Goal: Transaction & Acquisition: Purchase product/service

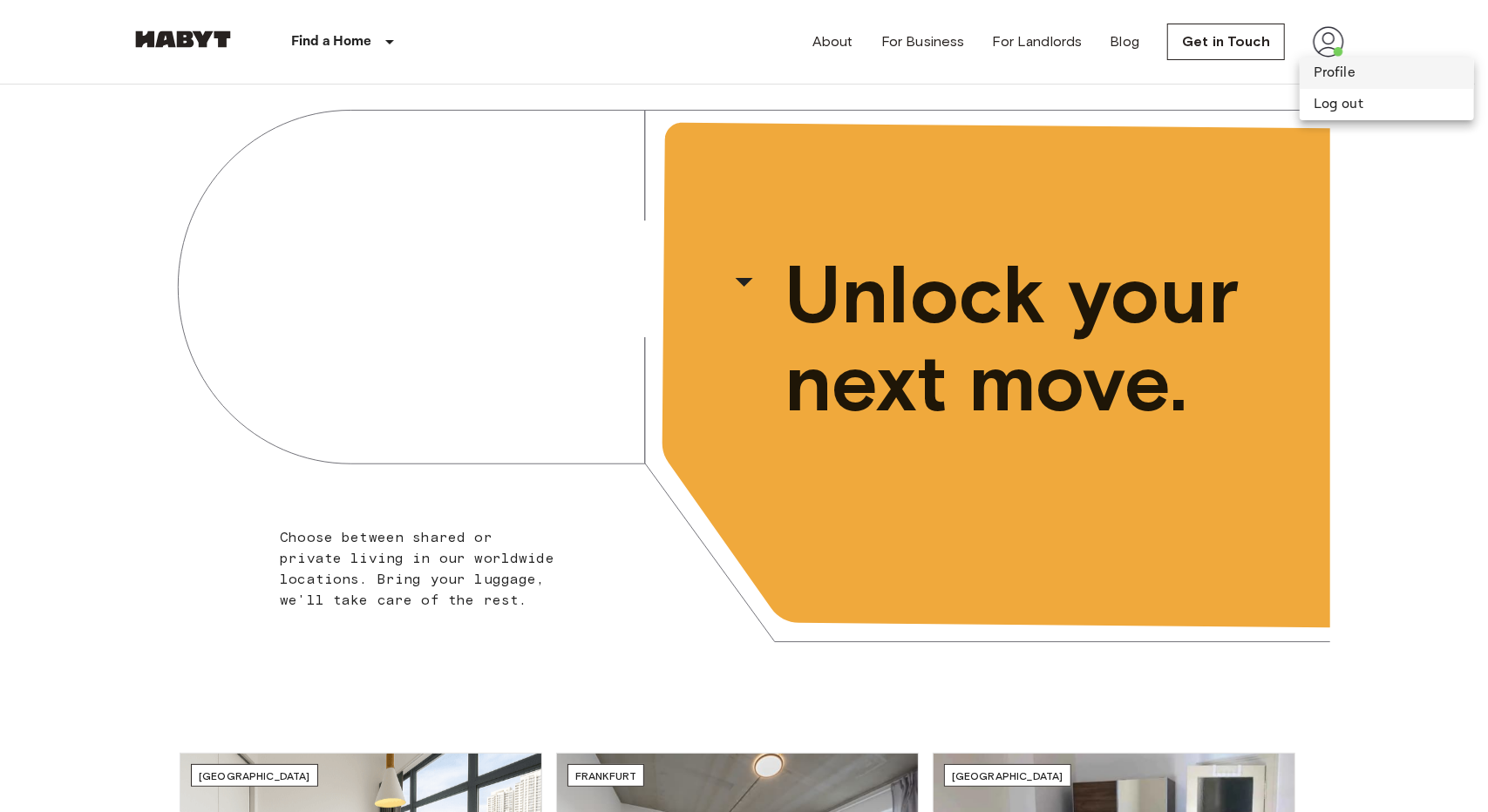
click at [1350, 85] on li "Profile" at bounding box center [1386, 73] width 175 height 31
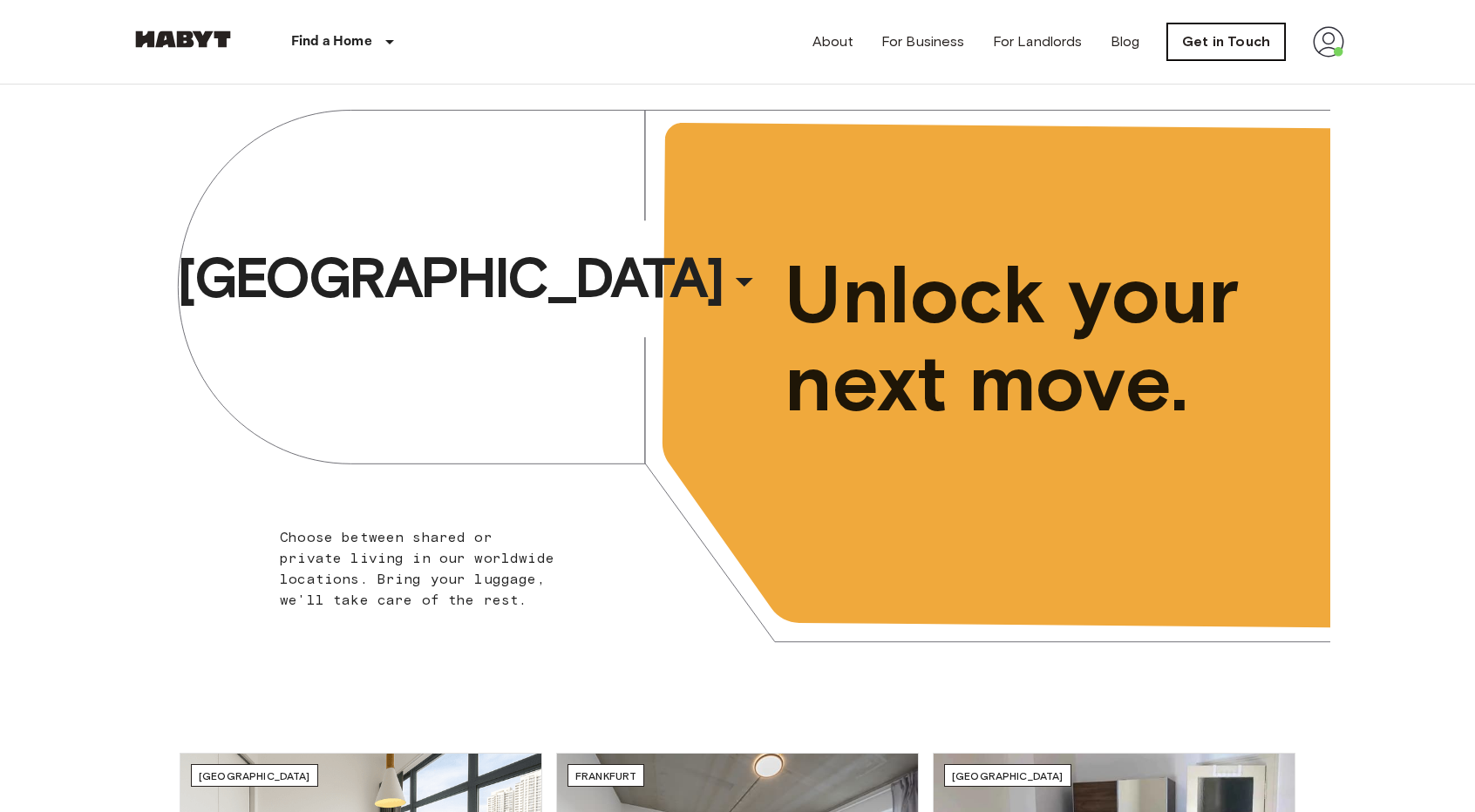
click at [1213, 47] on link "Get in Touch" at bounding box center [1226, 42] width 118 height 37
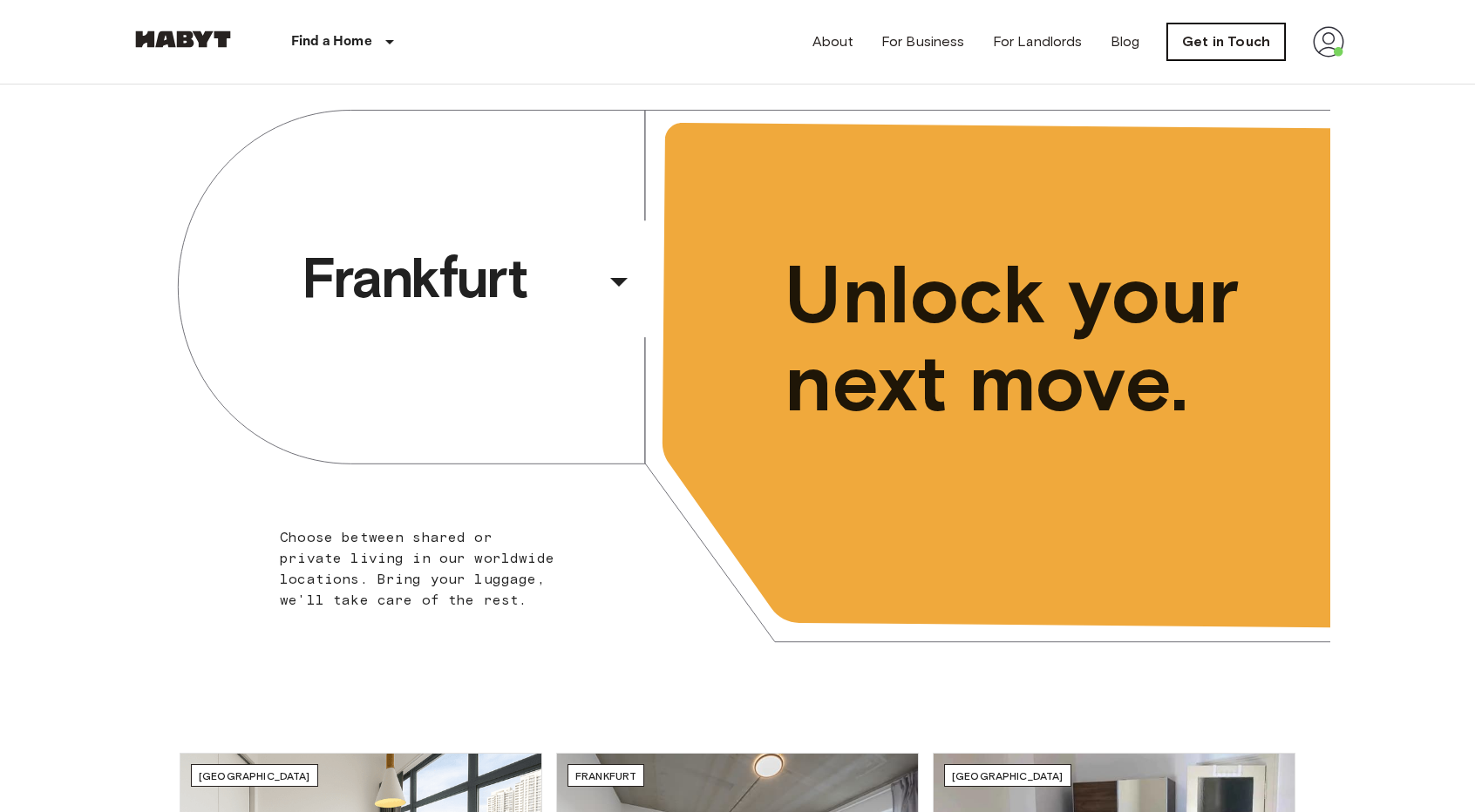
click at [1275, 37] on link "Get in Touch" at bounding box center [1226, 42] width 118 height 37
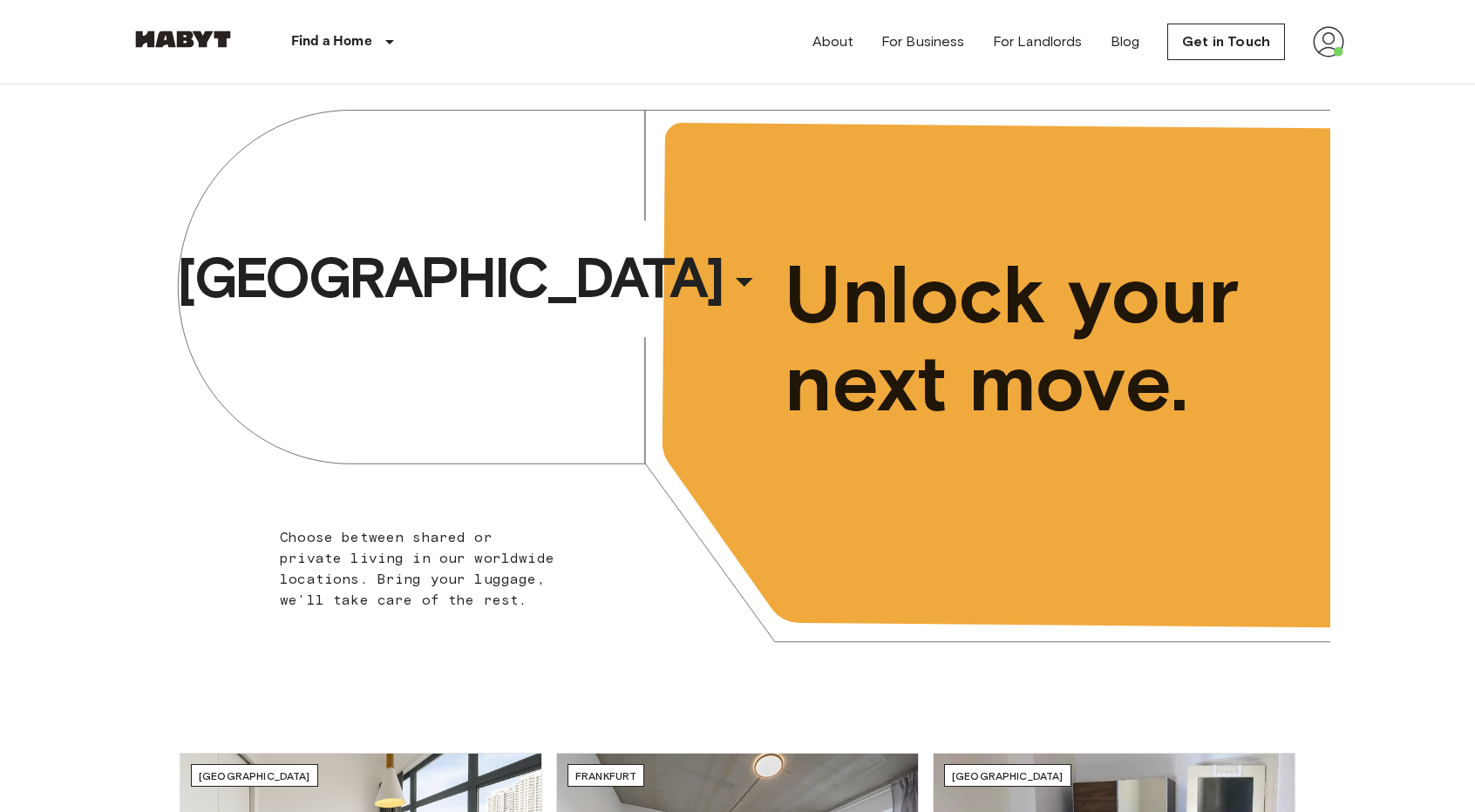
click at [1335, 39] on img at bounding box center [1329, 42] width 31 height 31
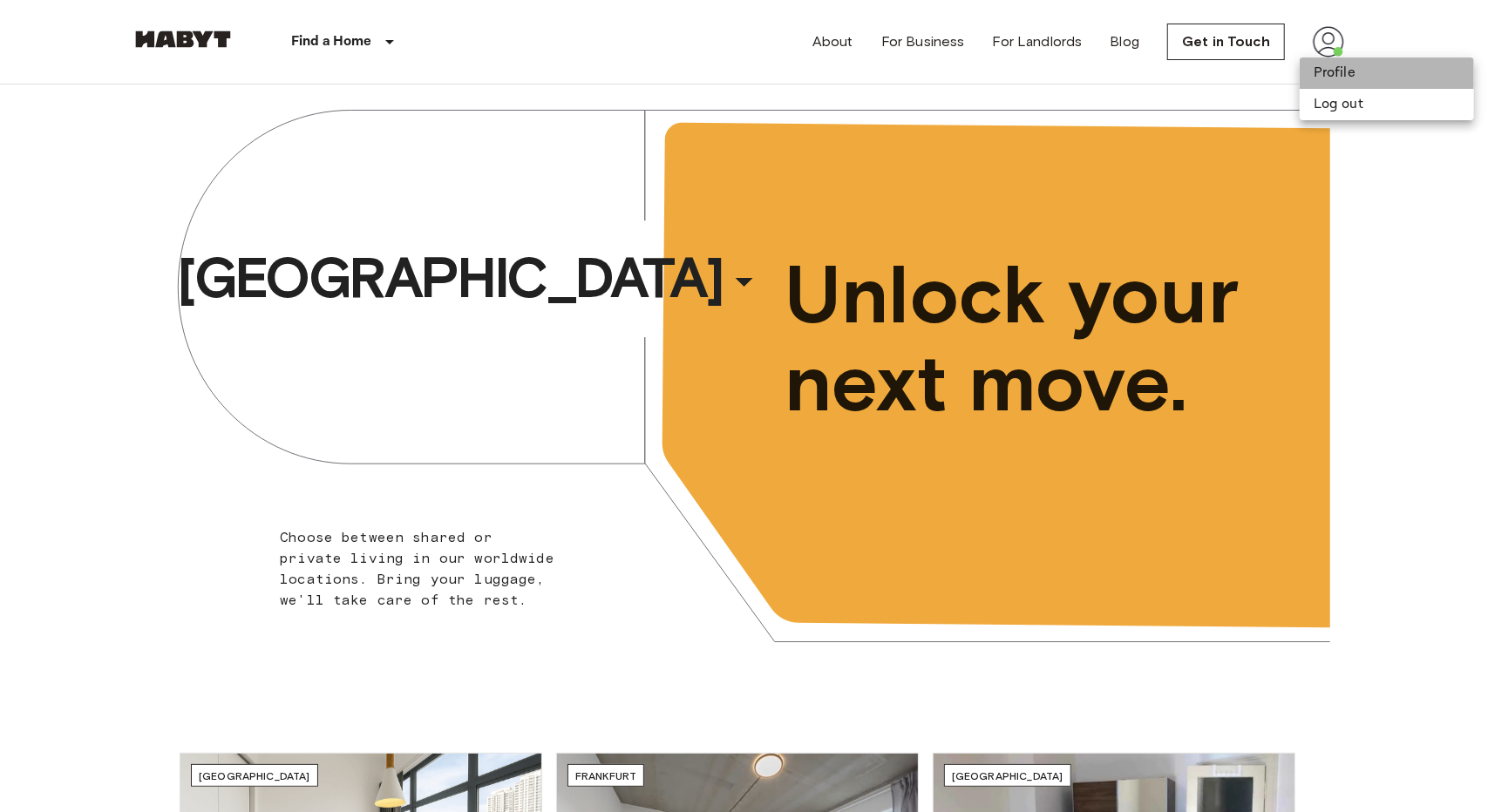
click at [1352, 79] on li "Profile" at bounding box center [1386, 73] width 175 height 31
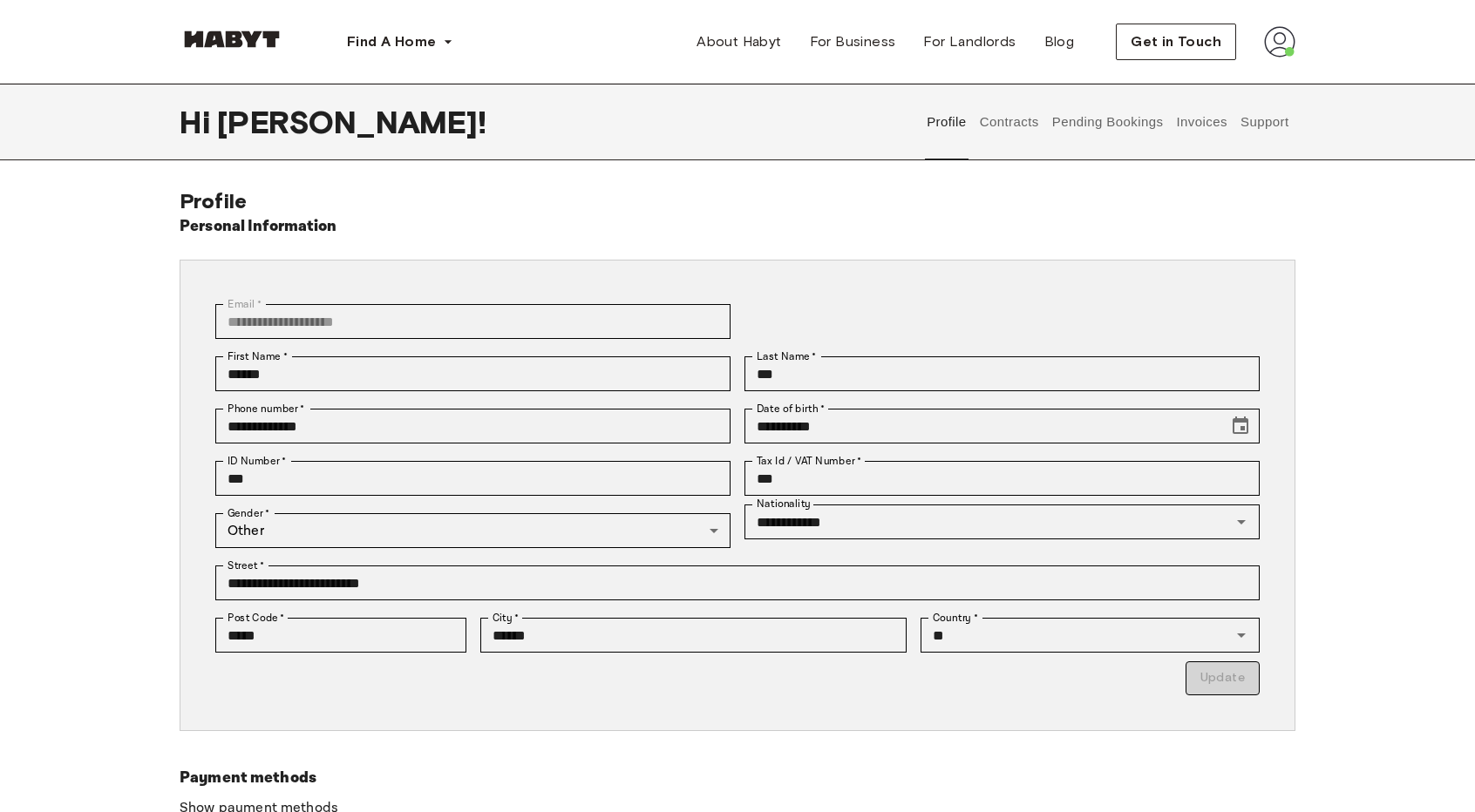
click at [1007, 136] on button "Contracts" at bounding box center [1008, 122] width 63 height 77
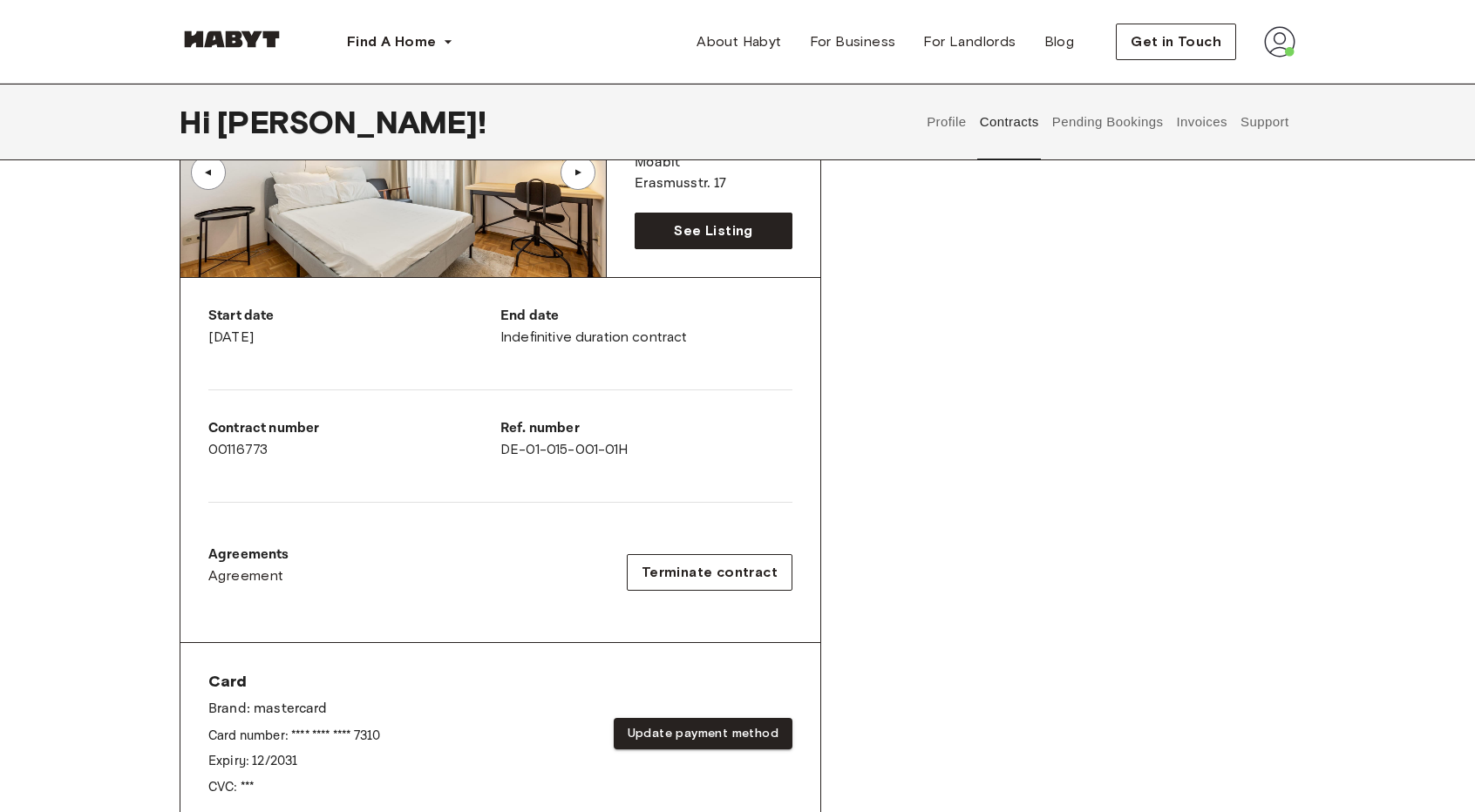
scroll to position [262, 0]
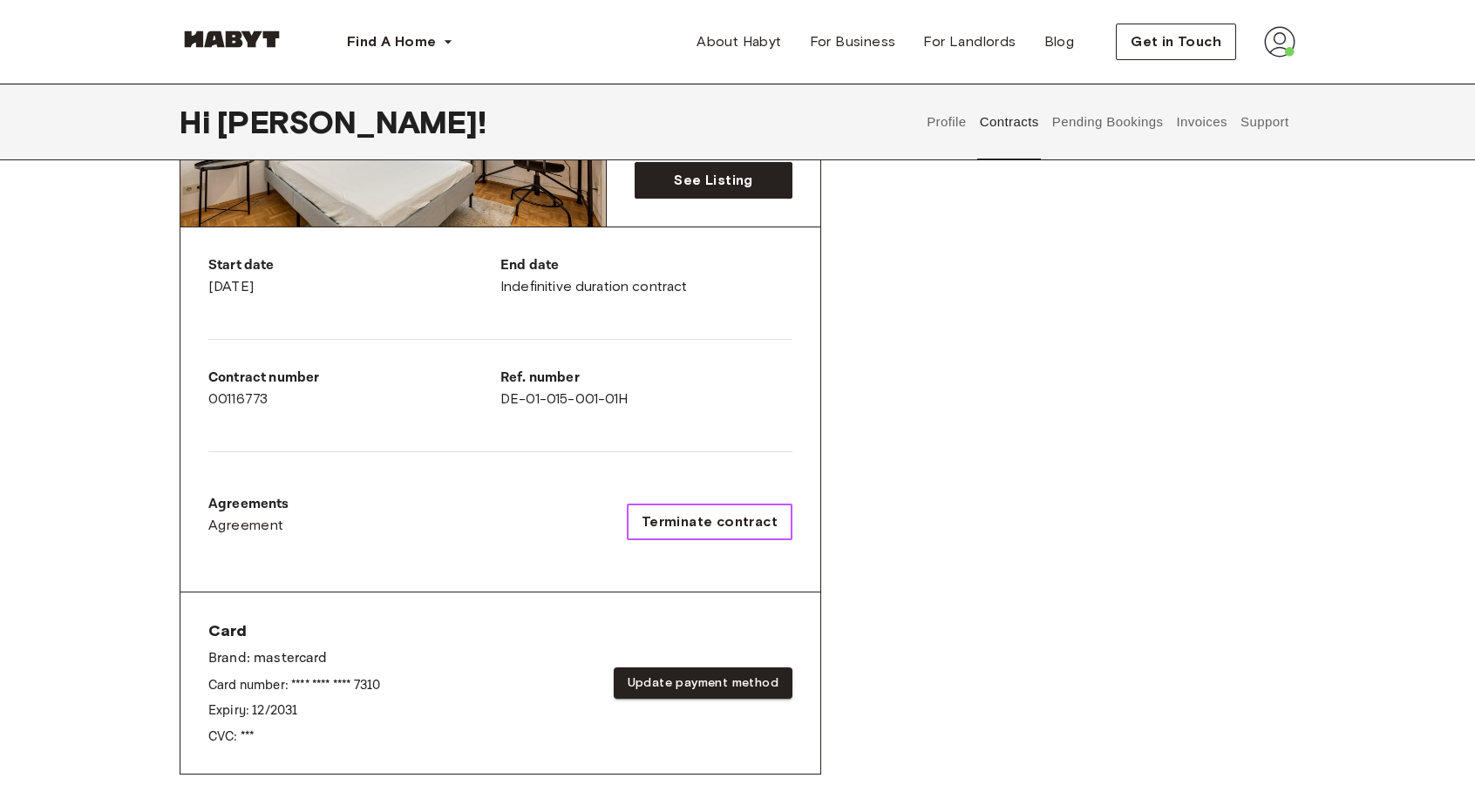
click at [729, 507] on button "Terminate contract" at bounding box center [710, 522] width 166 height 37
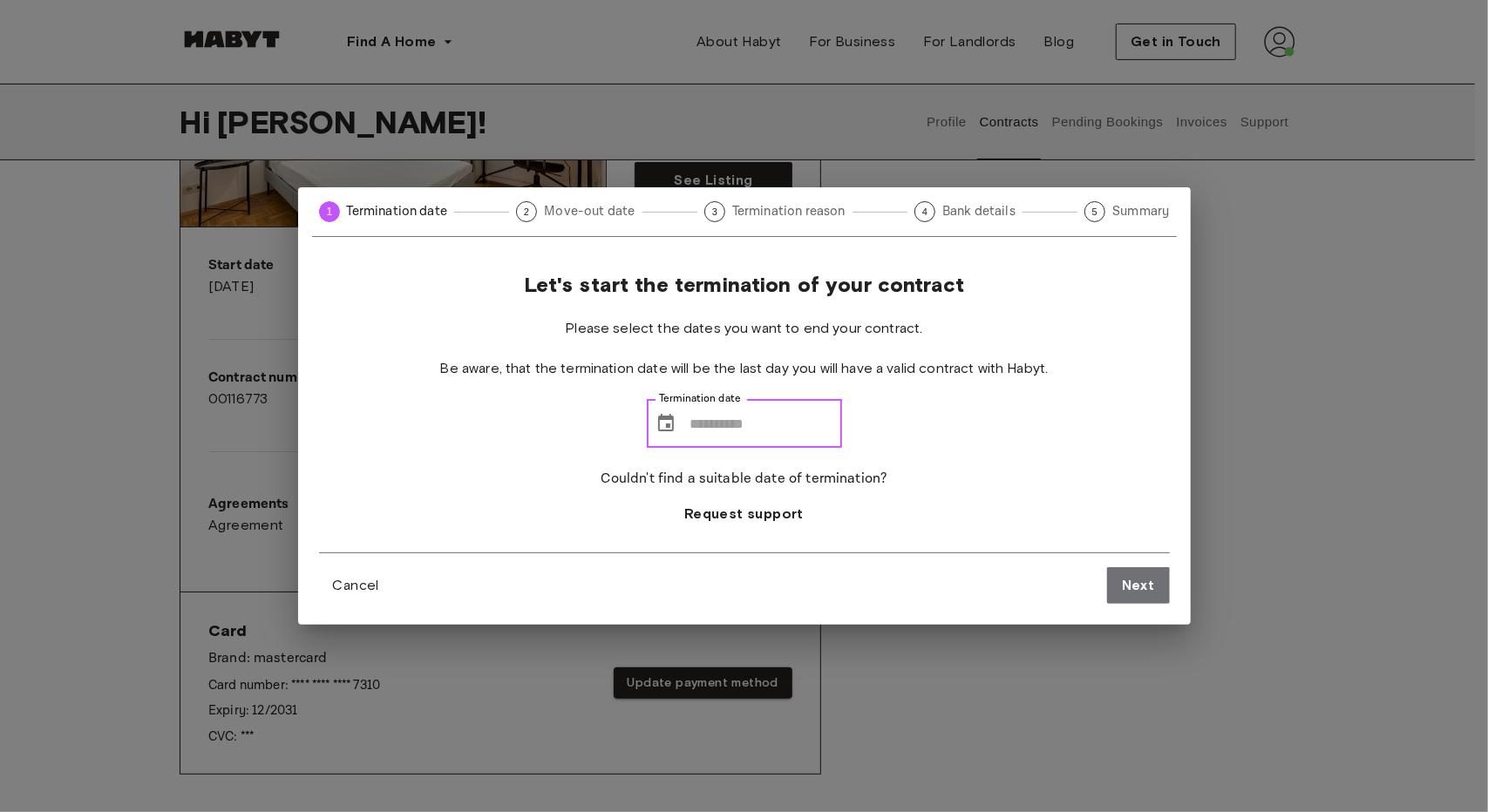
click at [781, 426] on input "Termination date" at bounding box center [765, 424] width 151 height 49
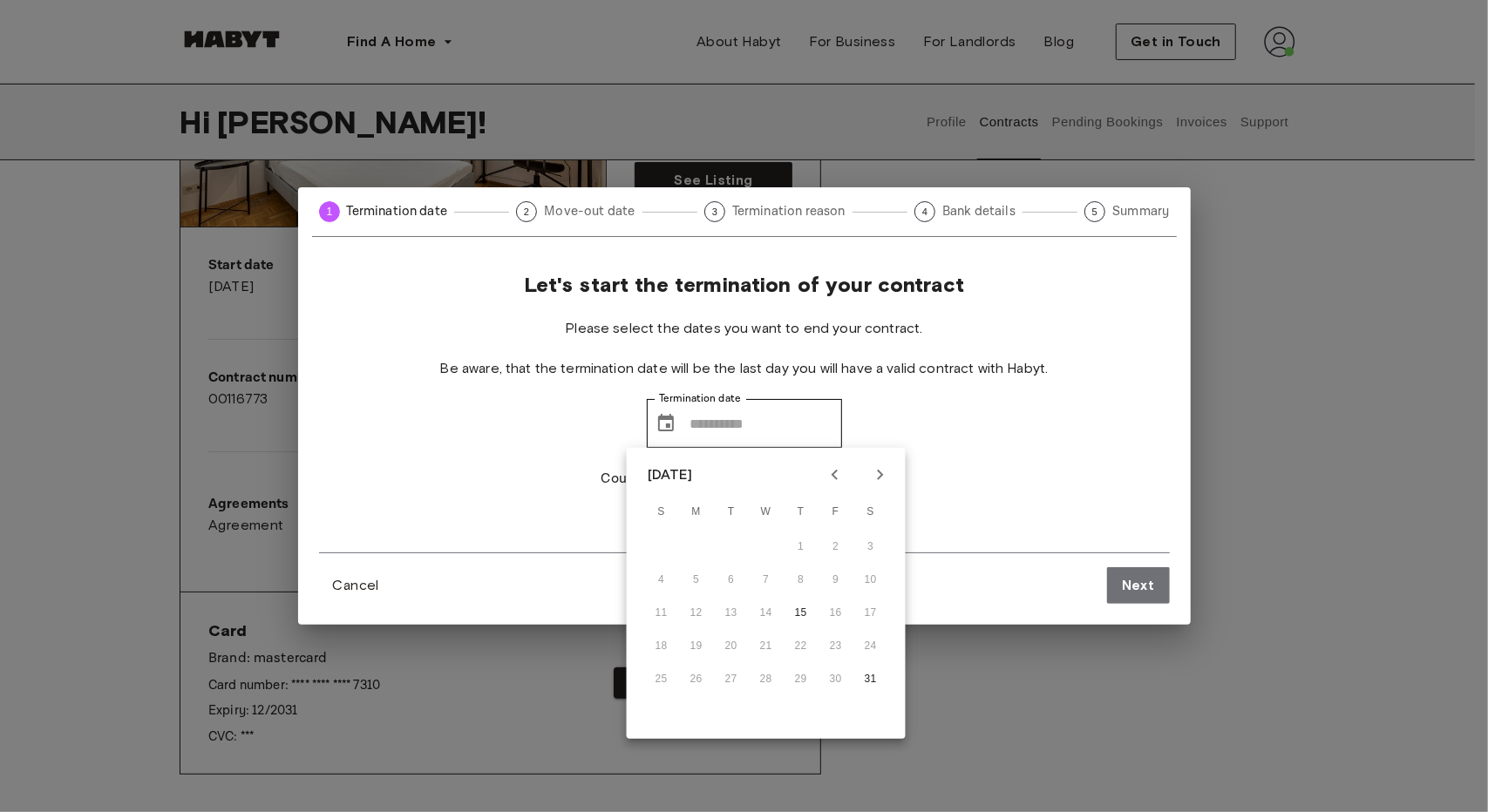
drag, startPoint x: 862, startPoint y: 513, endPoint x: 881, endPoint y: 493, distance: 27.6
click at [865, 513] on span "S" at bounding box center [871, 512] width 31 height 35
click at [883, 484] on icon "Next month" at bounding box center [880, 474] width 21 height 20
click at [832, 478] on icon "Previous month" at bounding box center [835, 474] width 21 height 20
click at [832, 480] on icon "Previous month" at bounding box center [835, 474] width 21 height 20
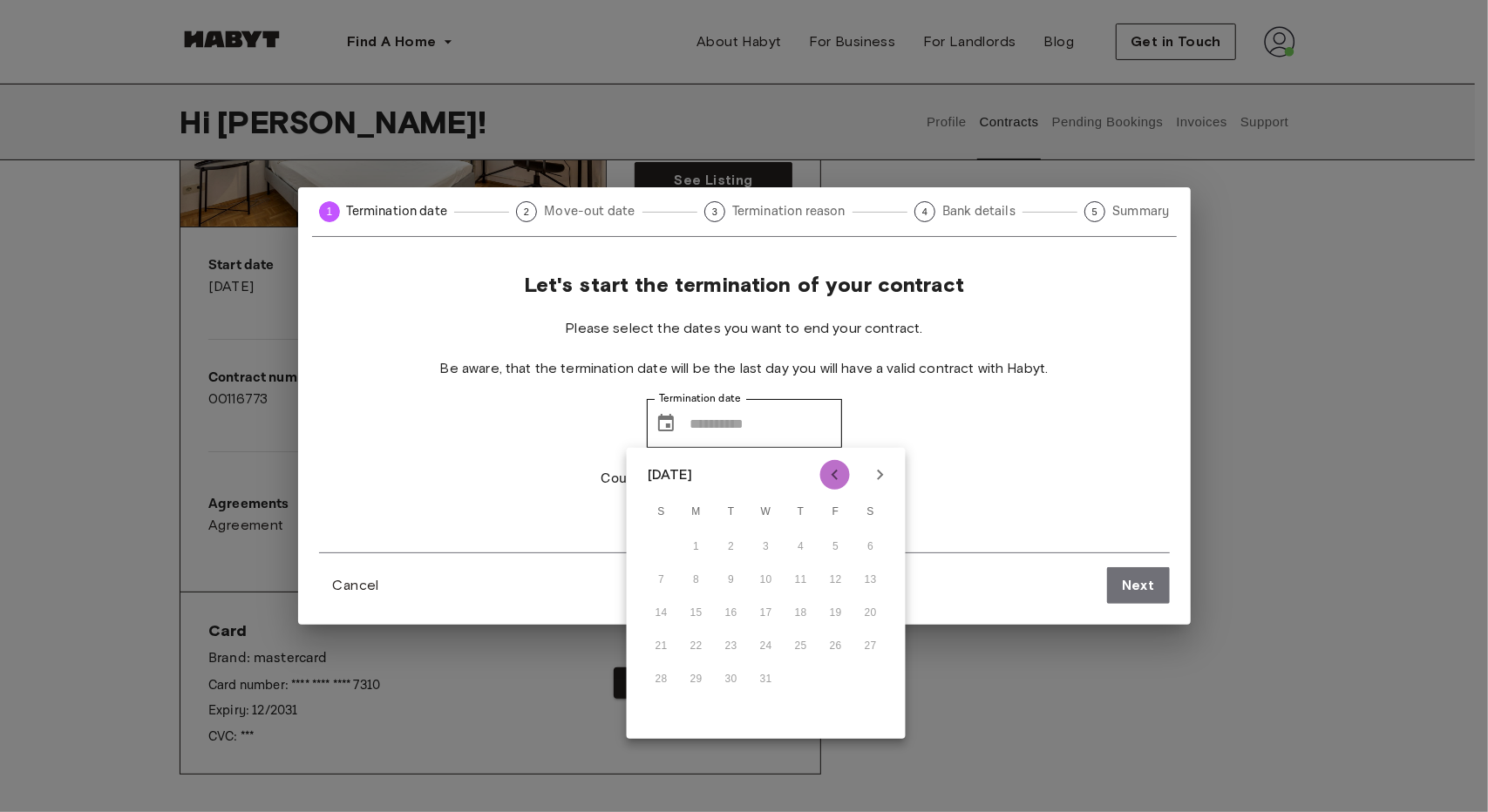
click at [832, 480] on icon "Previous month" at bounding box center [835, 474] width 21 height 20
click at [872, 482] on icon "Next month" at bounding box center [880, 474] width 21 height 20
click at [916, 472] on div "Let's start the termination of your contract Please select the dates you want t…" at bounding box center [744, 413] width 850 height 281
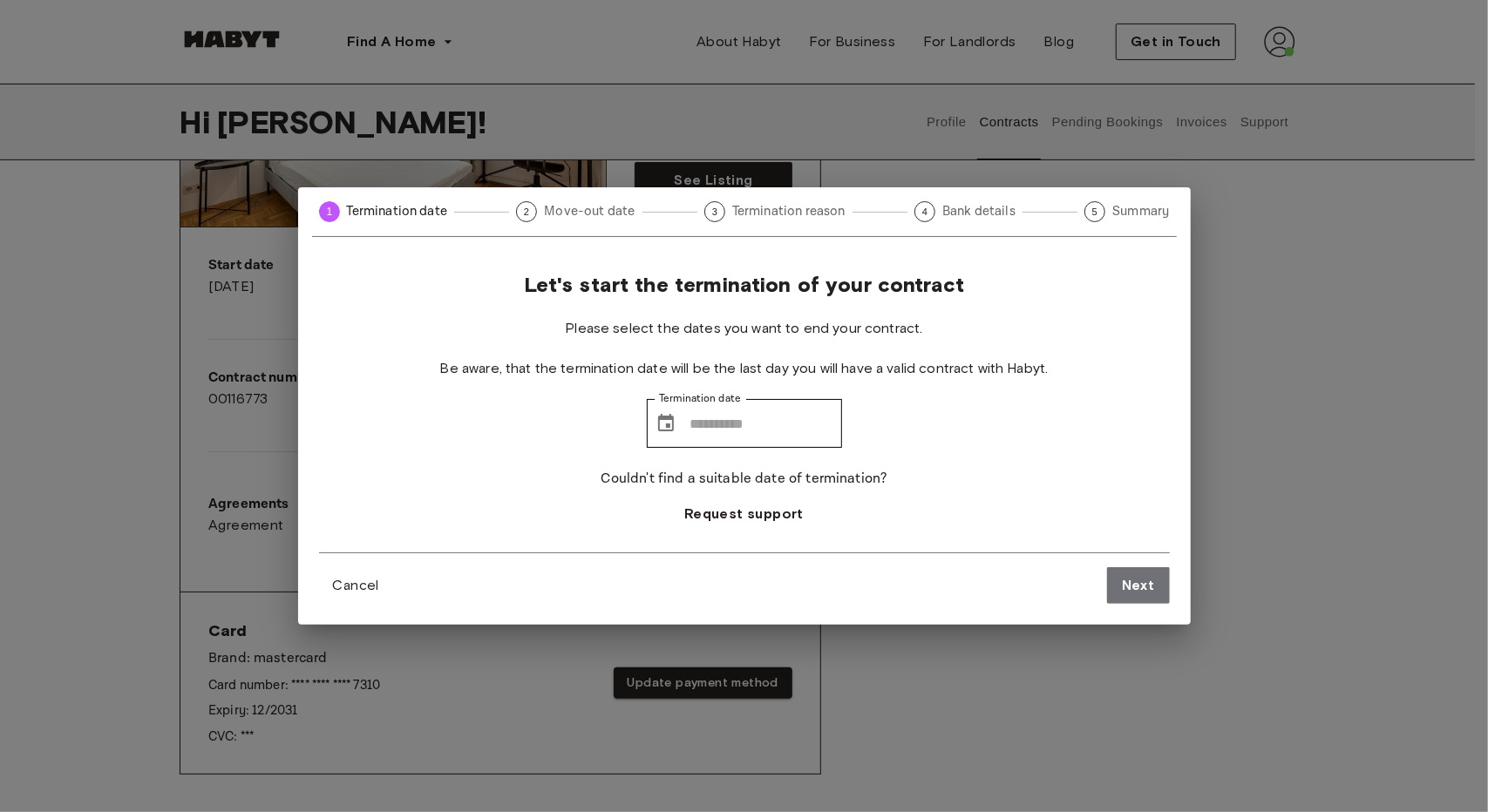
click at [1264, 320] on div "1 Termination date 2 Move-out date 3 Termination reason 4 Bank details 5 Summar…" at bounding box center [744, 406] width 1488 height 812
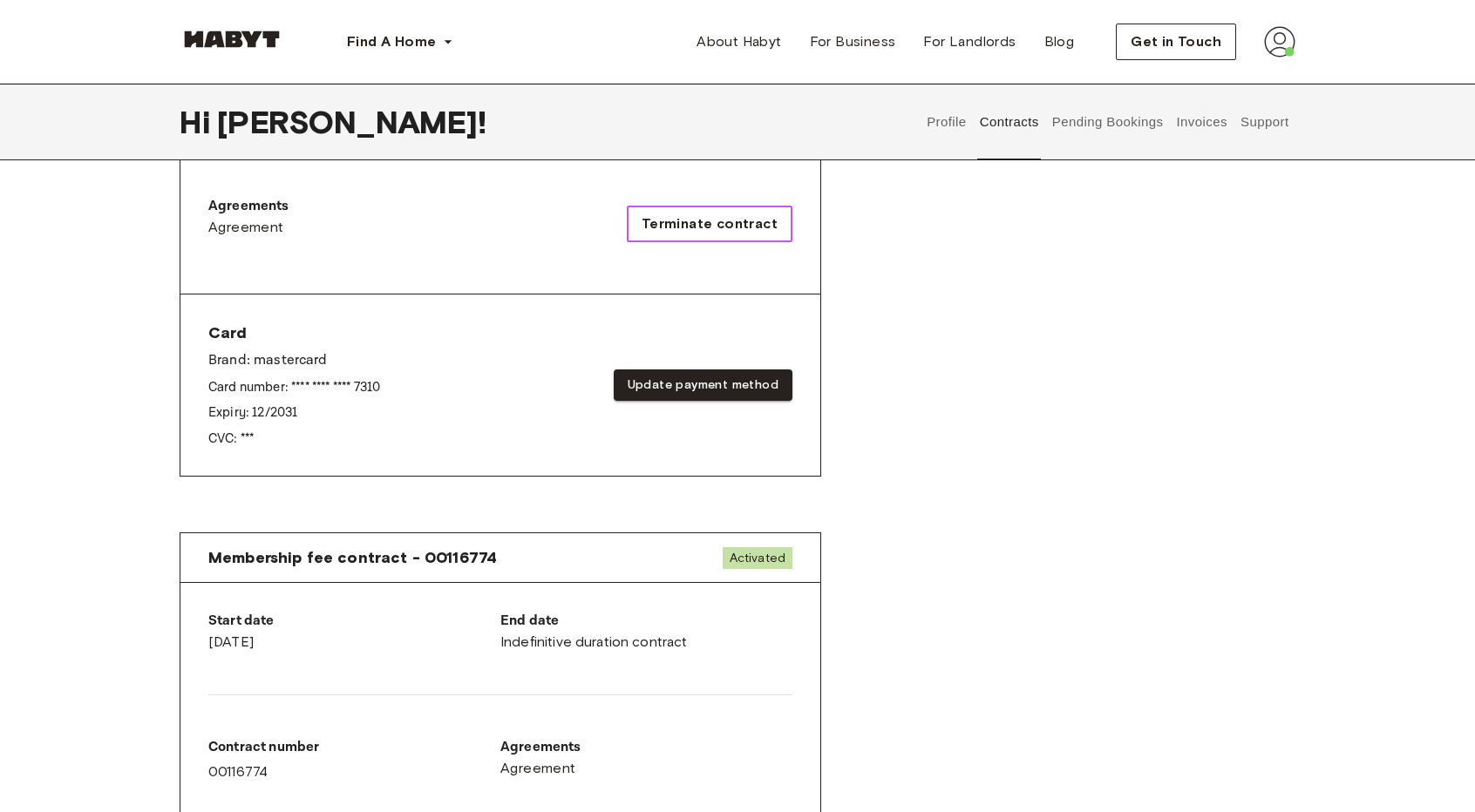
scroll to position [610, 0]
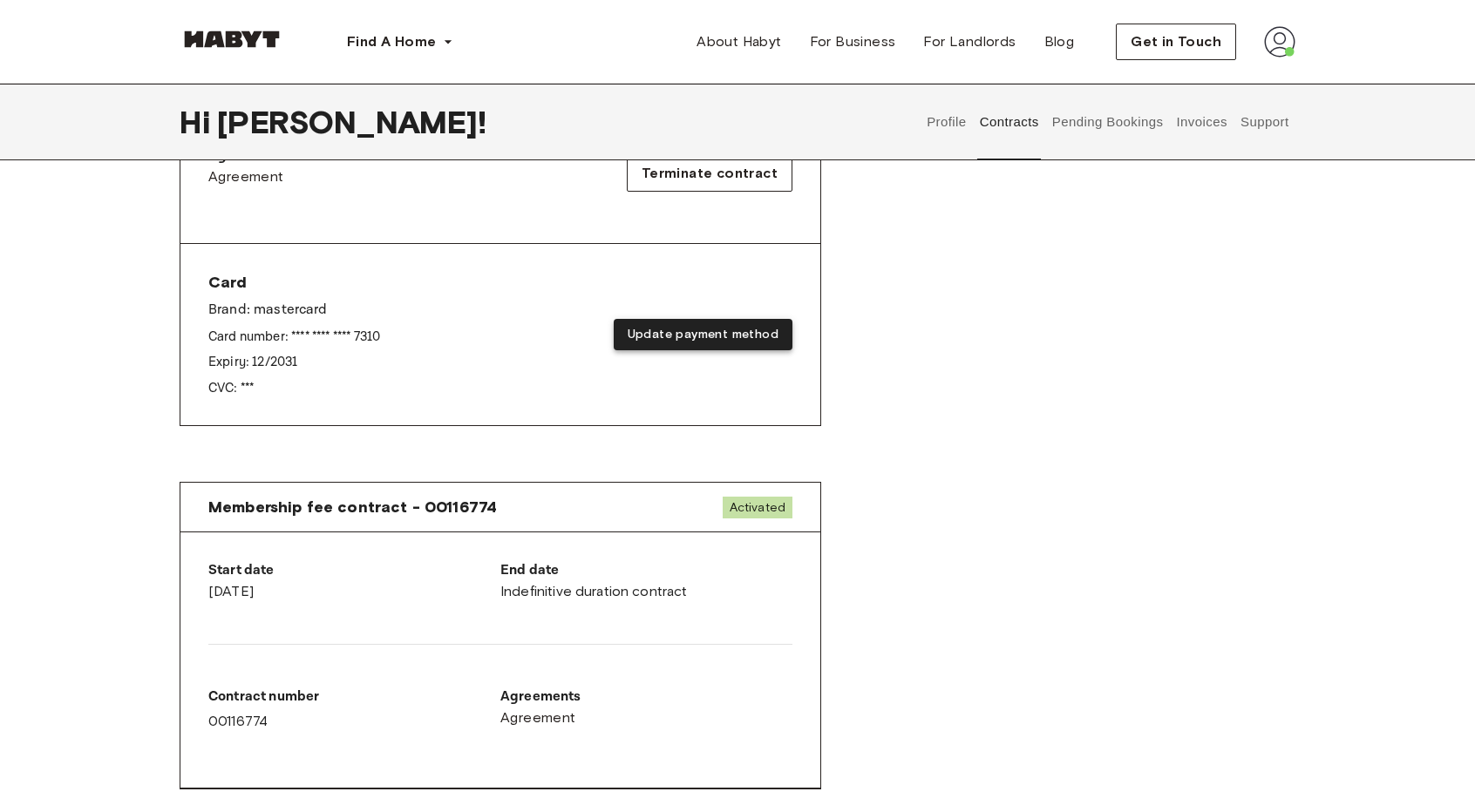
click at [657, 338] on button "Update payment method" at bounding box center [703, 335] width 179 height 32
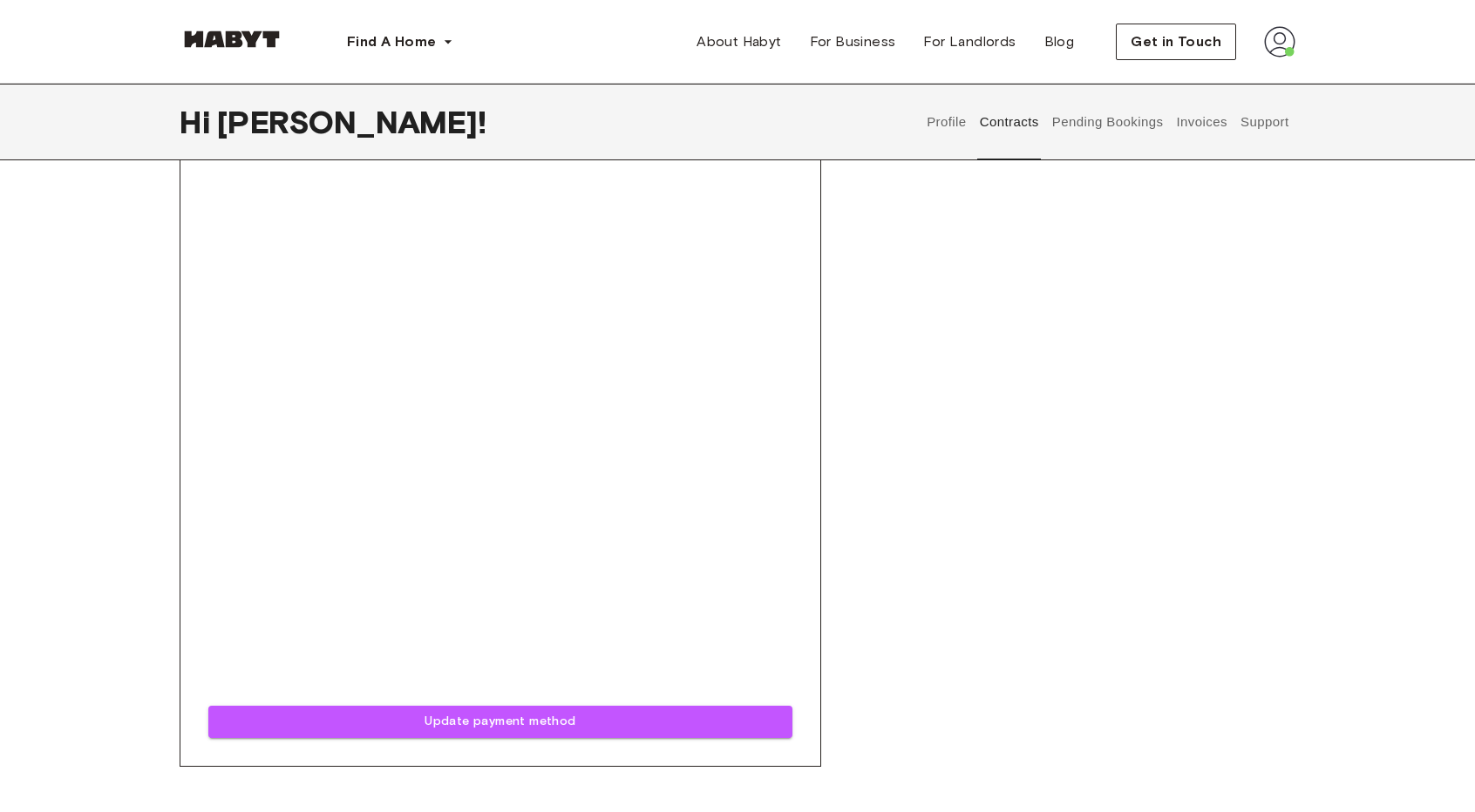
scroll to position [958, 0]
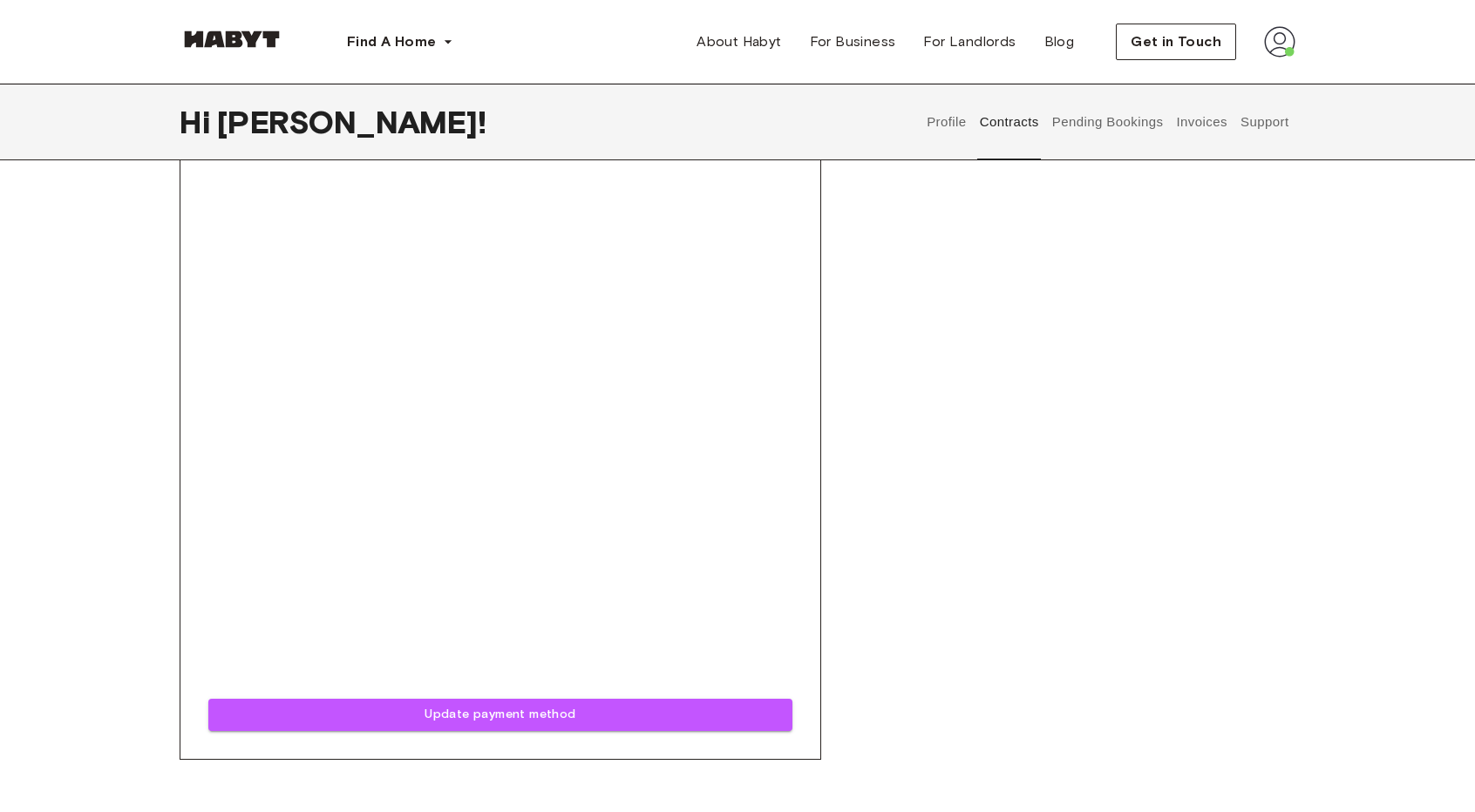
click at [150, 518] on div "Contracts Rent contract - 00116773 Activated ▲ ▲ Your Stay [STREET_ADDRESS] See…" at bounding box center [738, 197] width 1255 height 1935
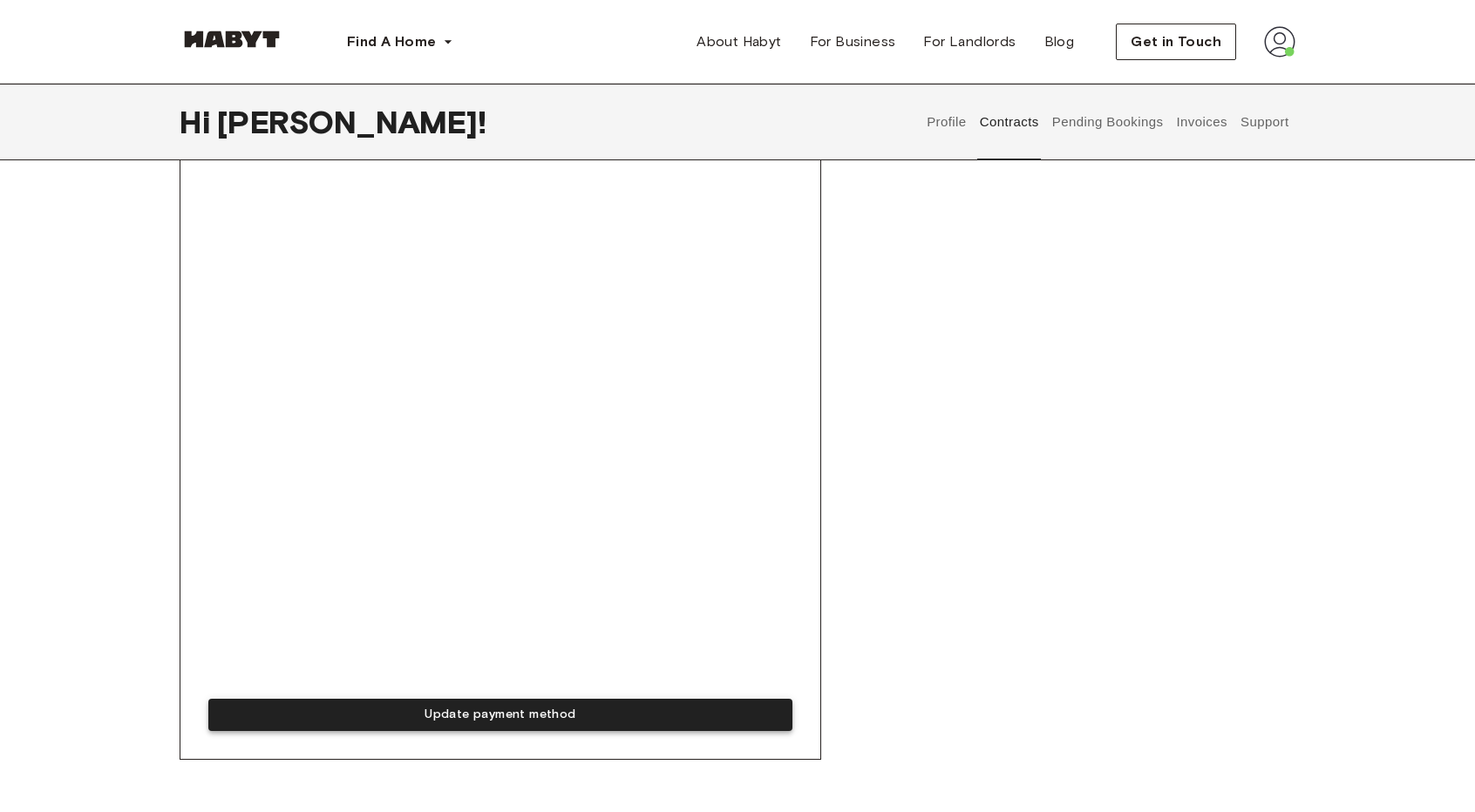
click at [535, 712] on button "Update payment method" at bounding box center [500, 714] width 584 height 32
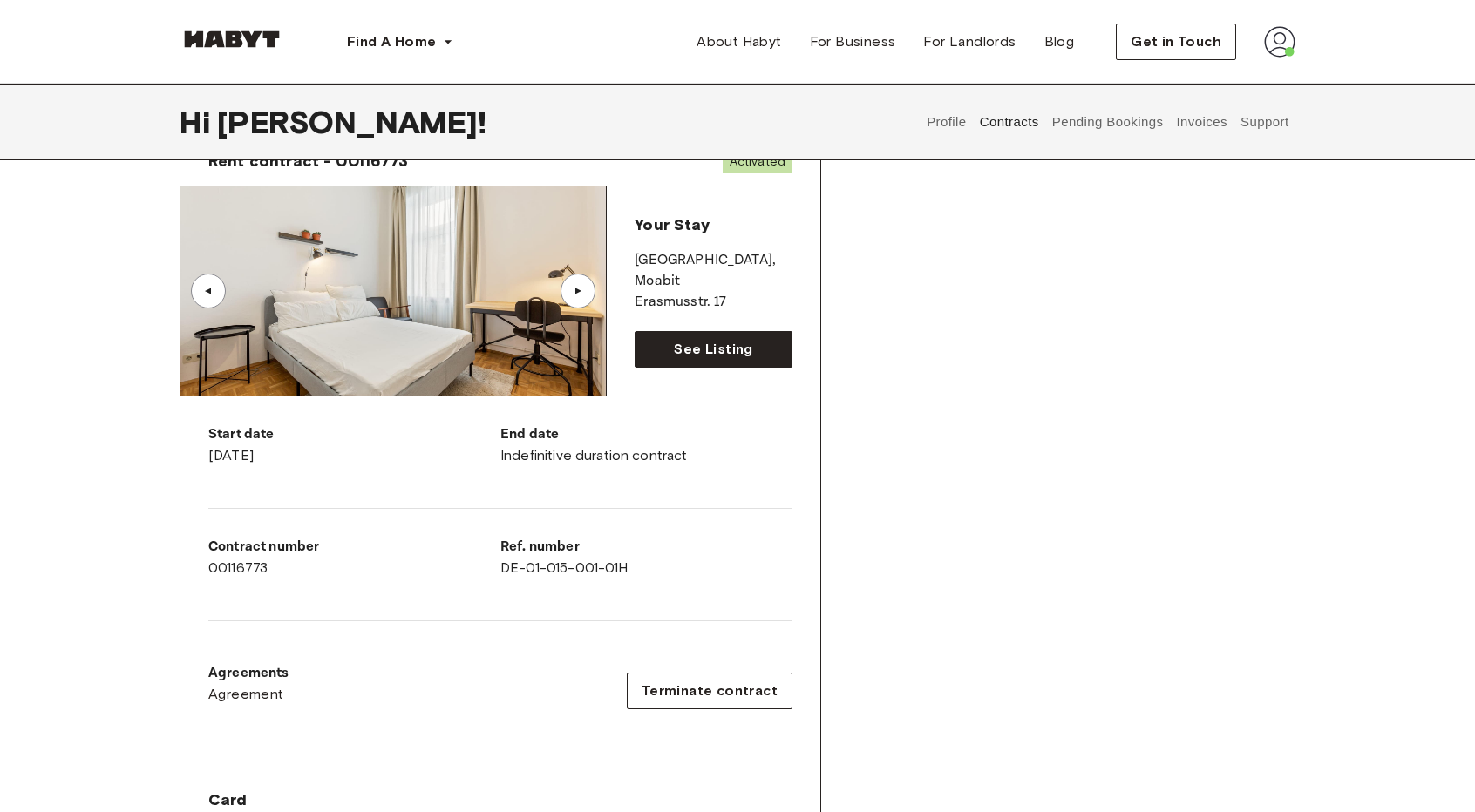
scroll to position [87, 0]
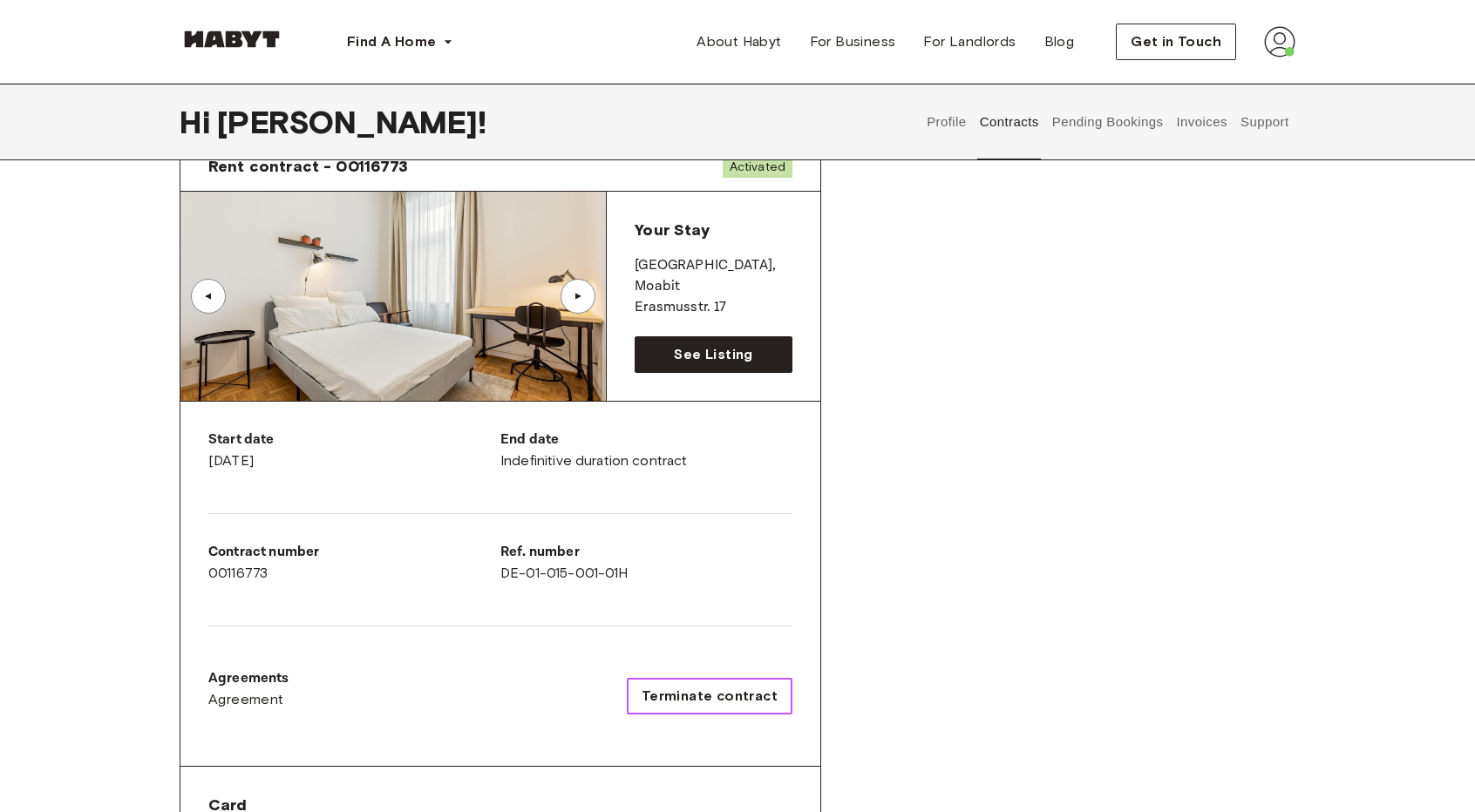
click at [774, 700] on span "Terminate contract" at bounding box center [709, 696] width 136 height 20
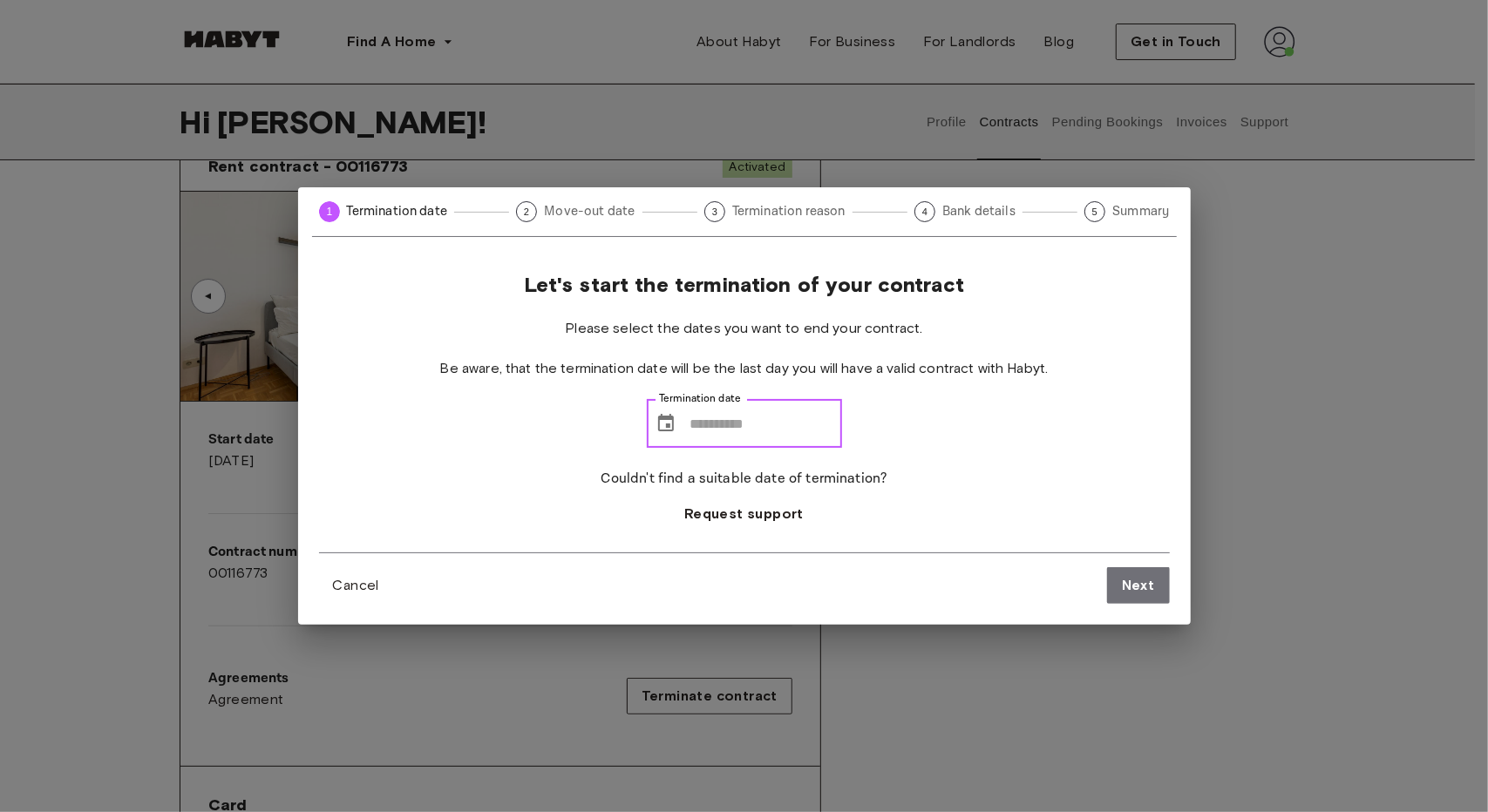
click at [717, 428] on input "Termination date" at bounding box center [765, 424] width 151 height 49
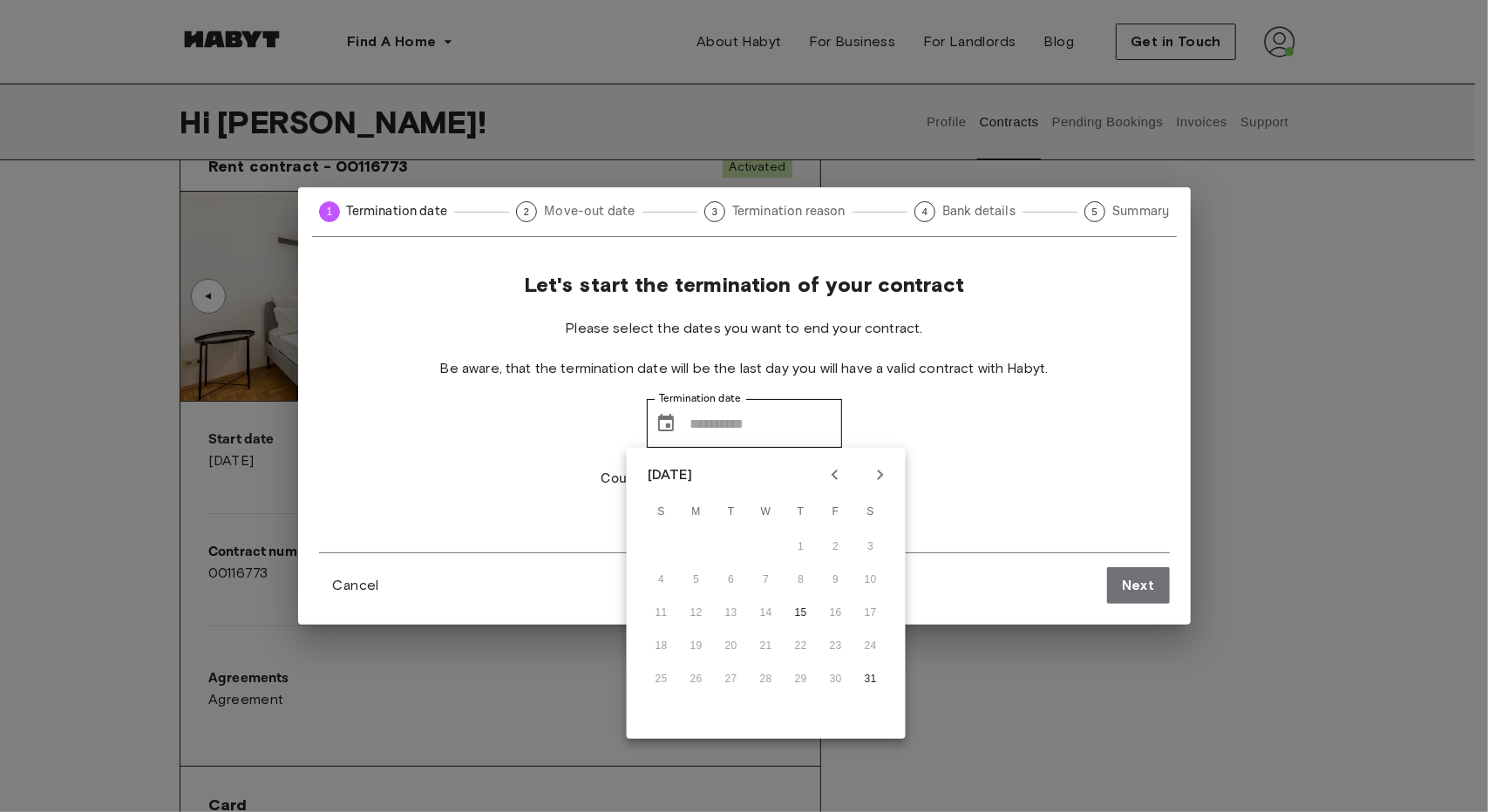
drag, startPoint x: 1322, startPoint y: 446, endPoint x: 1318, endPoint y: 429, distance: 17.5
click at [1322, 443] on div "1 Termination date 2 Move-out date 3 Termination reason 4 Bank details 5 Summar…" at bounding box center [744, 406] width 1488 height 812
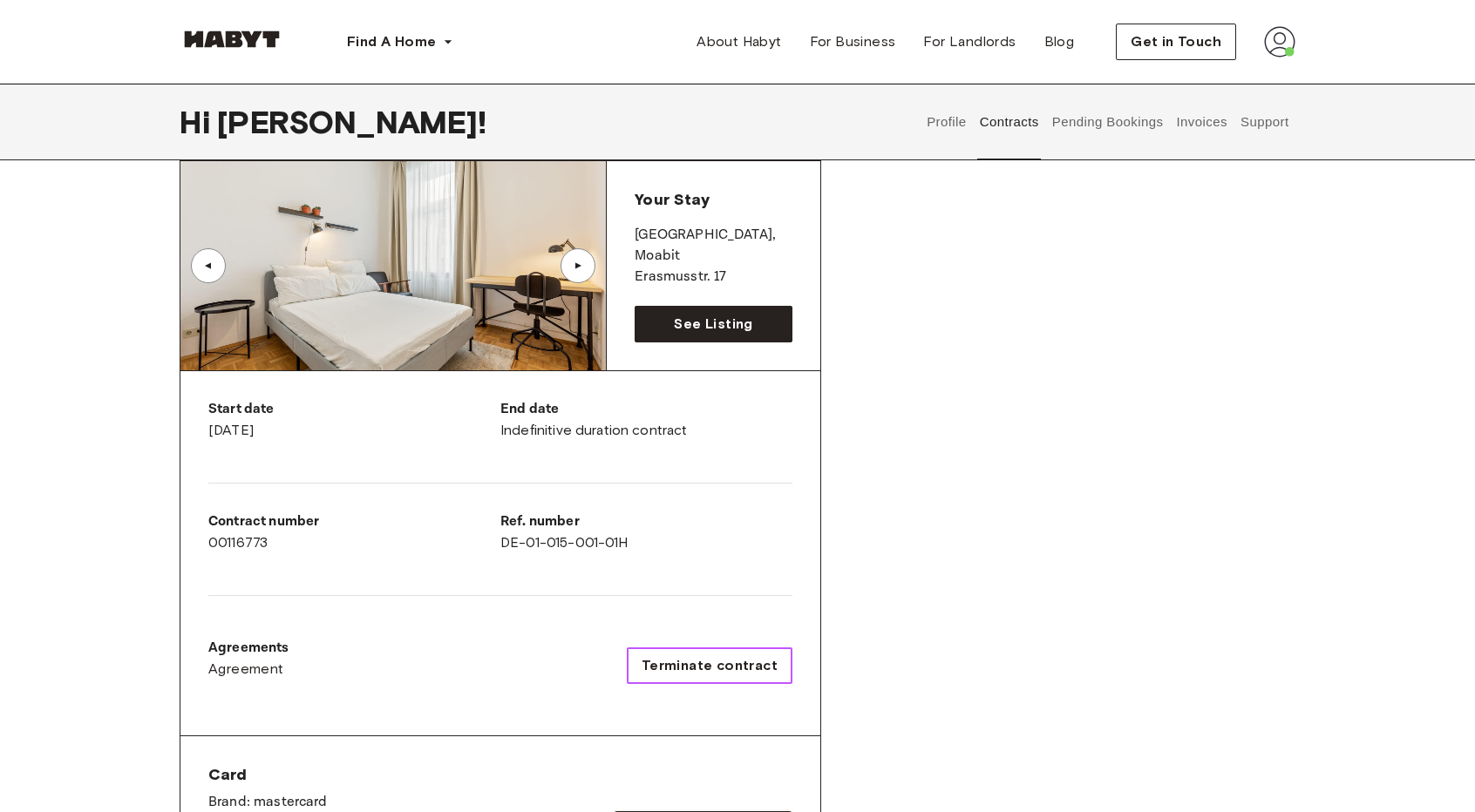
scroll to position [0, 0]
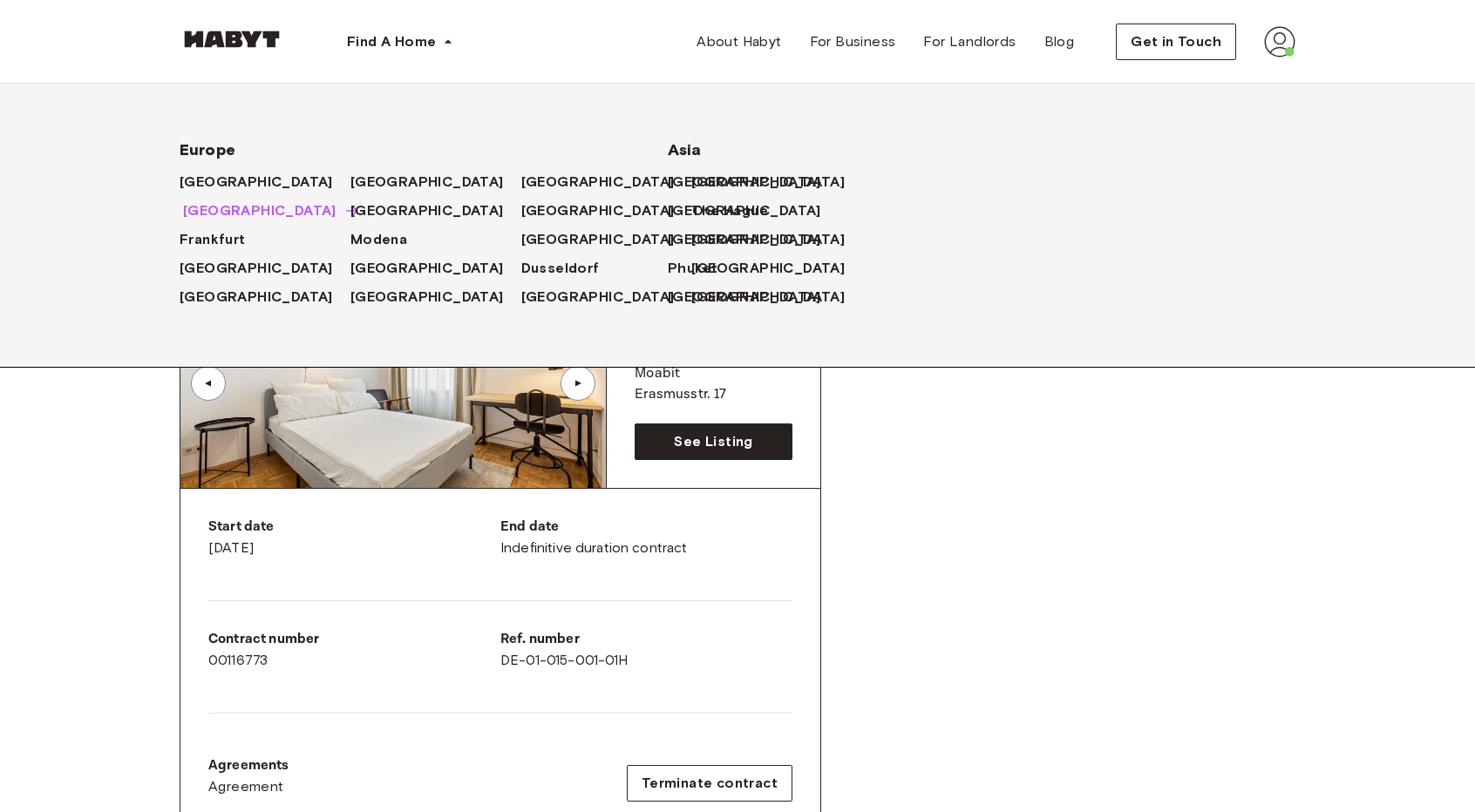
click at [215, 220] on span "[GEOGRAPHIC_DATA]" at bounding box center [260, 210] width 153 height 20
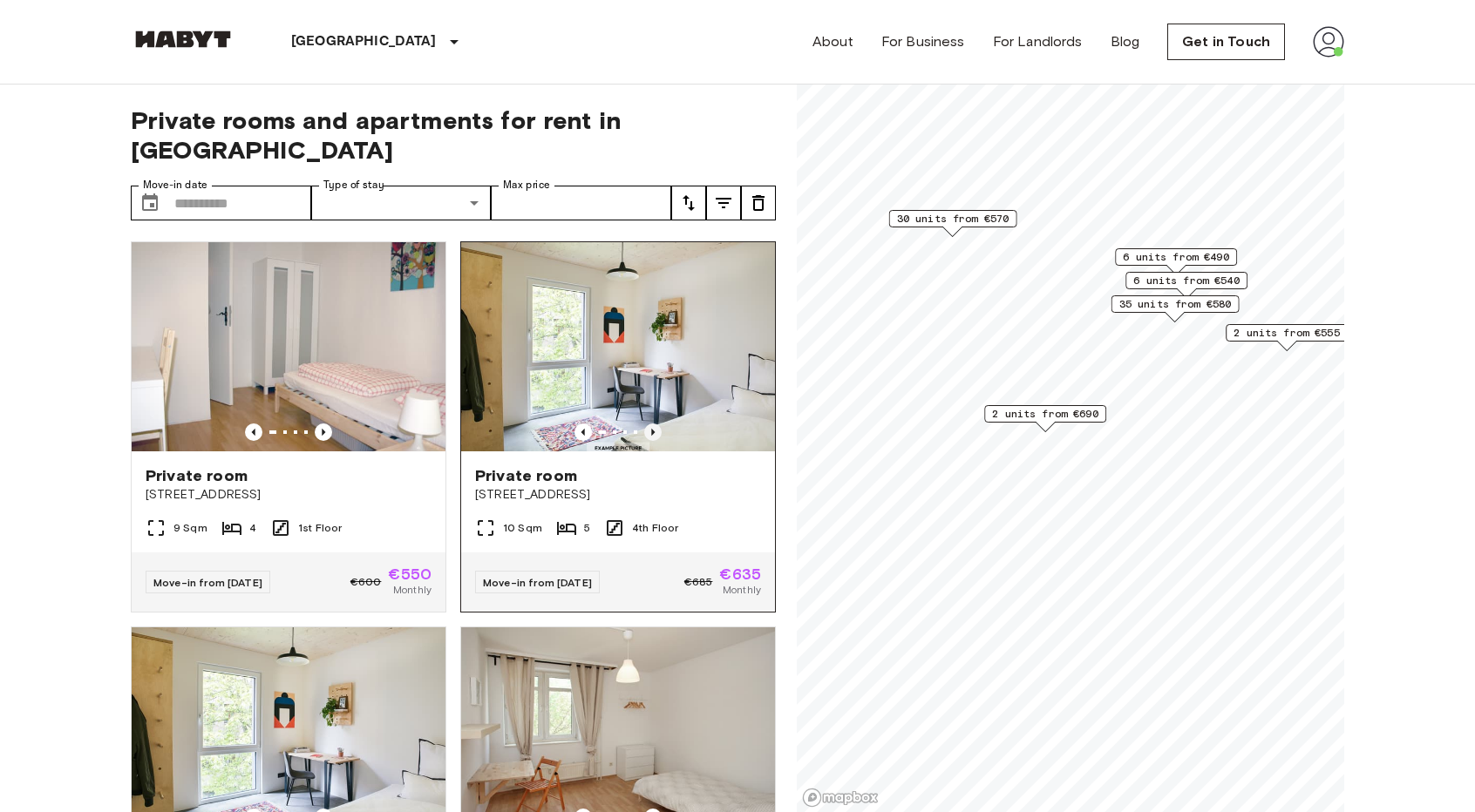
click at [644, 424] on icon "Previous image" at bounding box center [653, 432] width 18 height 18
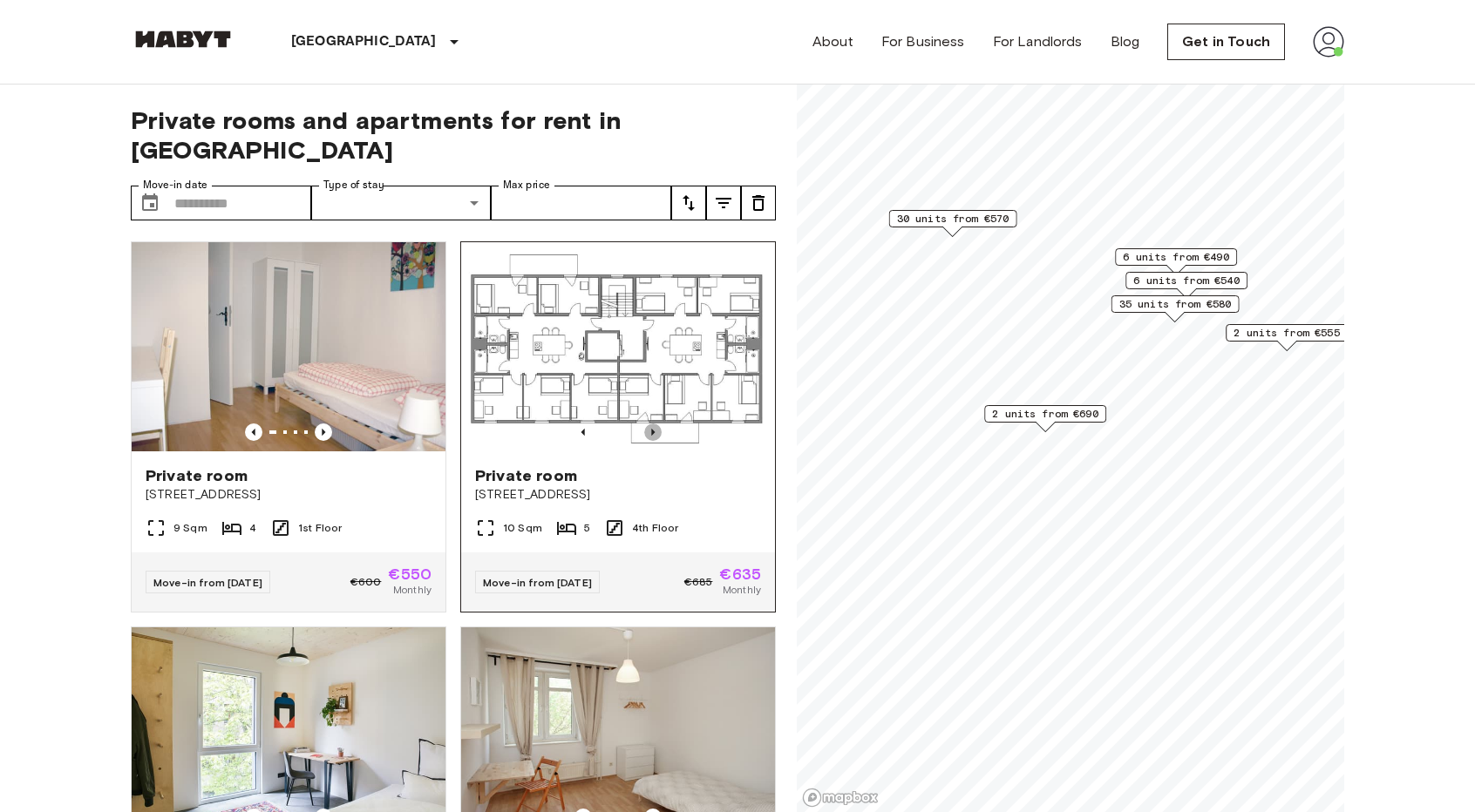
click at [644, 424] on icon "Previous image" at bounding box center [653, 432] width 18 height 18
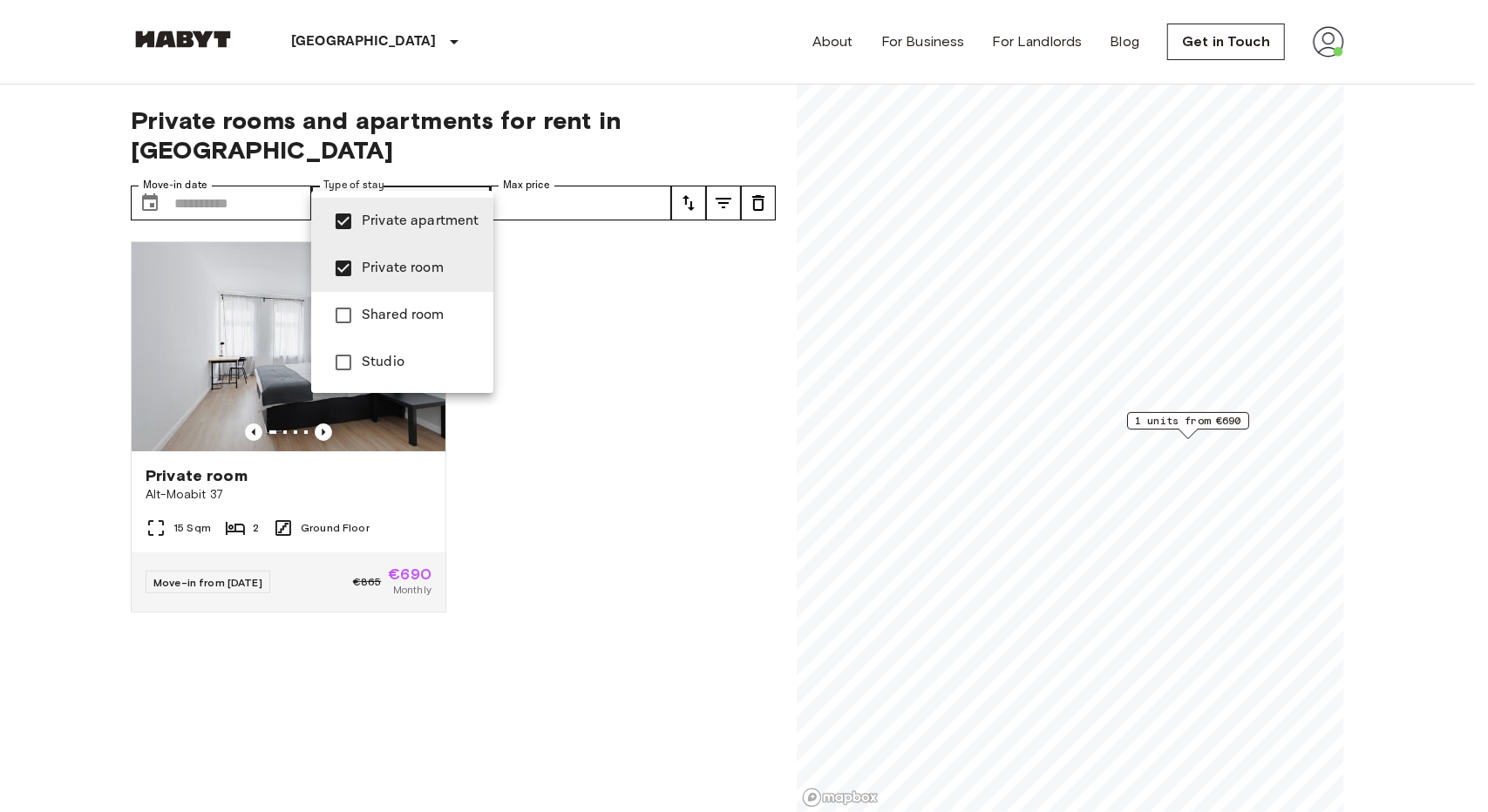
type input "**********"
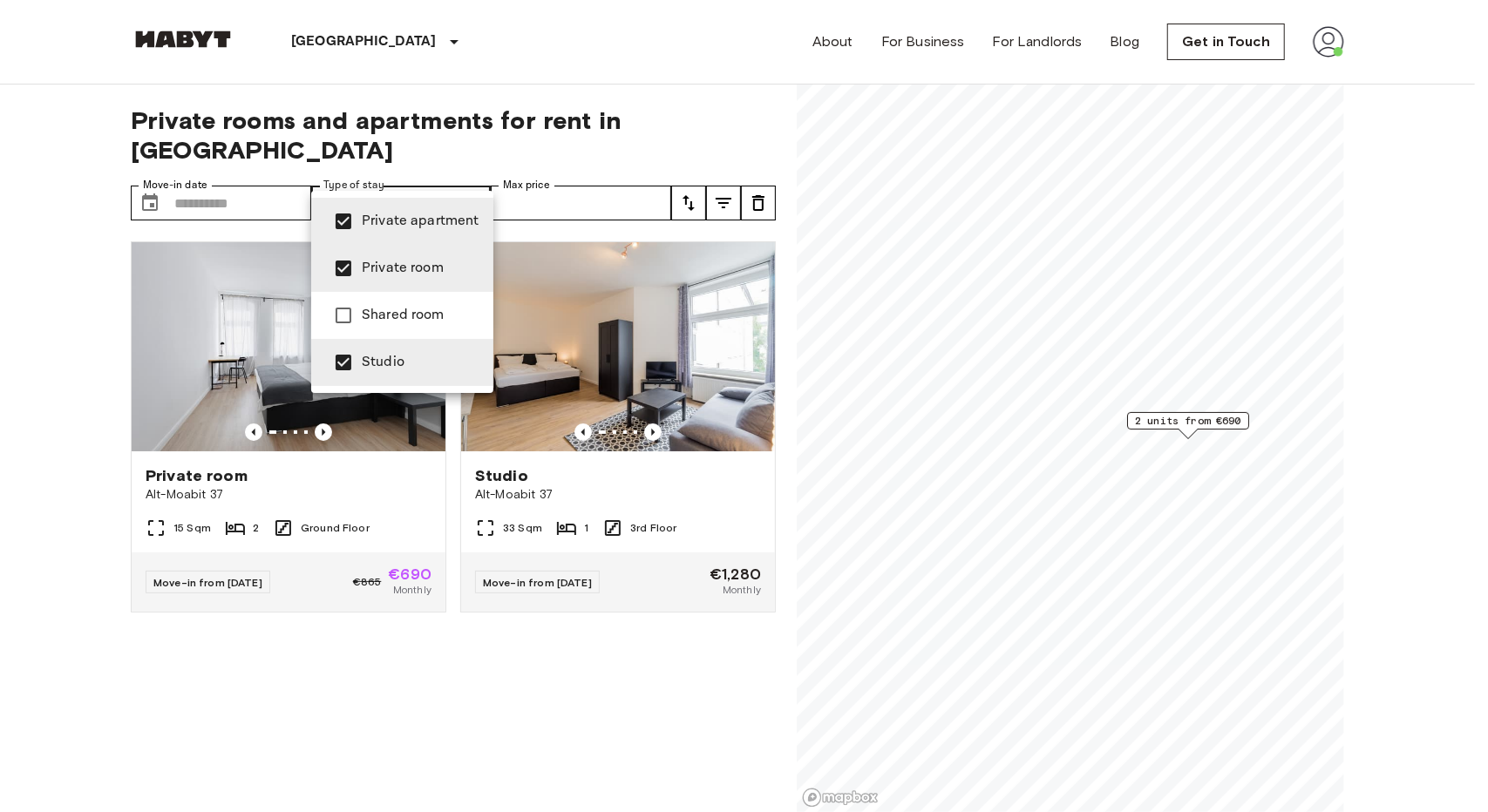
click at [483, 180] on div at bounding box center [744, 406] width 1488 height 812
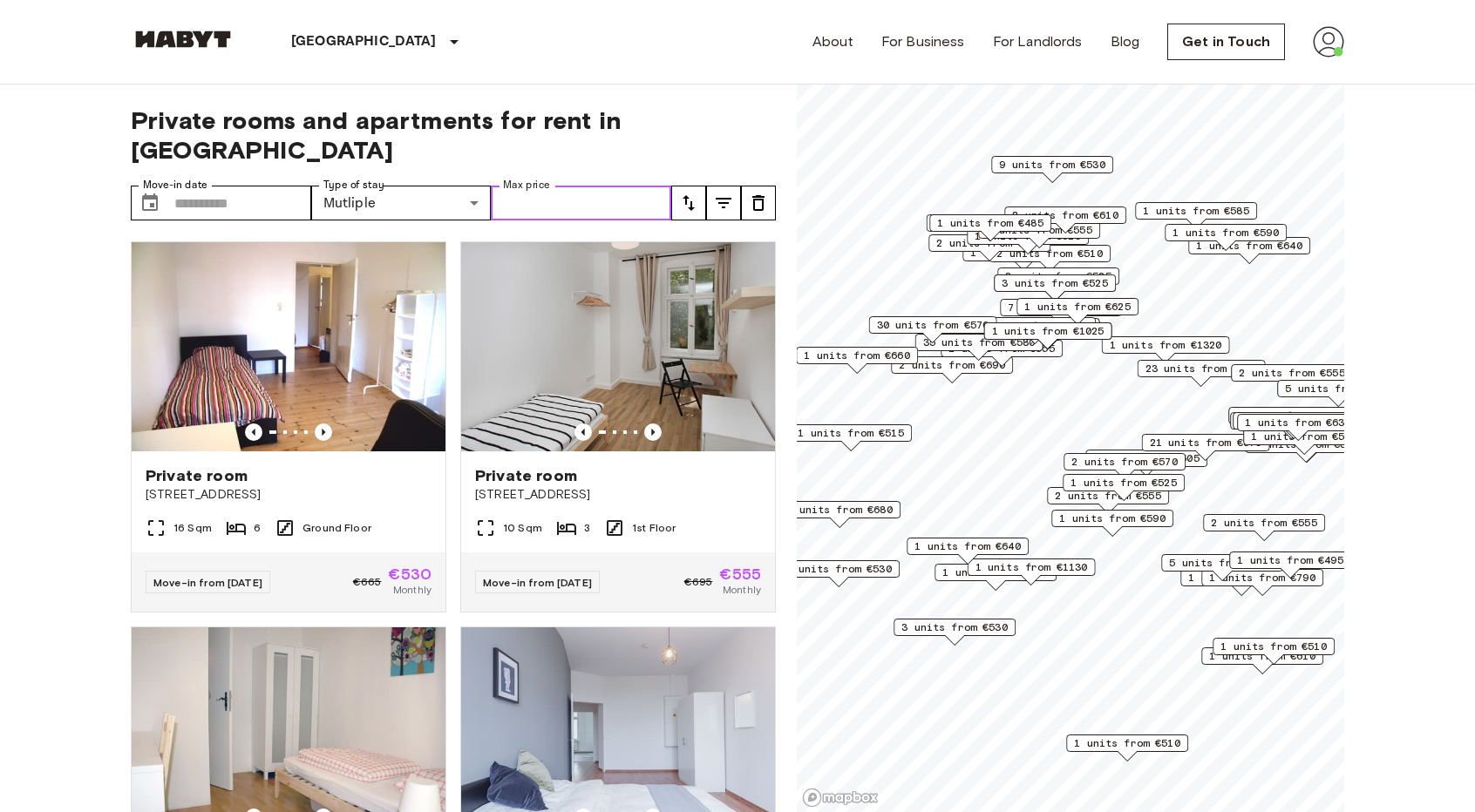
click at [580, 185] on input "Max price" at bounding box center [581, 203] width 181 height 35
type input "****"
click at [689, 124] on span "Private rooms and apartments for rent in Berlin" at bounding box center [453, 135] width 645 height 60
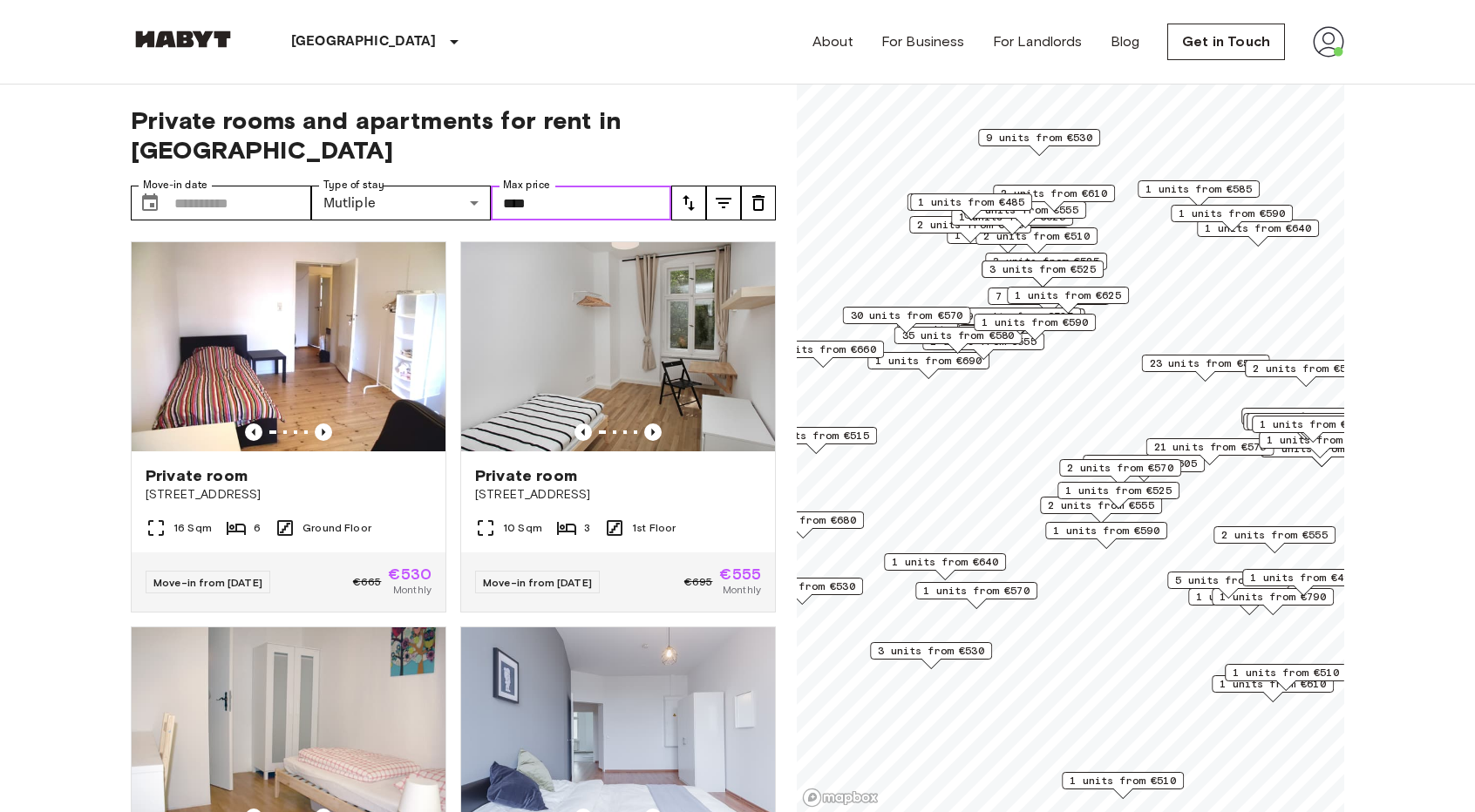
click at [566, 185] on input "****" at bounding box center [581, 203] width 181 height 35
click at [577, 185] on input "****" at bounding box center [581, 203] width 181 height 35
click at [626, 141] on div "**********" at bounding box center [453, 449] width 645 height 728
click at [744, 123] on span "Private rooms and apartments for rent in Berlin" at bounding box center [453, 135] width 645 height 60
click at [505, 185] on input "****" at bounding box center [581, 203] width 181 height 35
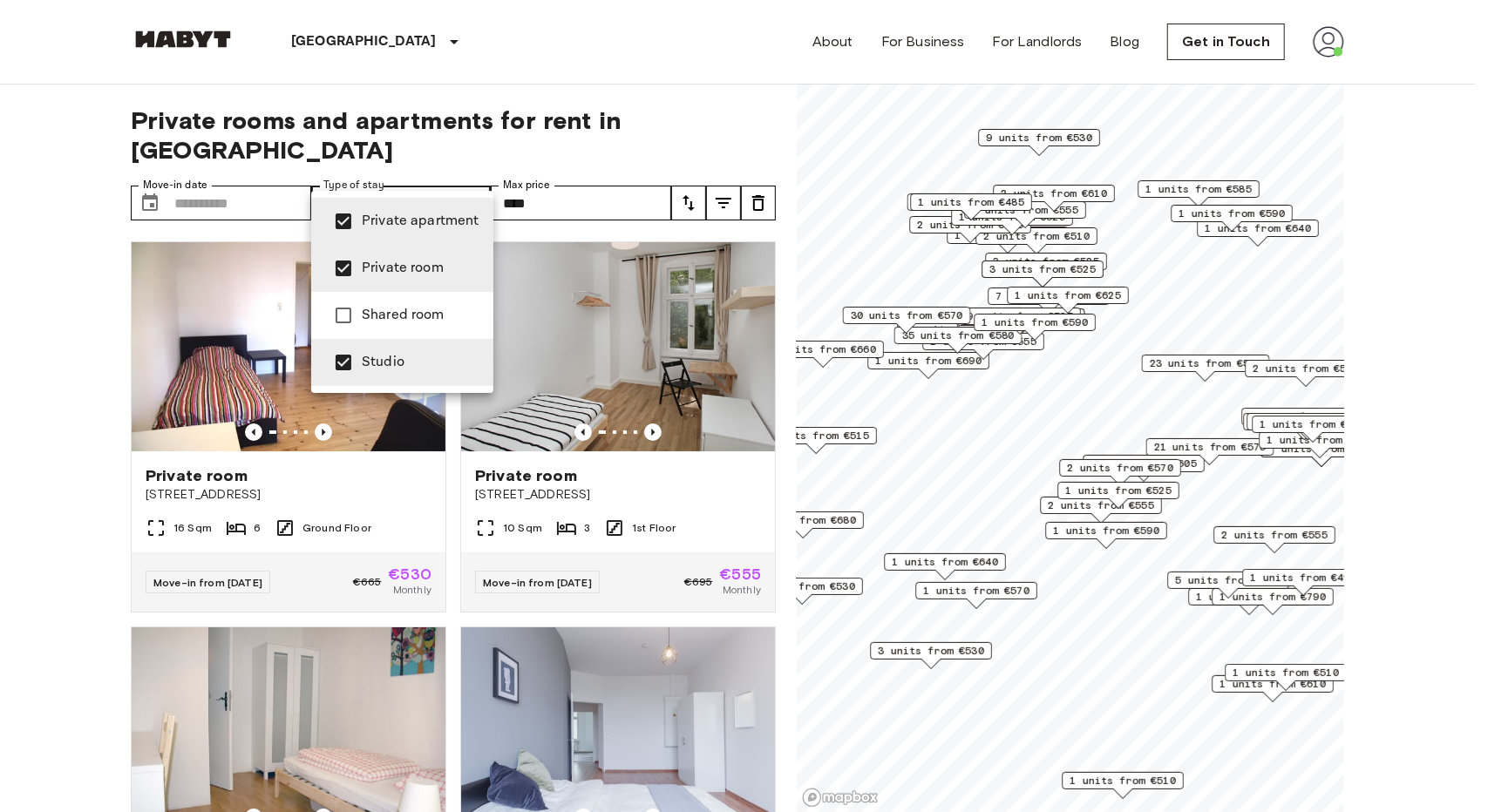
click at [477, 173] on div at bounding box center [744, 406] width 1488 height 812
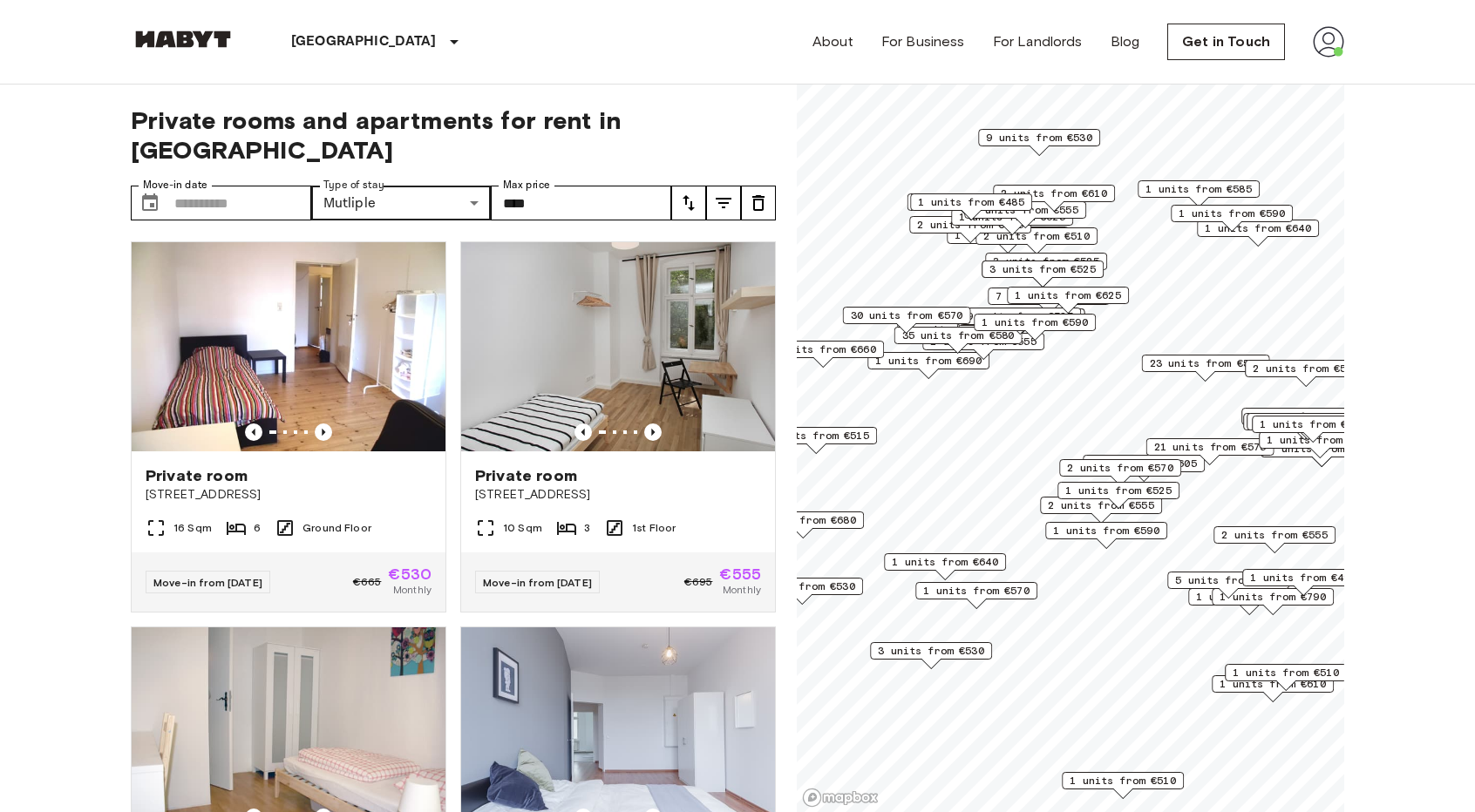
click at [718, 192] on icon "tune" at bounding box center [722, 202] width 20 height 20
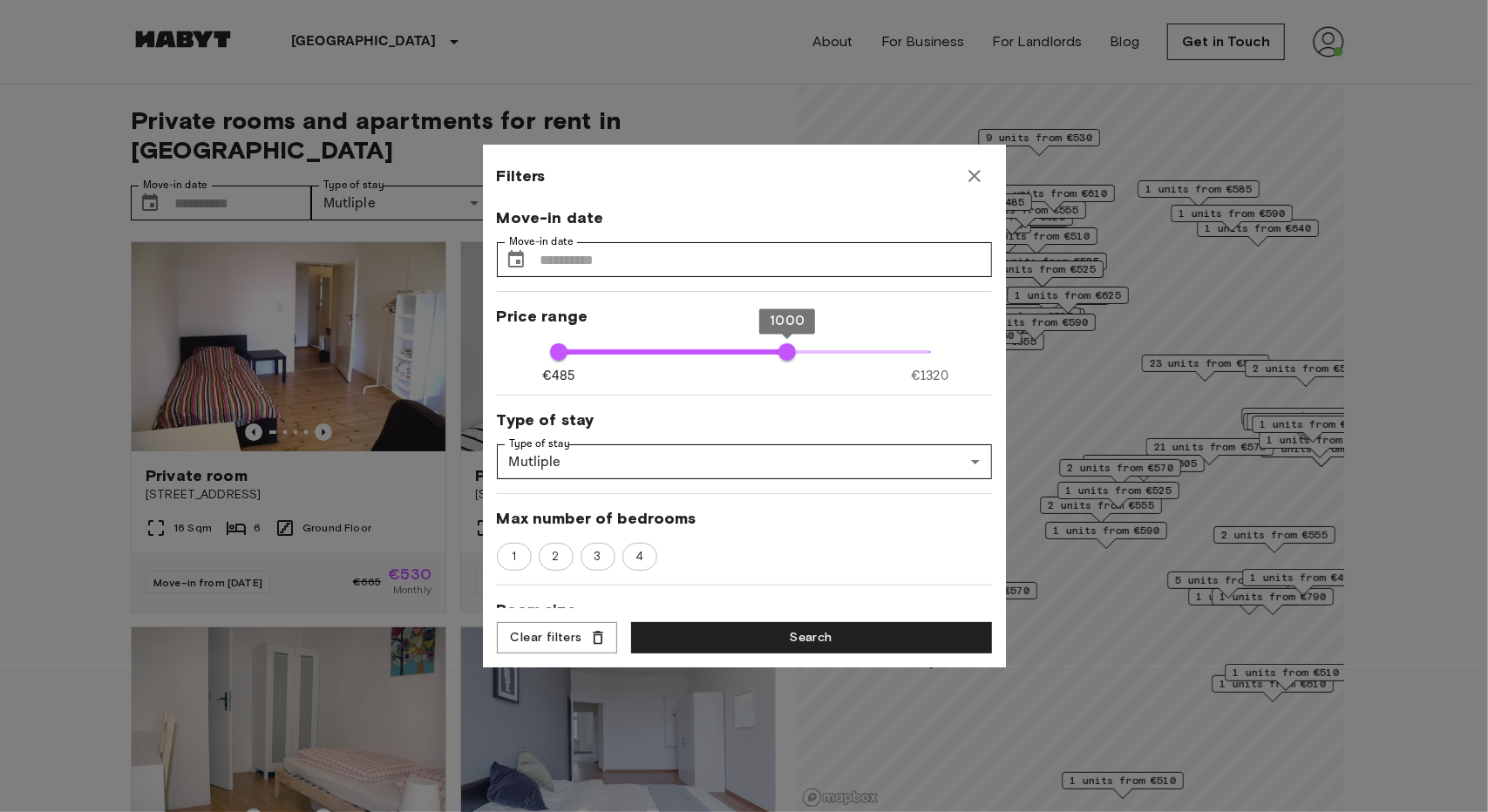
type input "***"
type input "**"
type input "***"
type input "**"
type input "****"
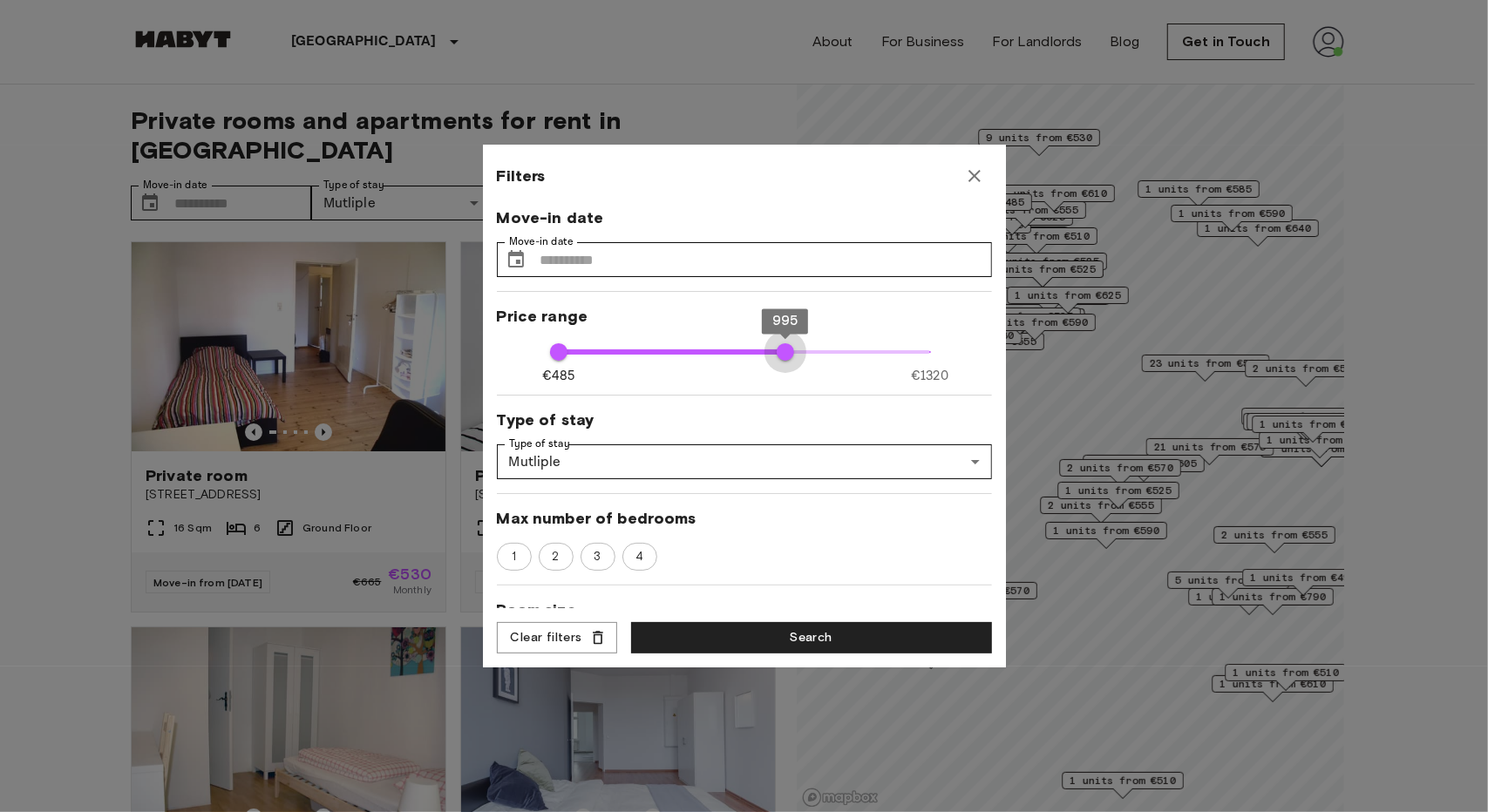
type input "**"
click at [781, 354] on span "1005" at bounding box center [790, 352] width 18 height 18
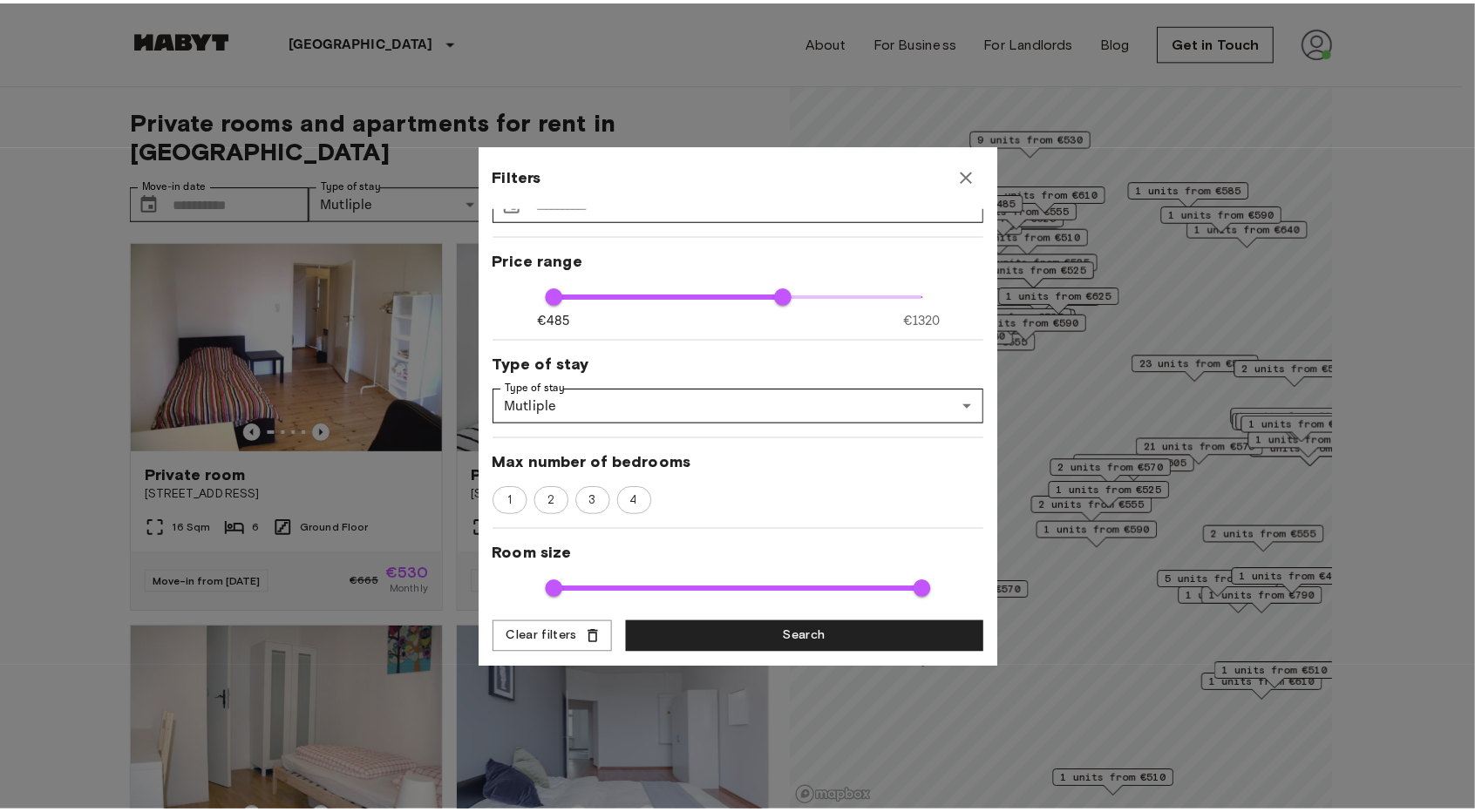
scroll to position [262, 0]
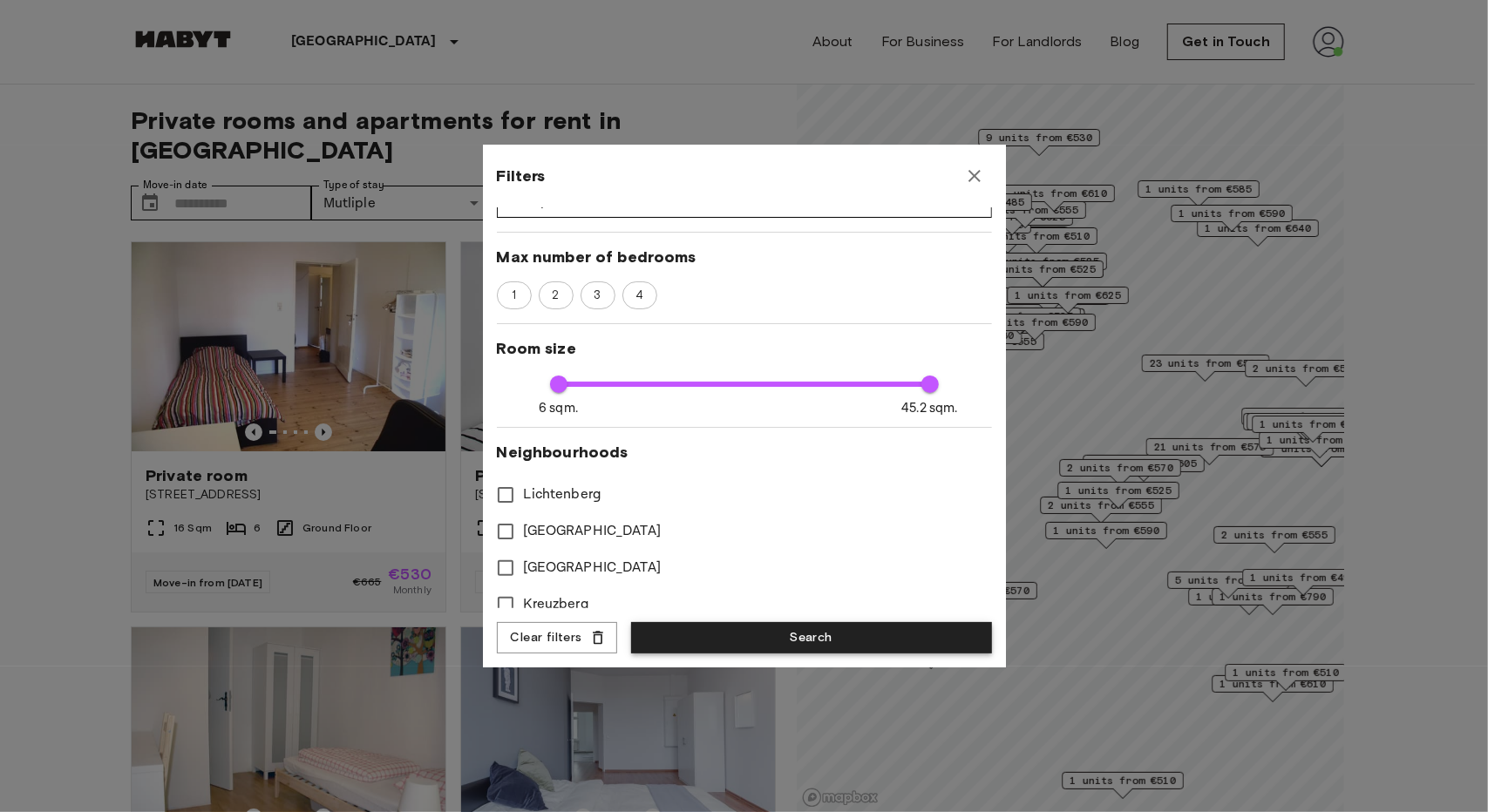
click at [770, 639] on button "Search" at bounding box center [811, 638] width 361 height 32
type input "****"
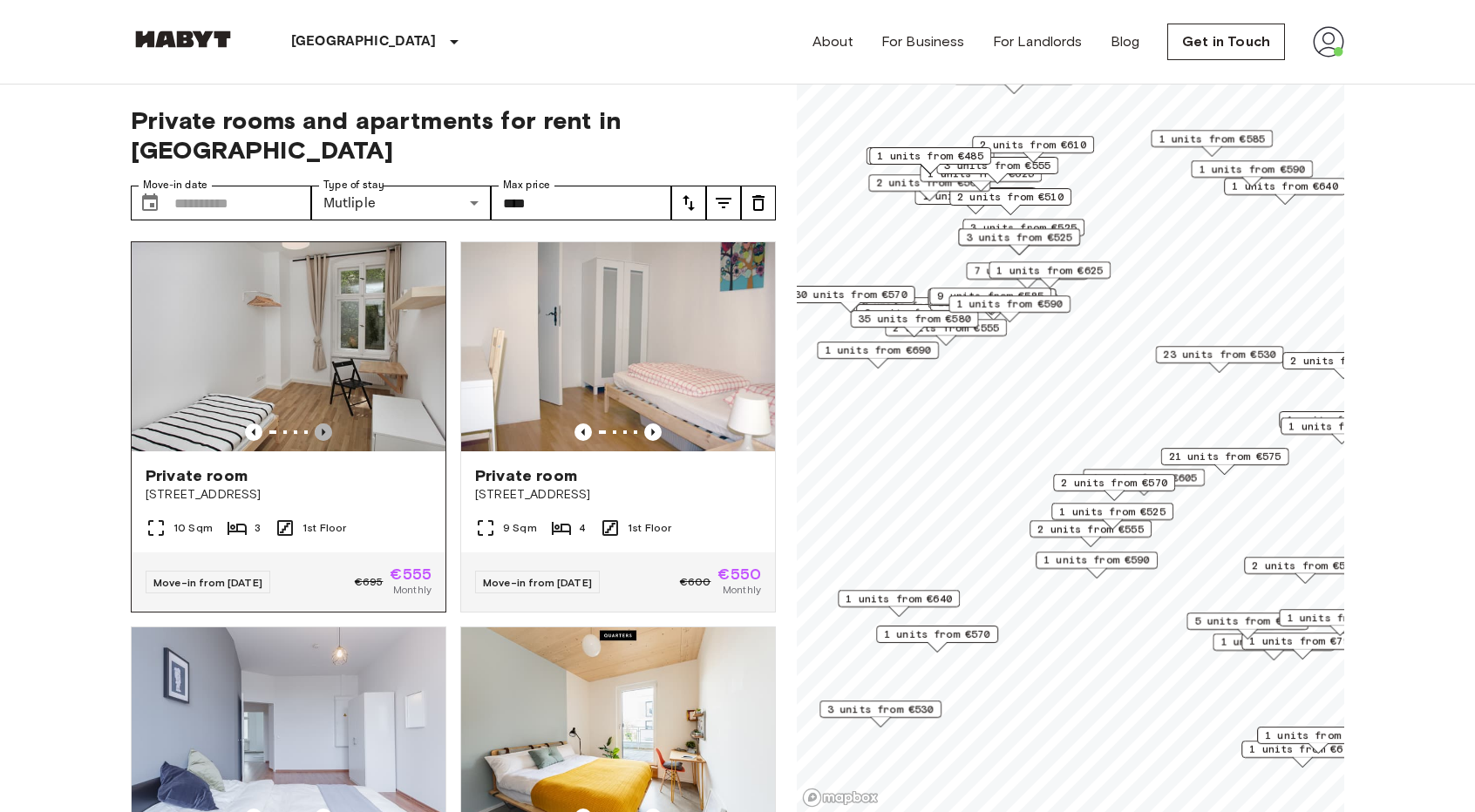
click at [322, 424] on icon "Previous image" at bounding box center [323, 432] width 18 height 18
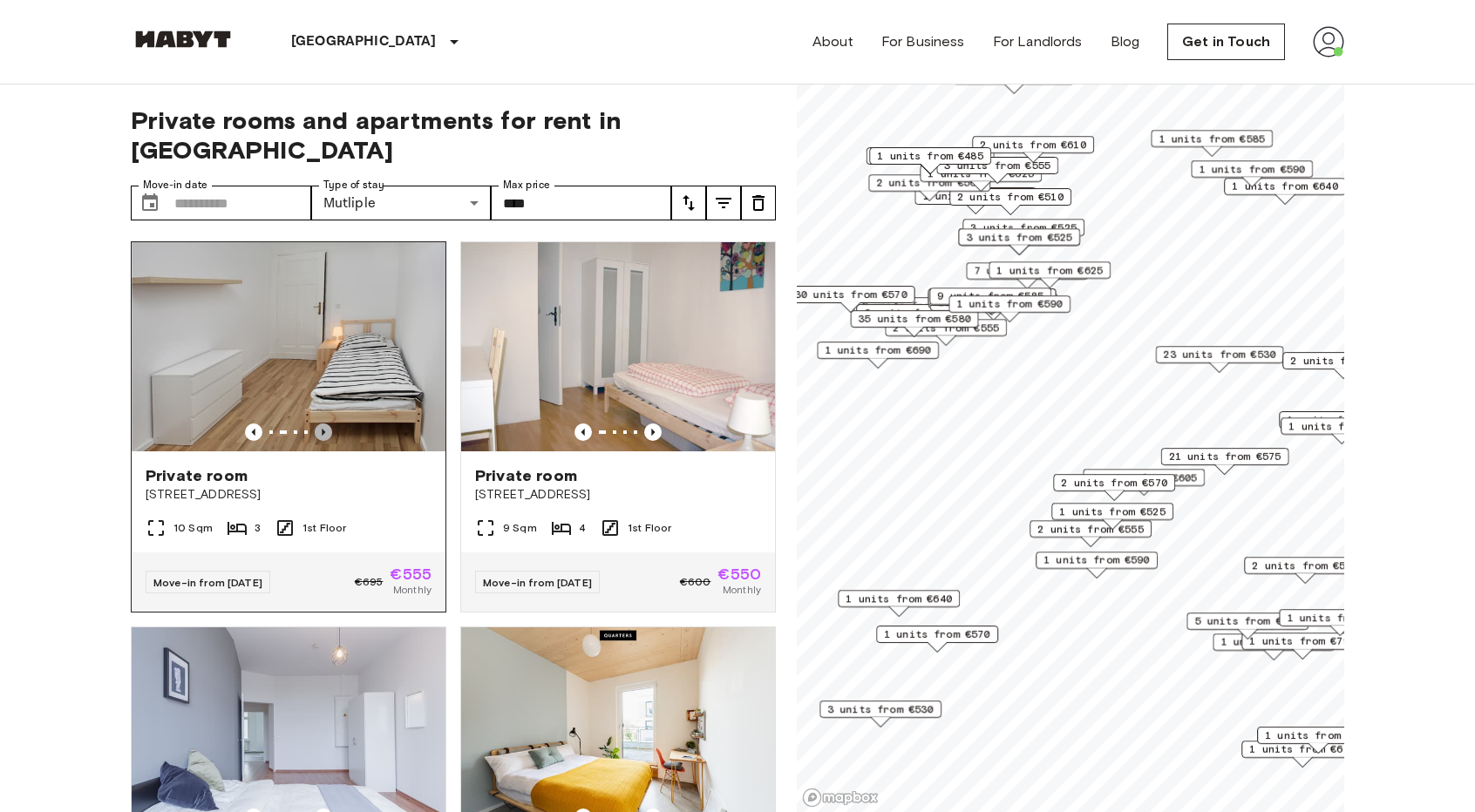
click at [322, 424] on icon "Previous image" at bounding box center [323, 432] width 18 height 18
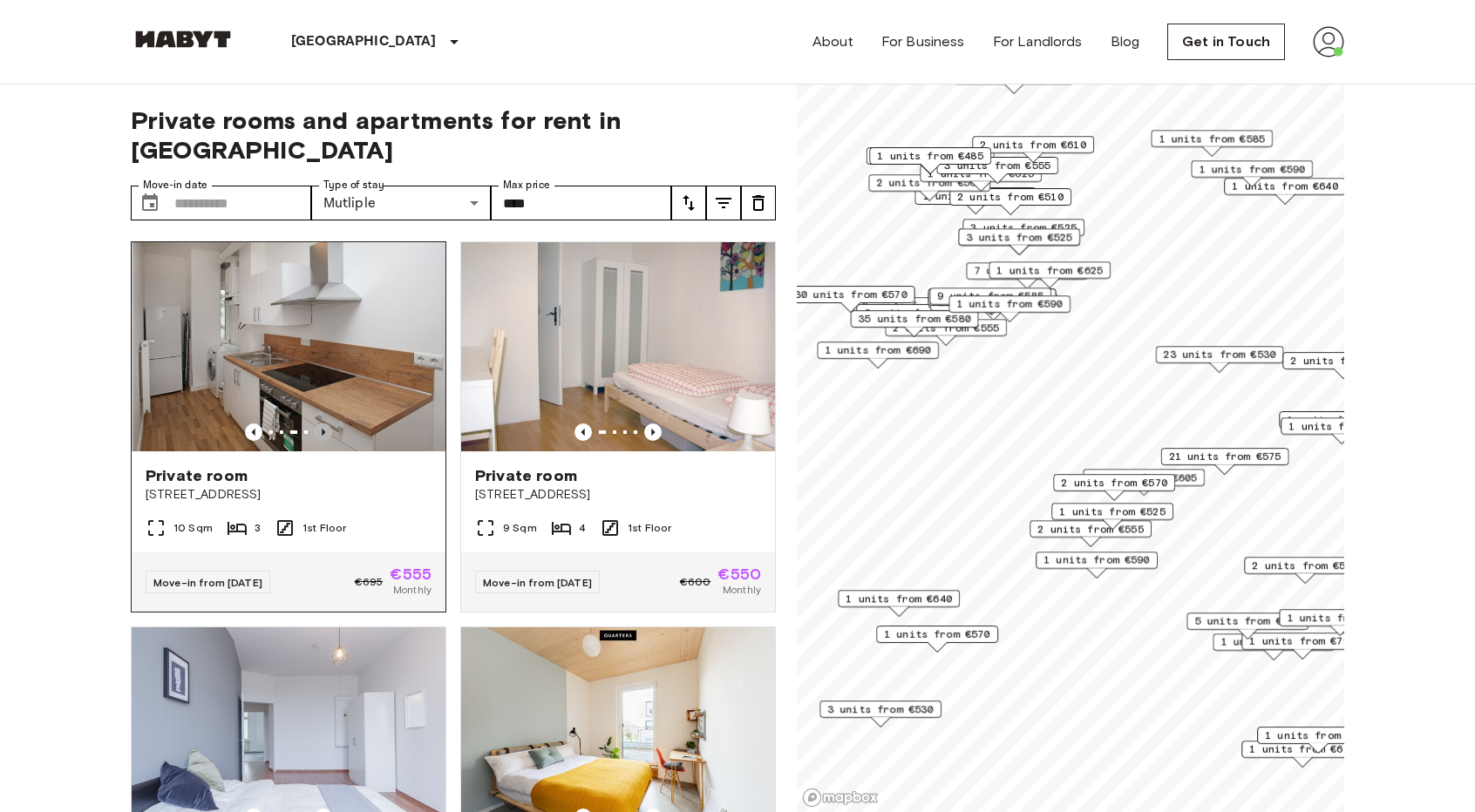
click at [325, 424] on icon "Previous image" at bounding box center [323, 432] width 18 height 18
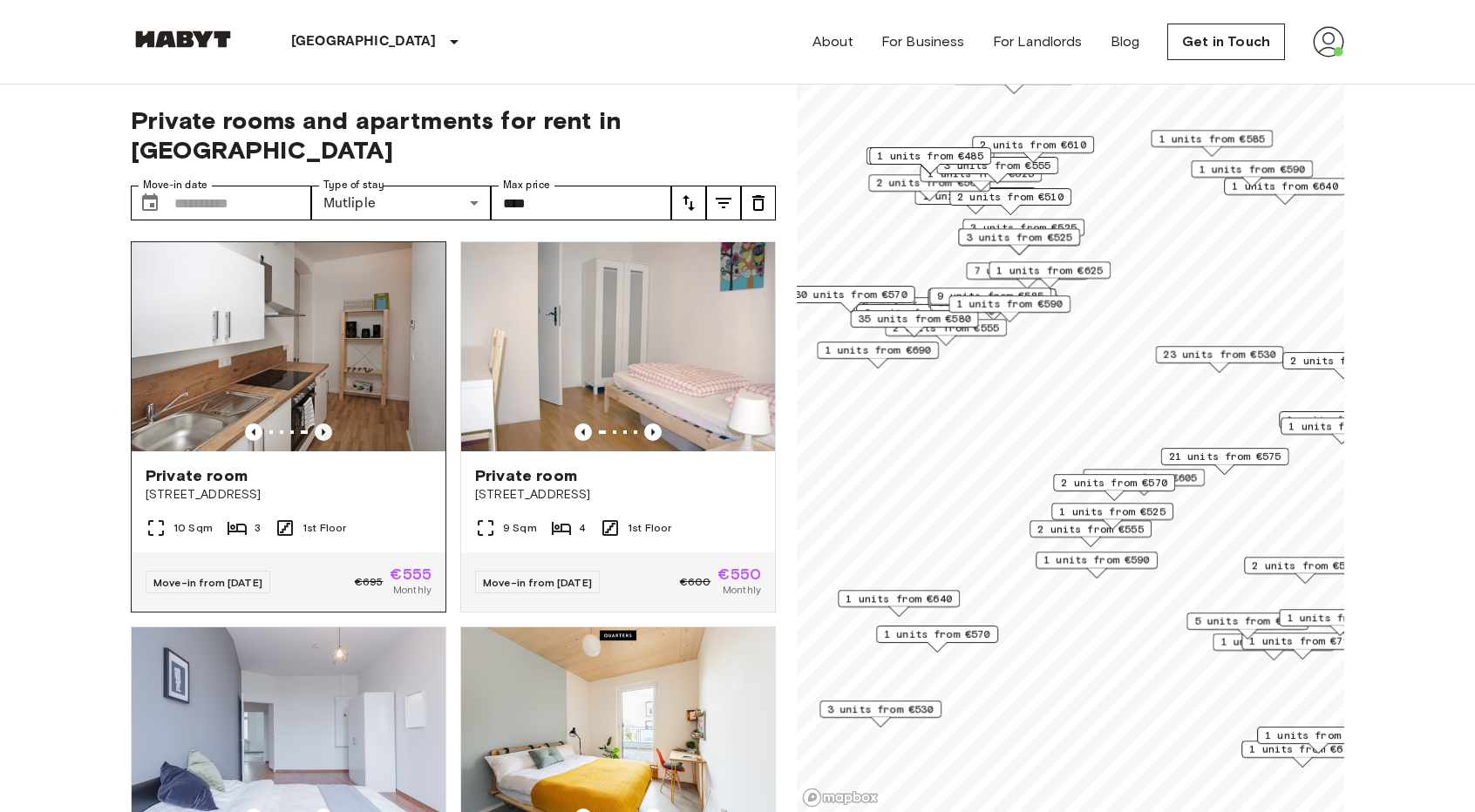
click at [327, 424] on icon "Previous image" at bounding box center [323, 432] width 18 height 18
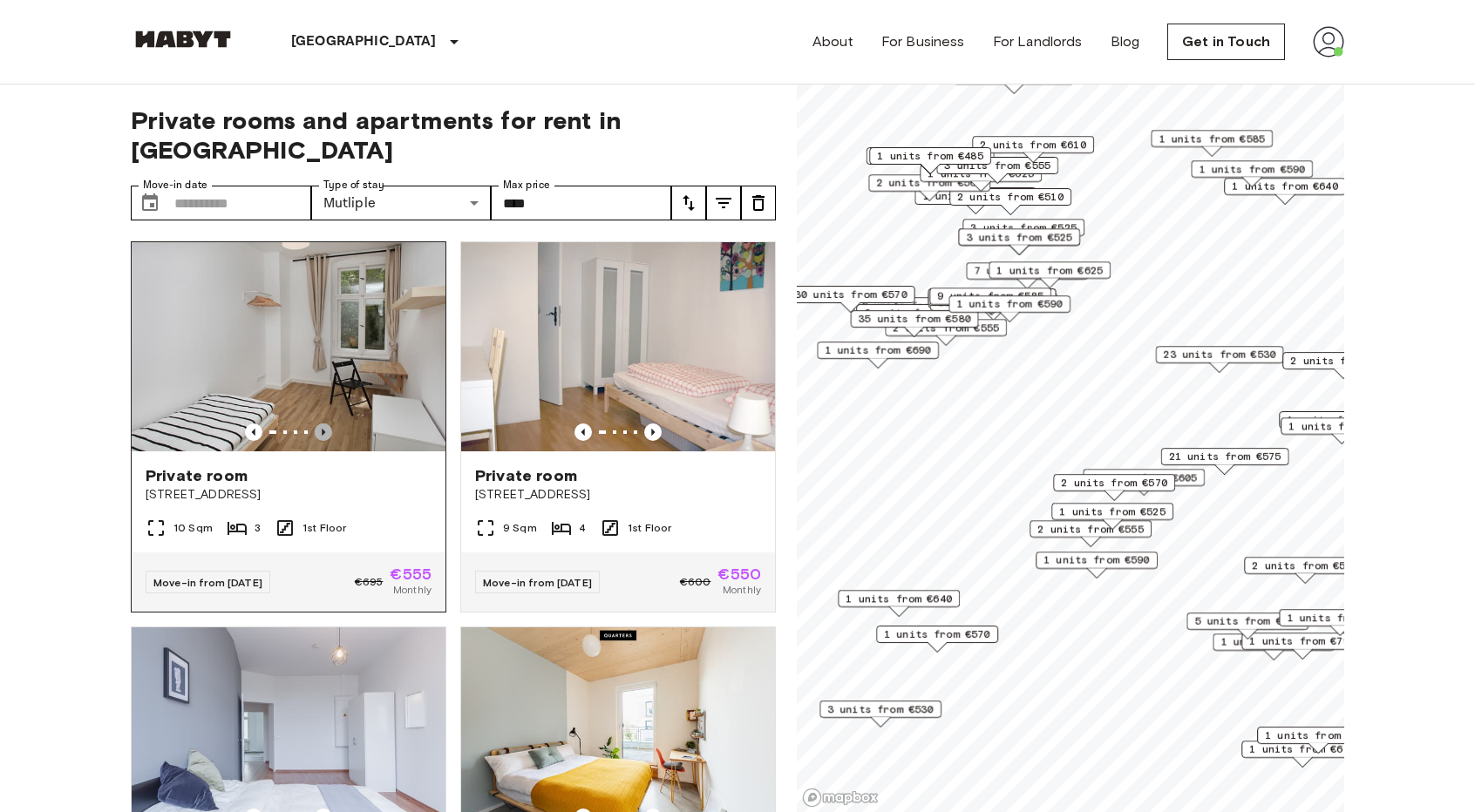
click at [327, 424] on icon "Previous image" at bounding box center [323, 432] width 18 height 18
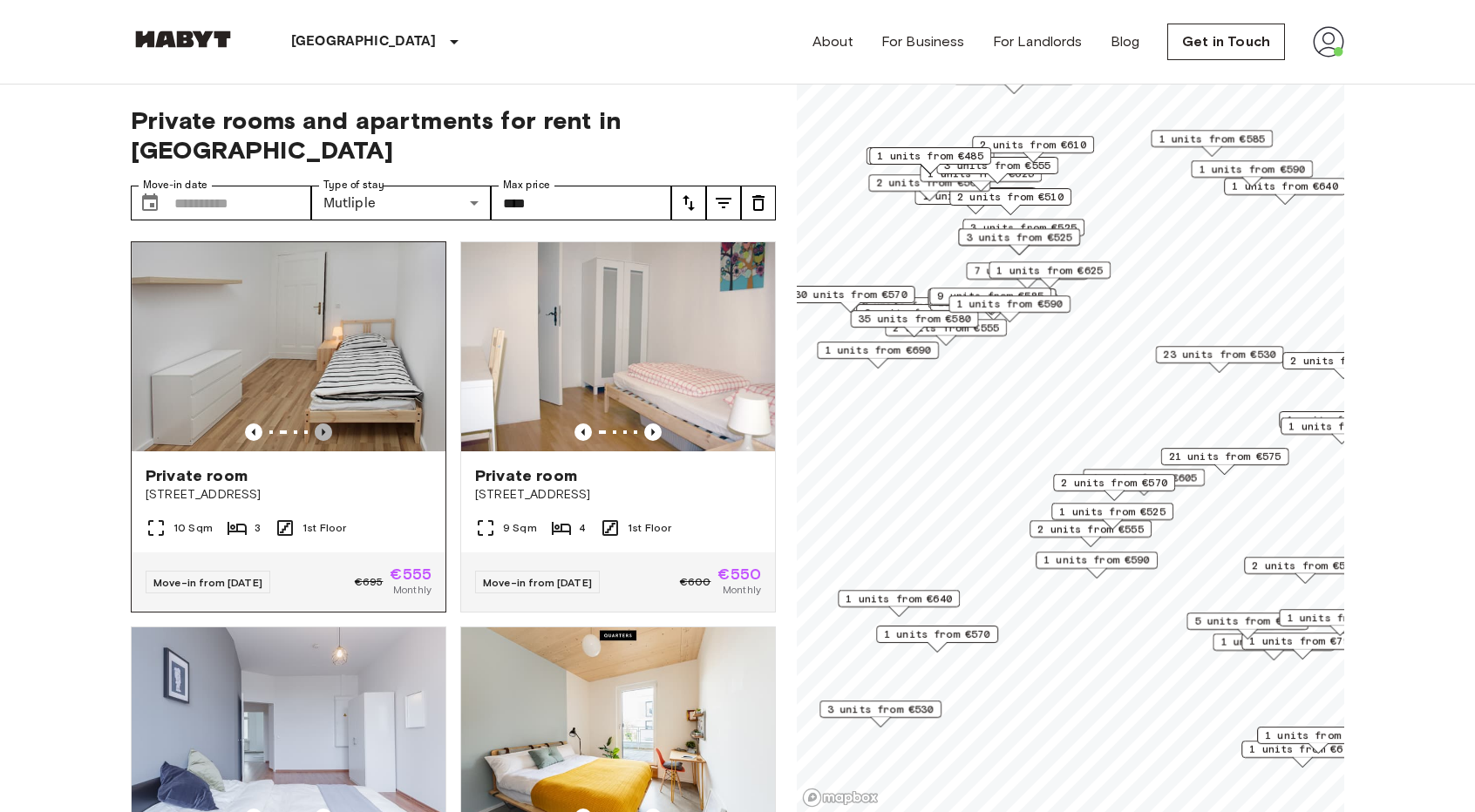
click at [327, 424] on icon "Previous image" at bounding box center [323, 432] width 18 height 18
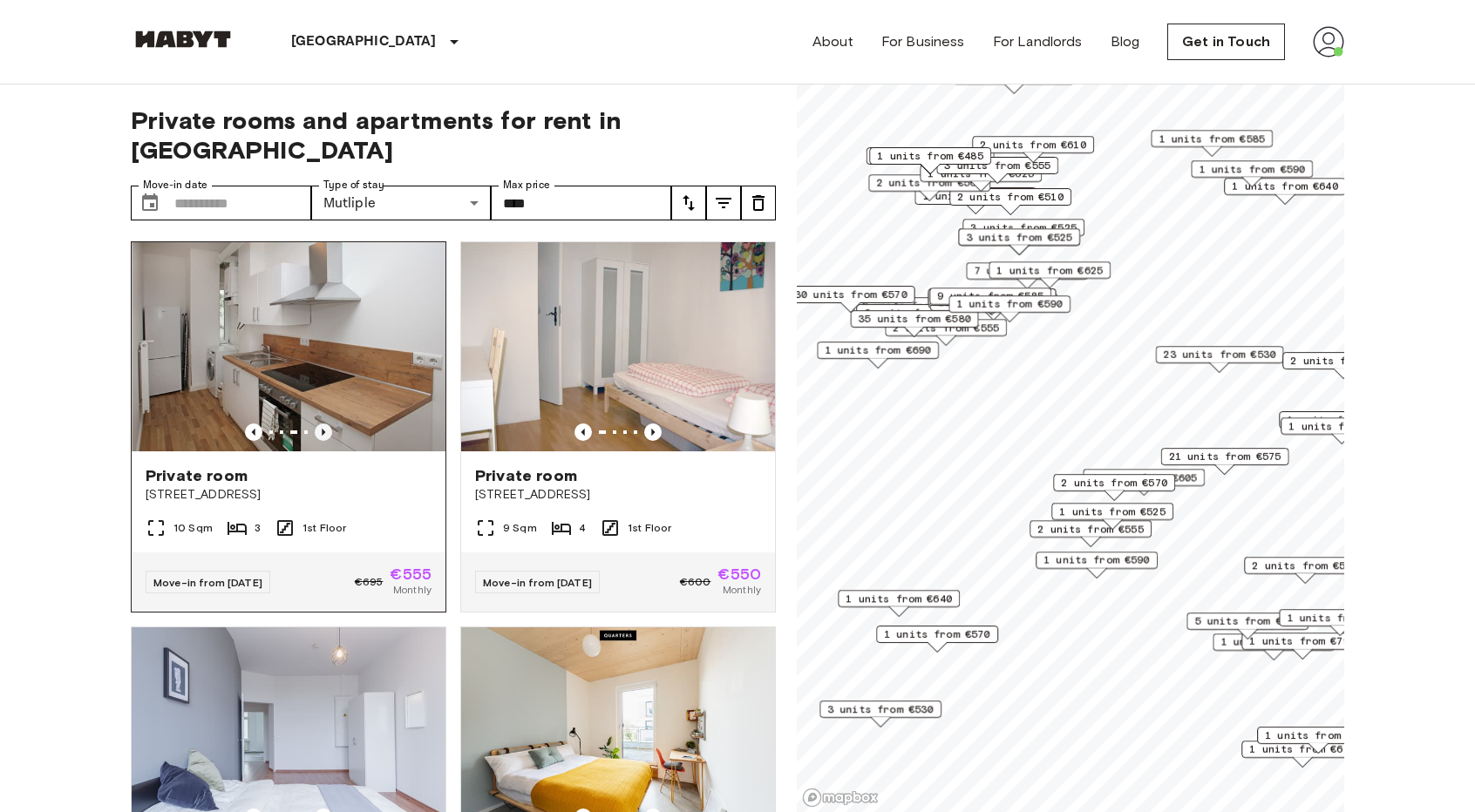
click at [327, 424] on icon "Previous image" at bounding box center [323, 432] width 18 height 18
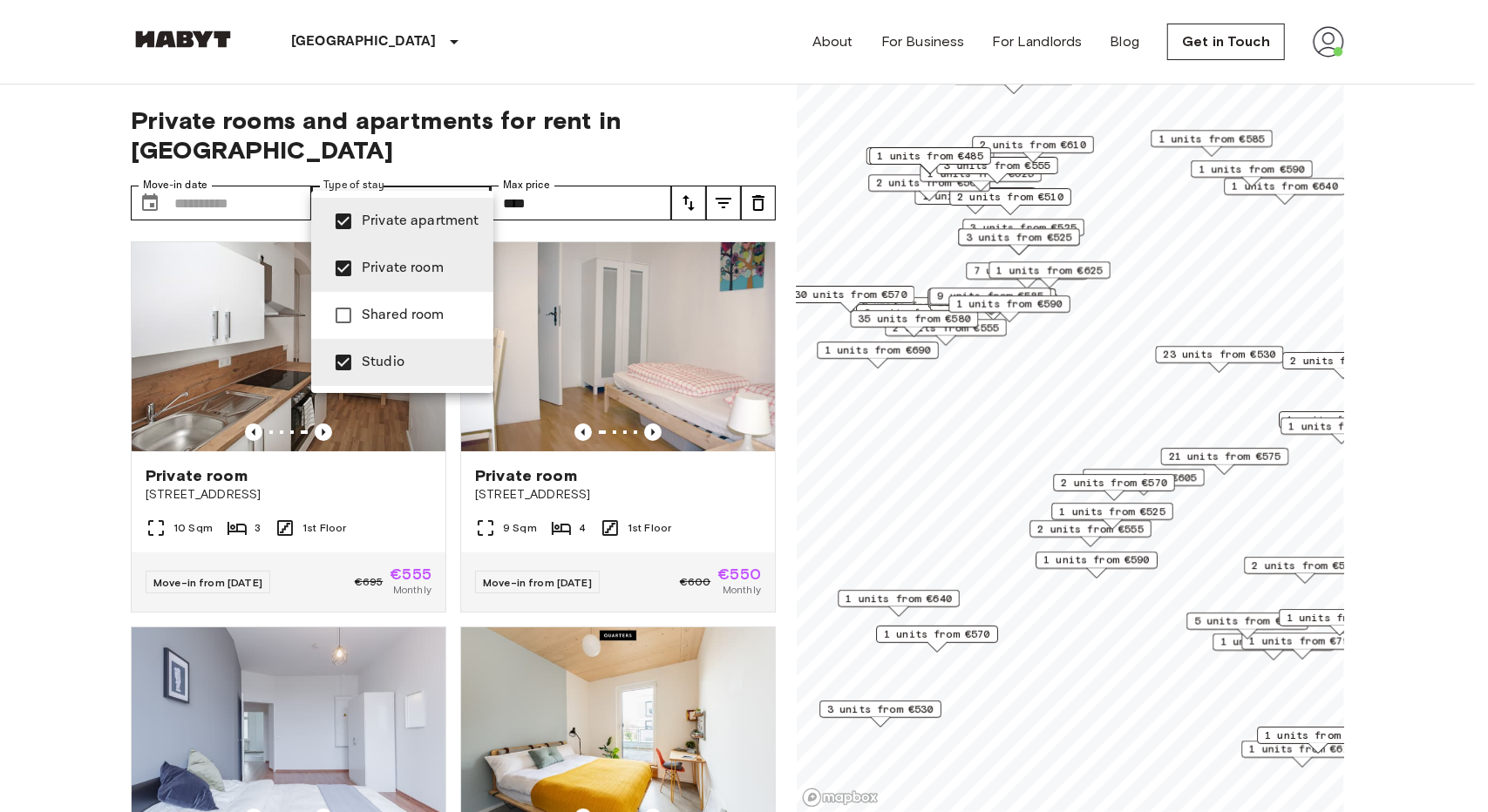
click at [384, 174] on div at bounding box center [744, 406] width 1488 height 812
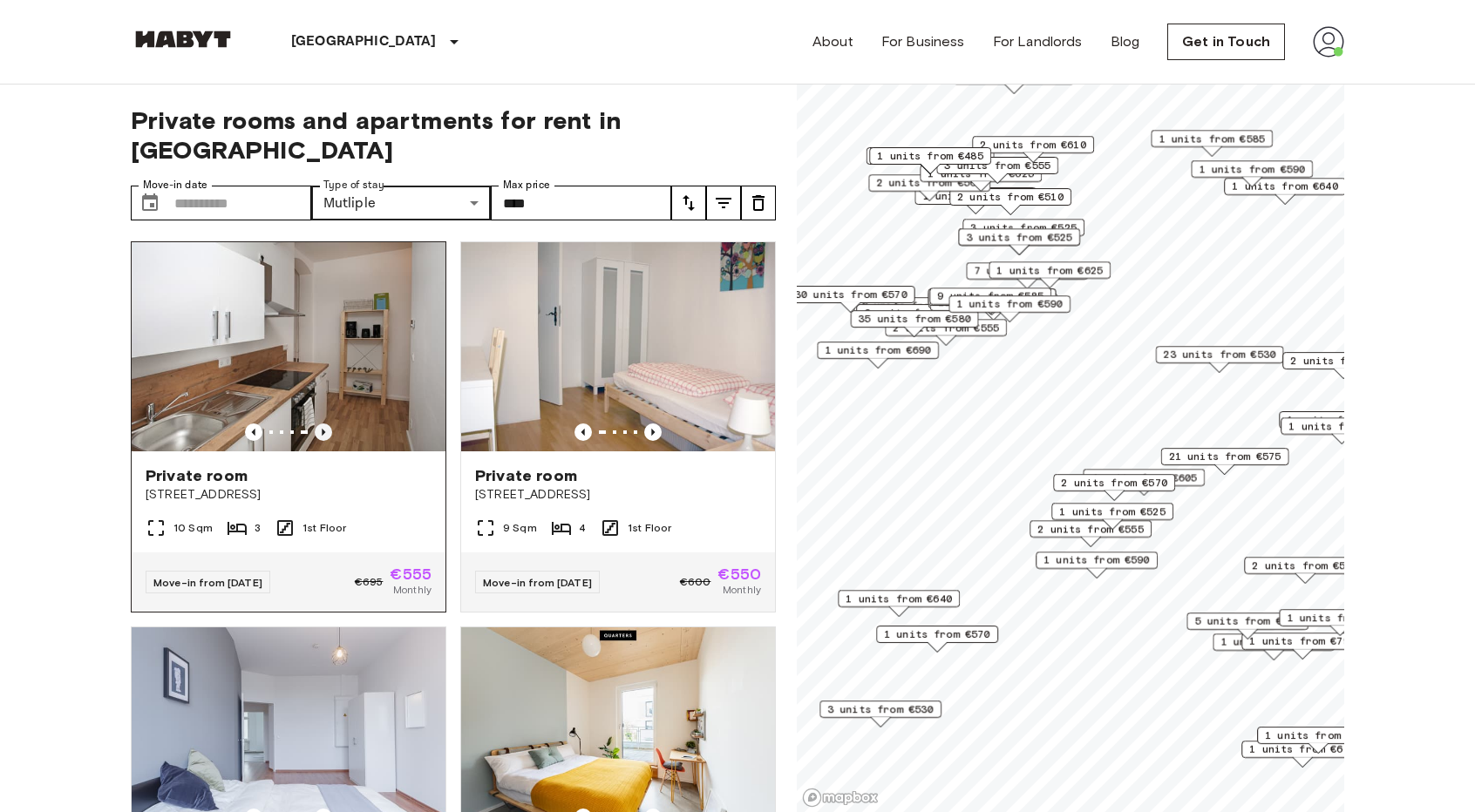
click at [321, 424] on icon "Previous image" at bounding box center [323, 432] width 18 height 18
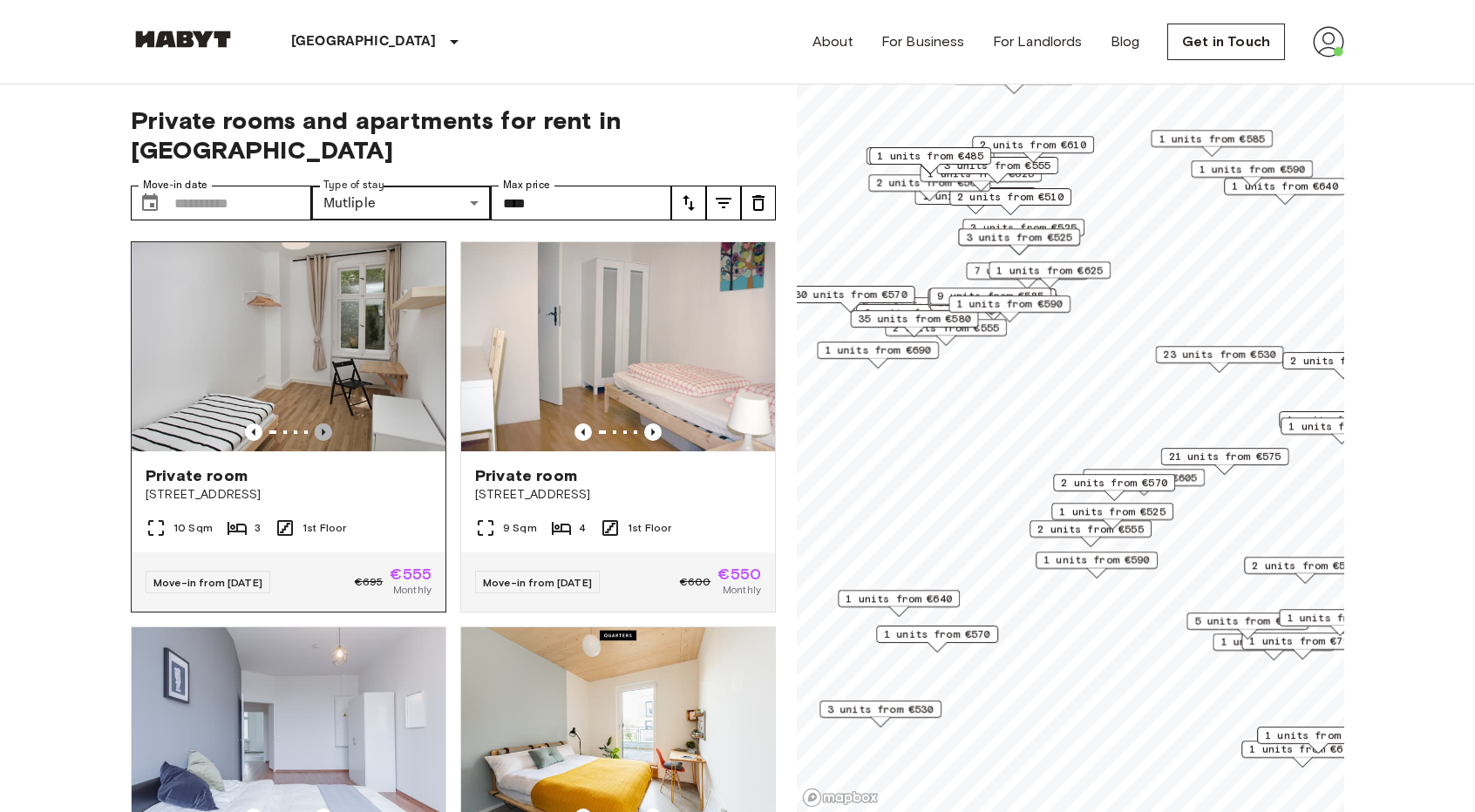
click at [321, 424] on icon "Previous image" at bounding box center [323, 432] width 18 height 18
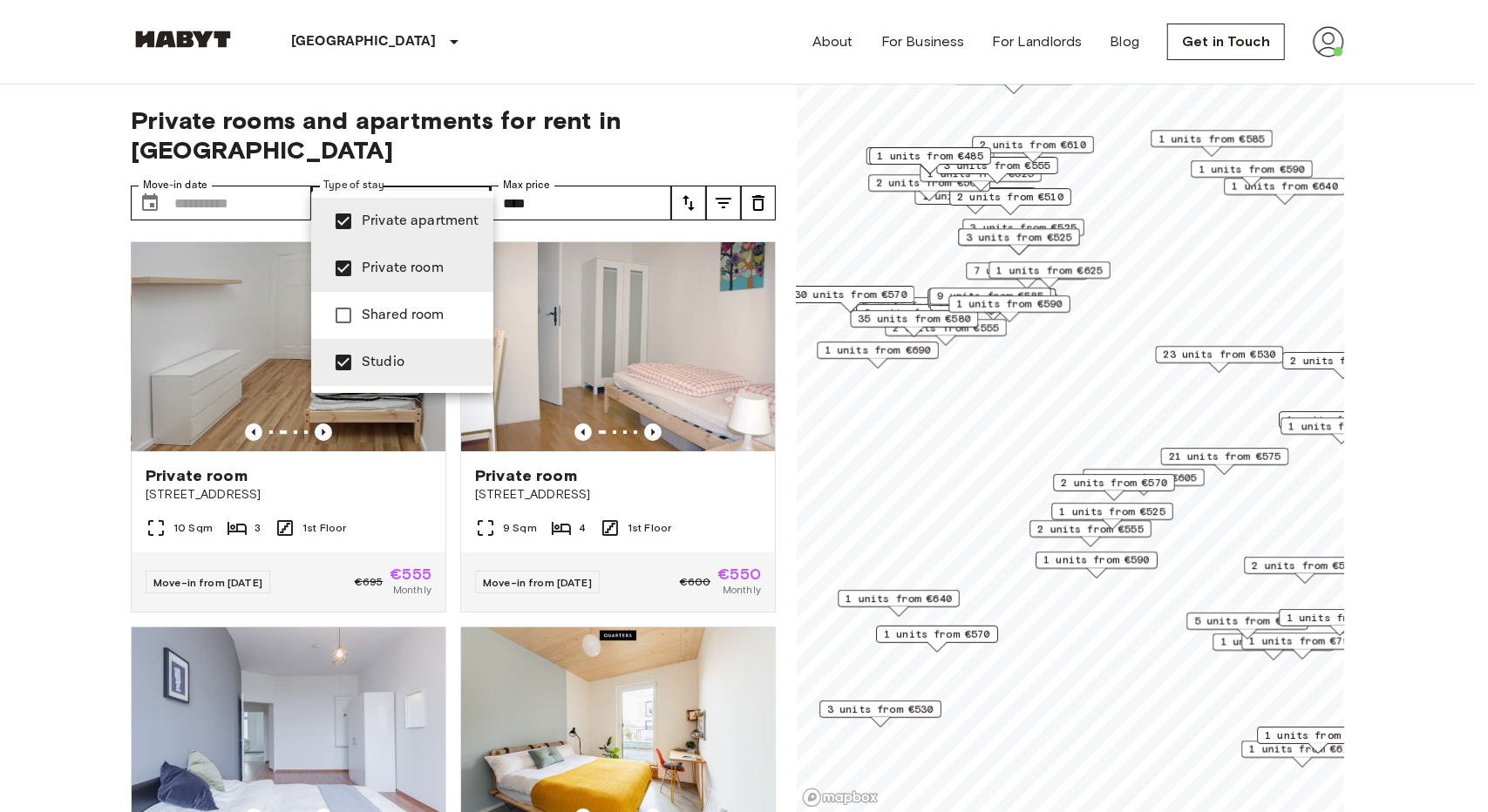
click at [410, 267] on span "Private room" at bounding box center [421, 267] width 118 height 20
type input "**********"
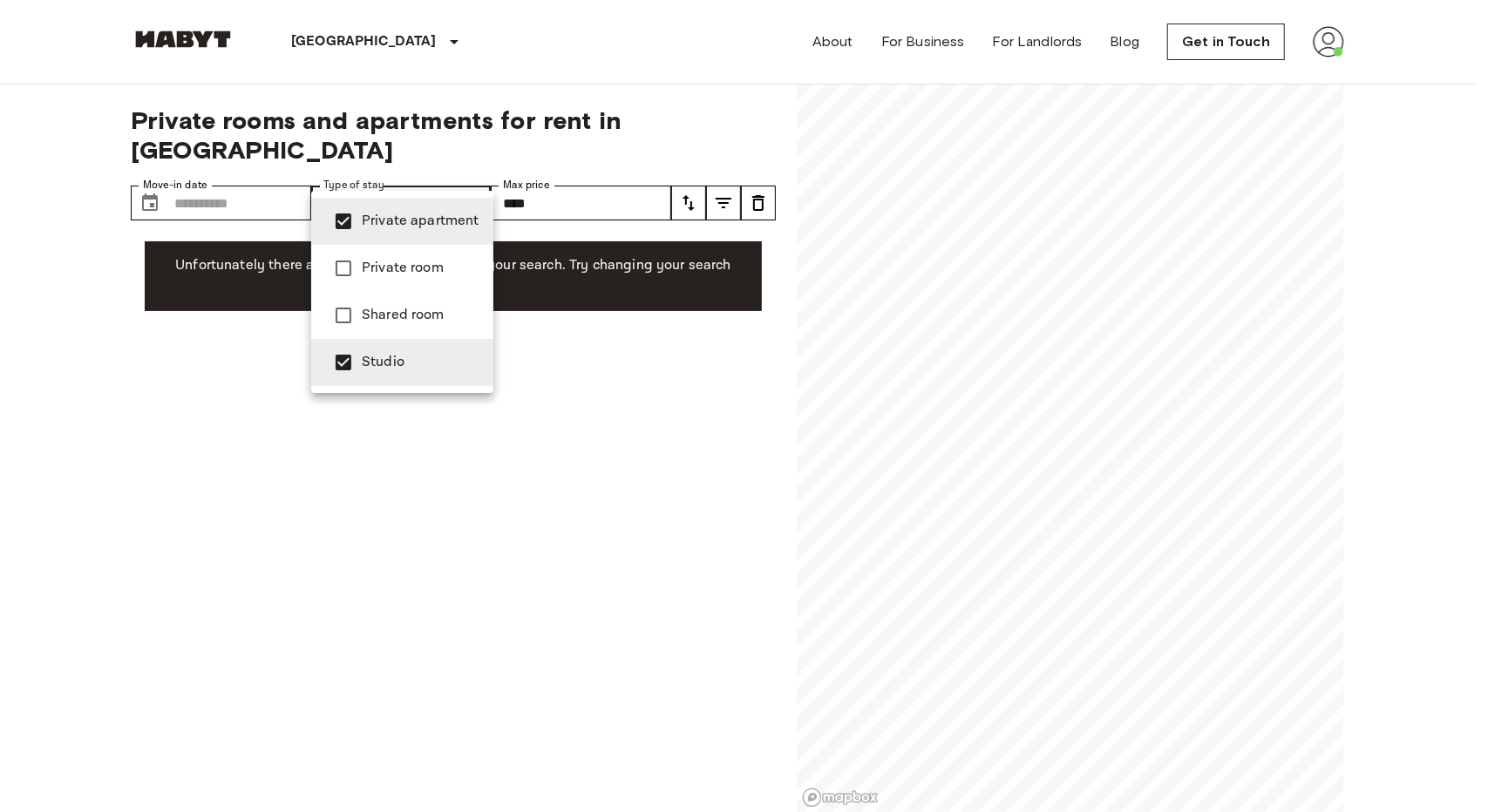
drag, startPoint x: 440, startPoint y: 176, endPoint x: 457, endPoint y: 183, distance: 18.4
click at [443, 179] on div at bounding box center [744, 406] width 1488 height 812
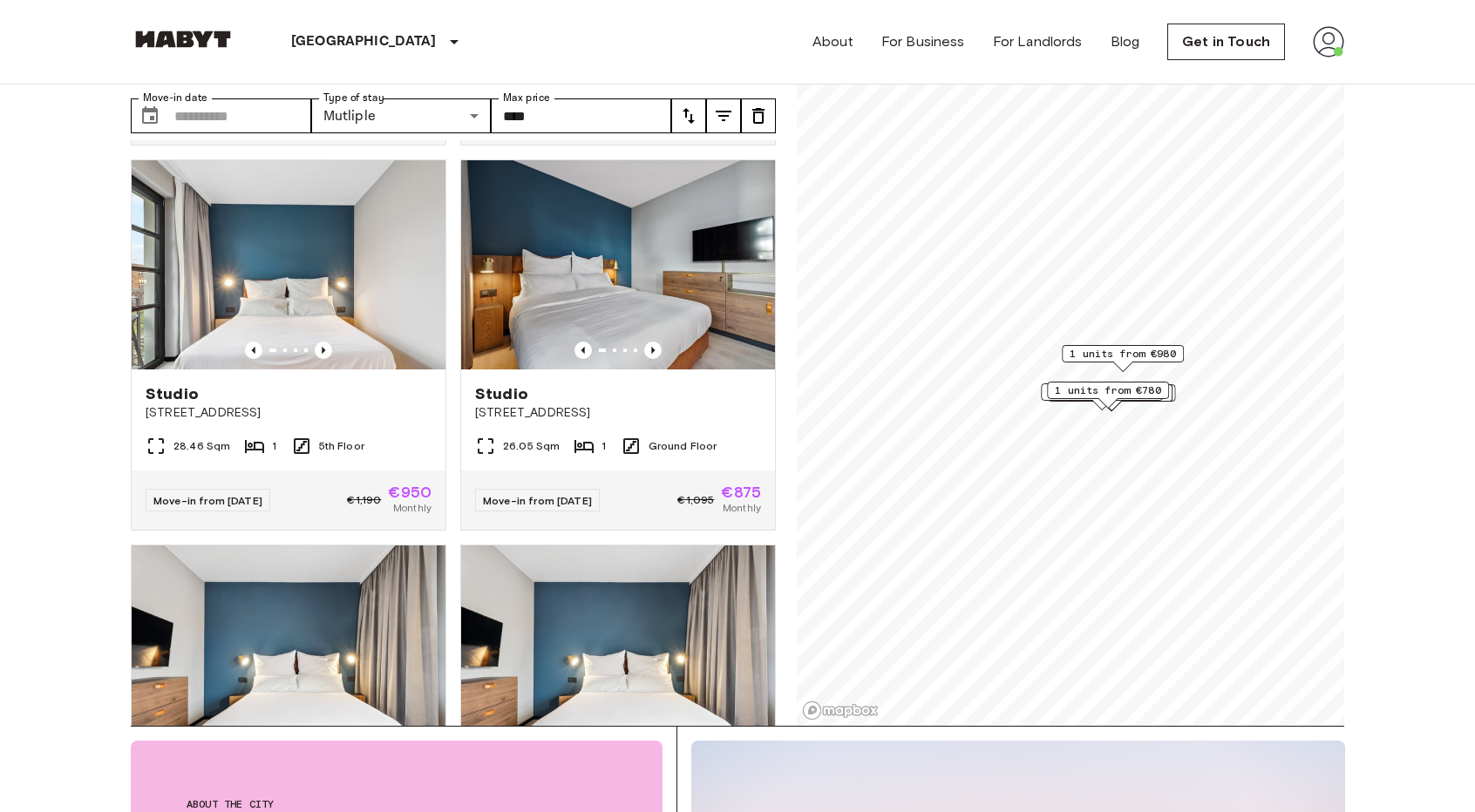
scroll to position [1917, 0]
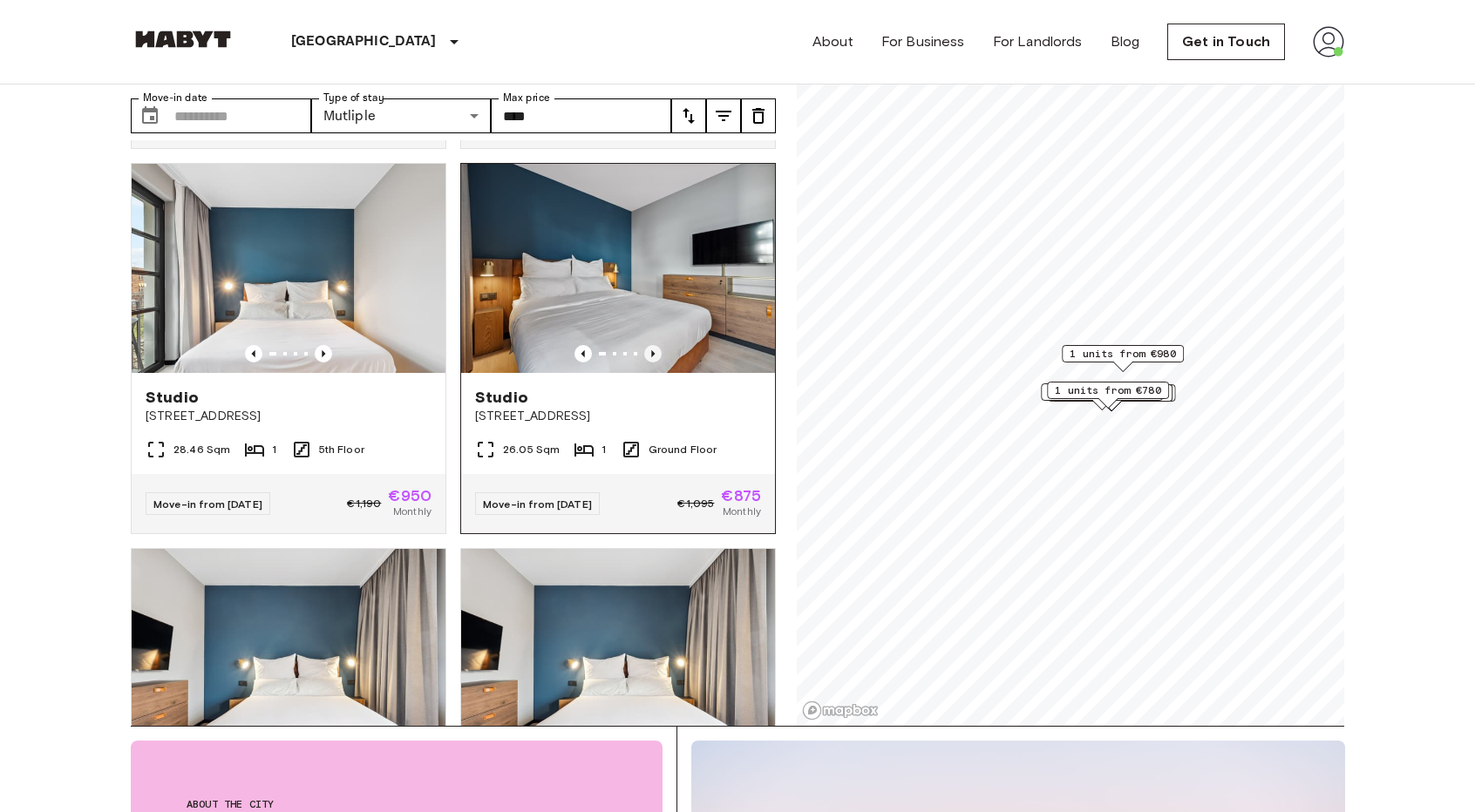
click at [645, 362] on icon "Previous image" at bounding box center [653, 354] width 18 height 18
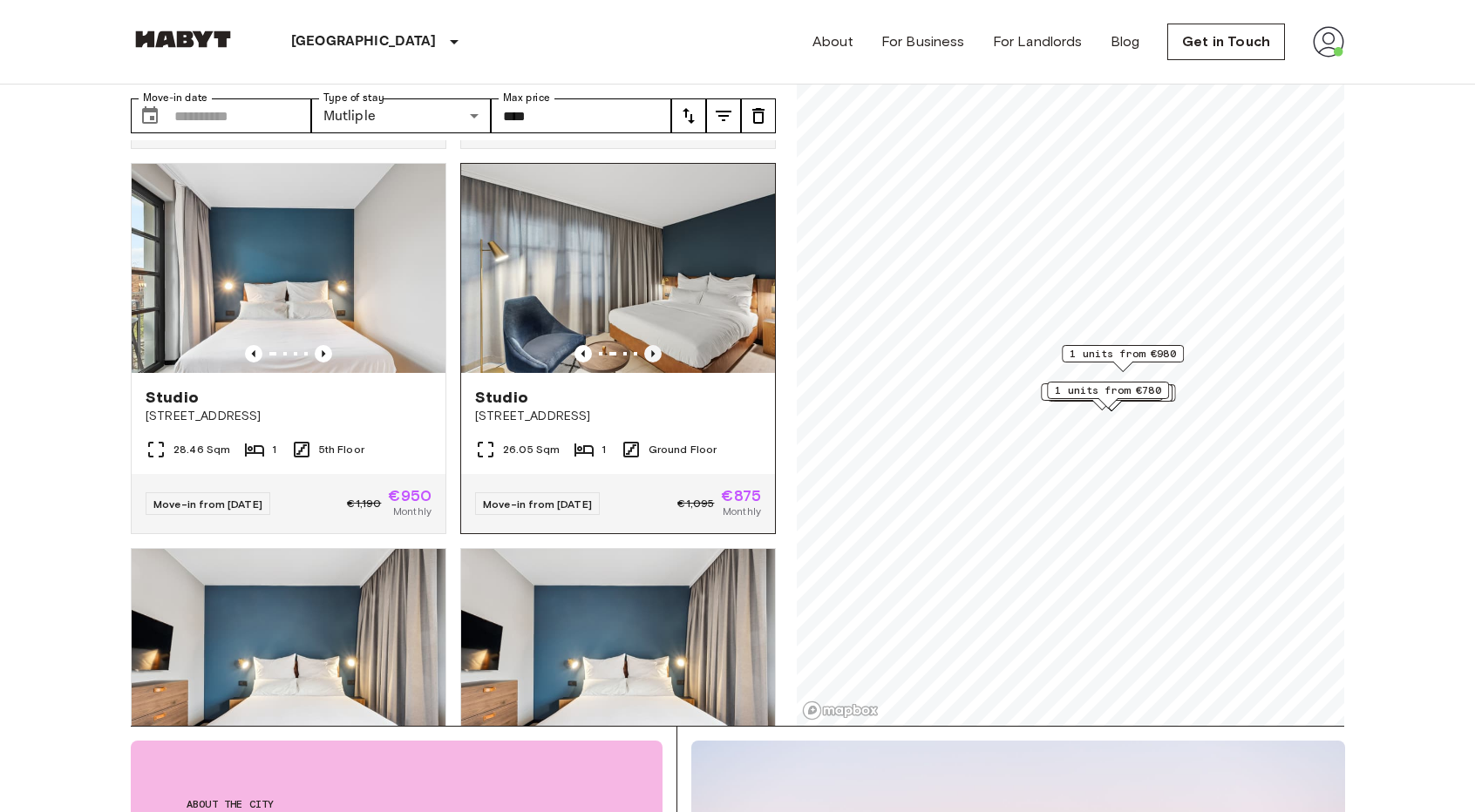
click at [645, 362] on icon "Previous image" at bounding box center [653, 354] width 18 height 18
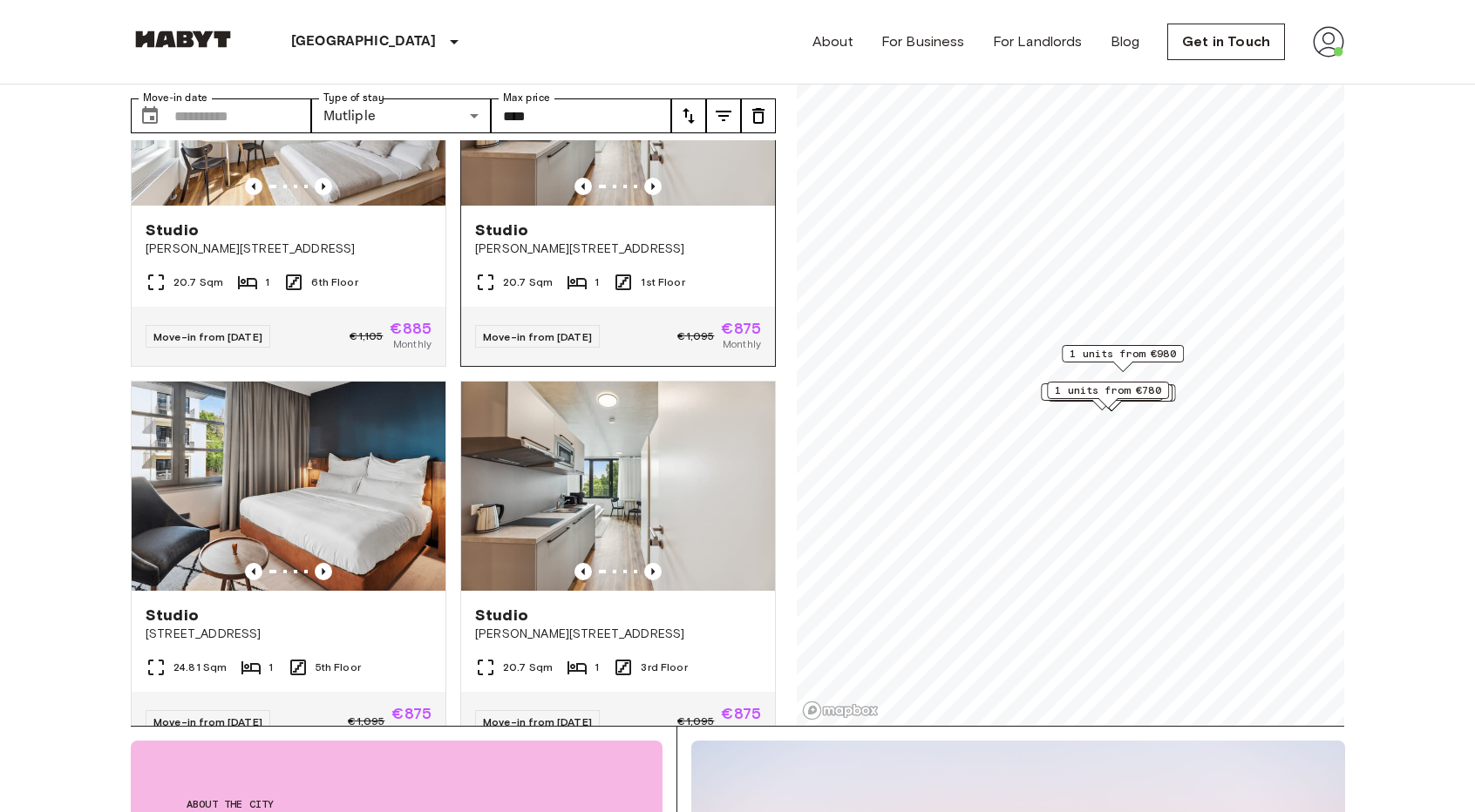
scroll to position [3110, 0]
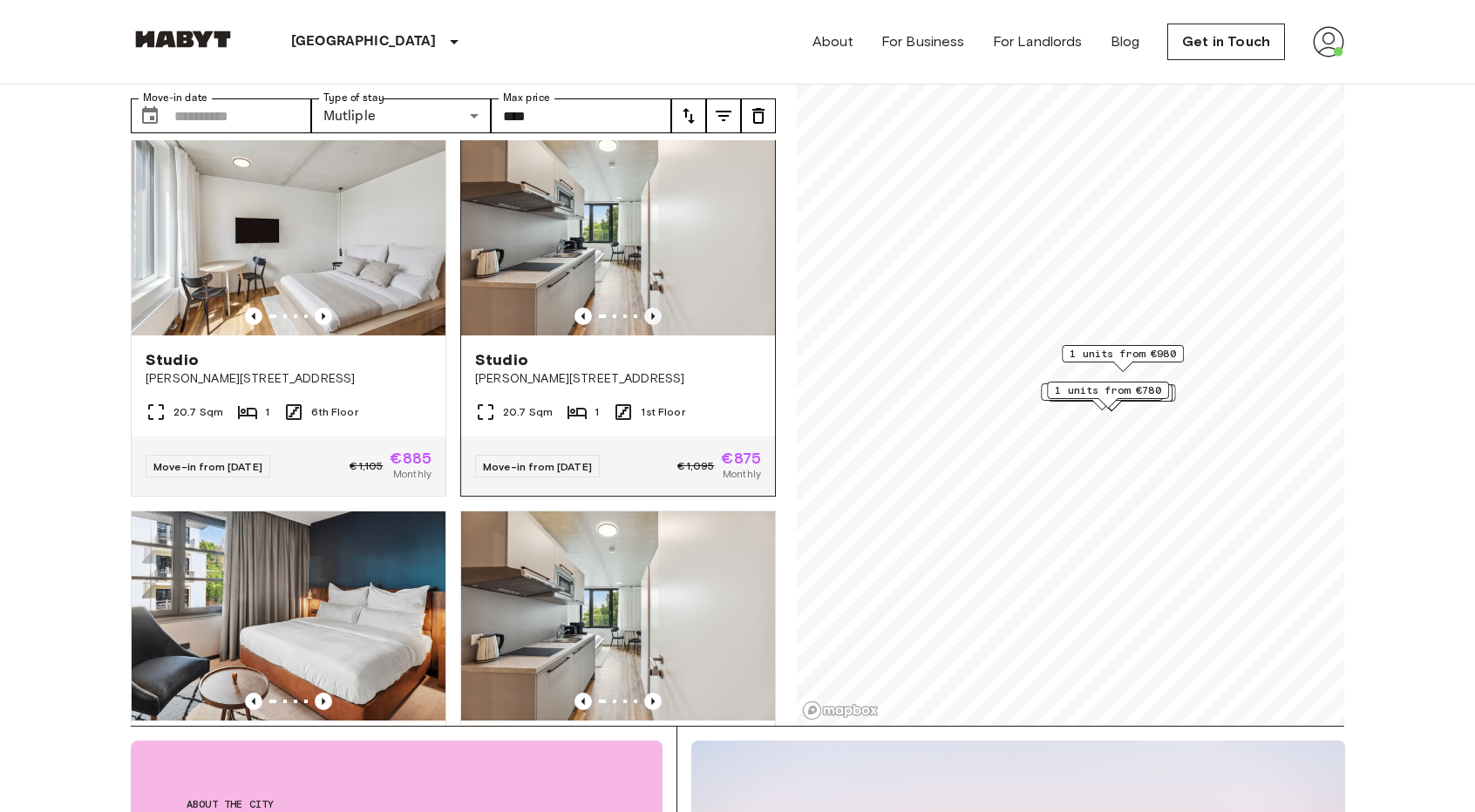
click at [647, 325] on icon "Previous image" at bounding box center [653, 316] width 18 height 18
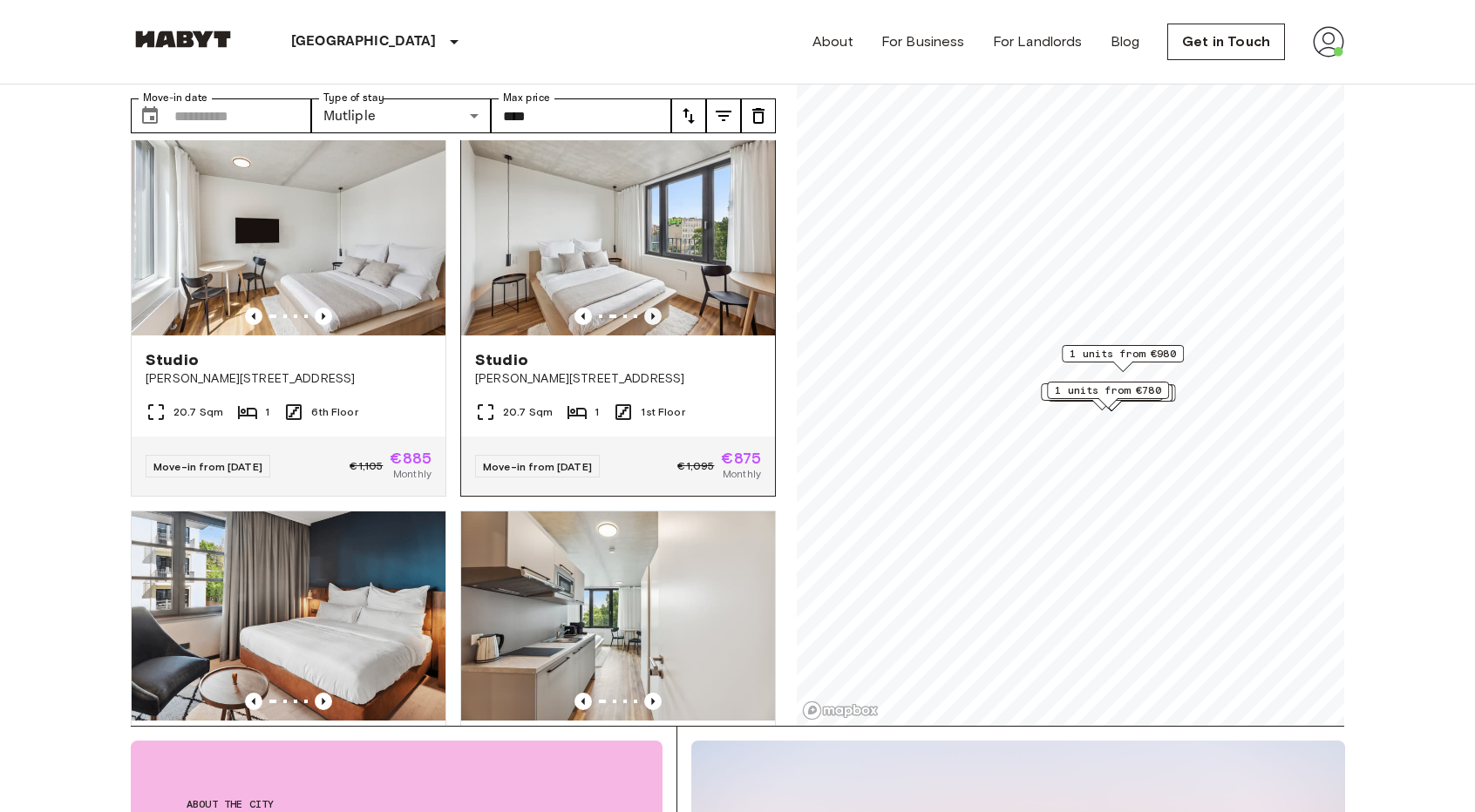
click at [646, 325] on icon "Previous image" at bounding box center [653, 316] width 18 height 18
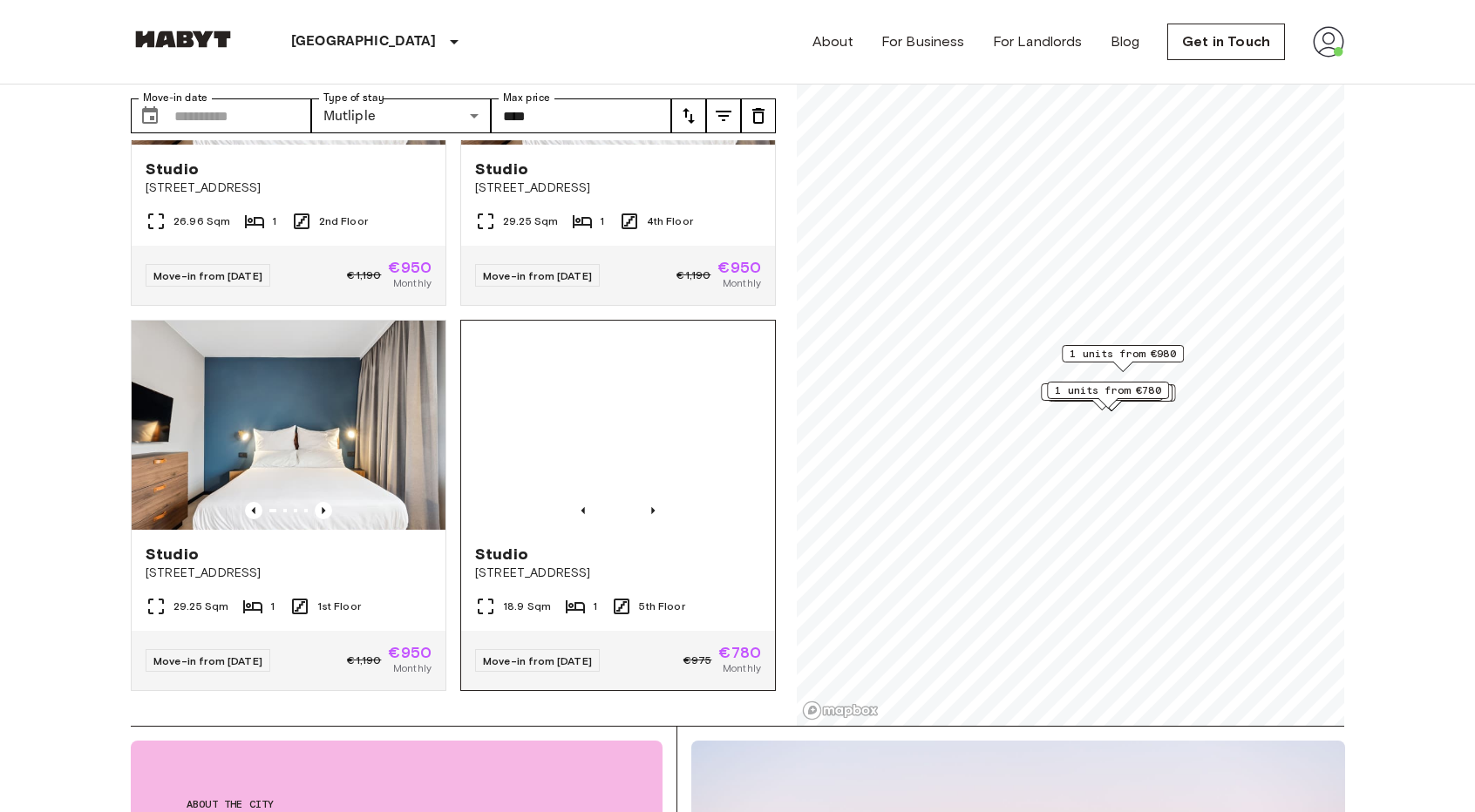
scroll to position [4553, 0]
click at [651, 508] on icon "Previous image" at bounding box center [653, 510] width 4 height 7
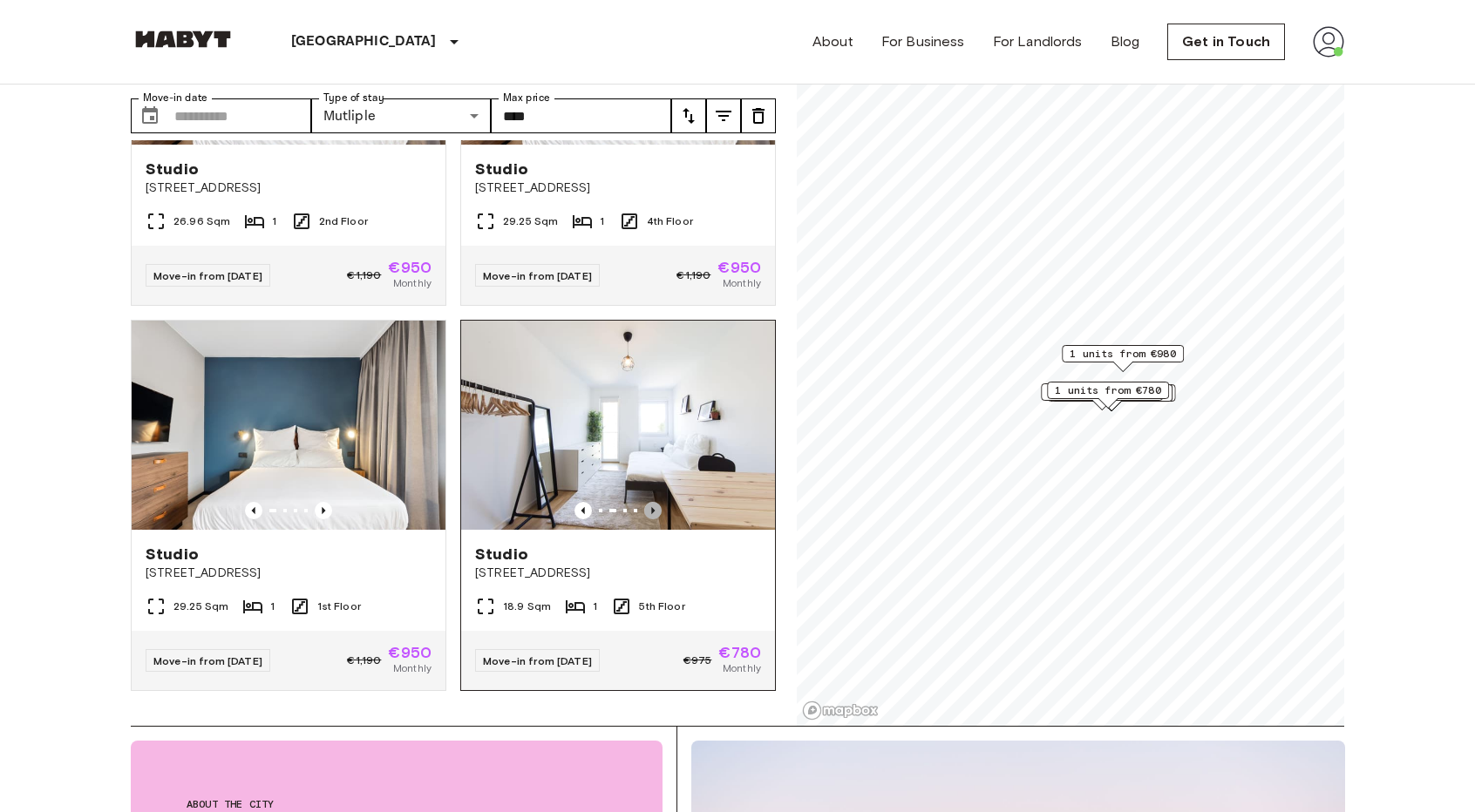
click at [651, 508] on icon "Previous image" at bounding box center [653, 510] width 4 height 7
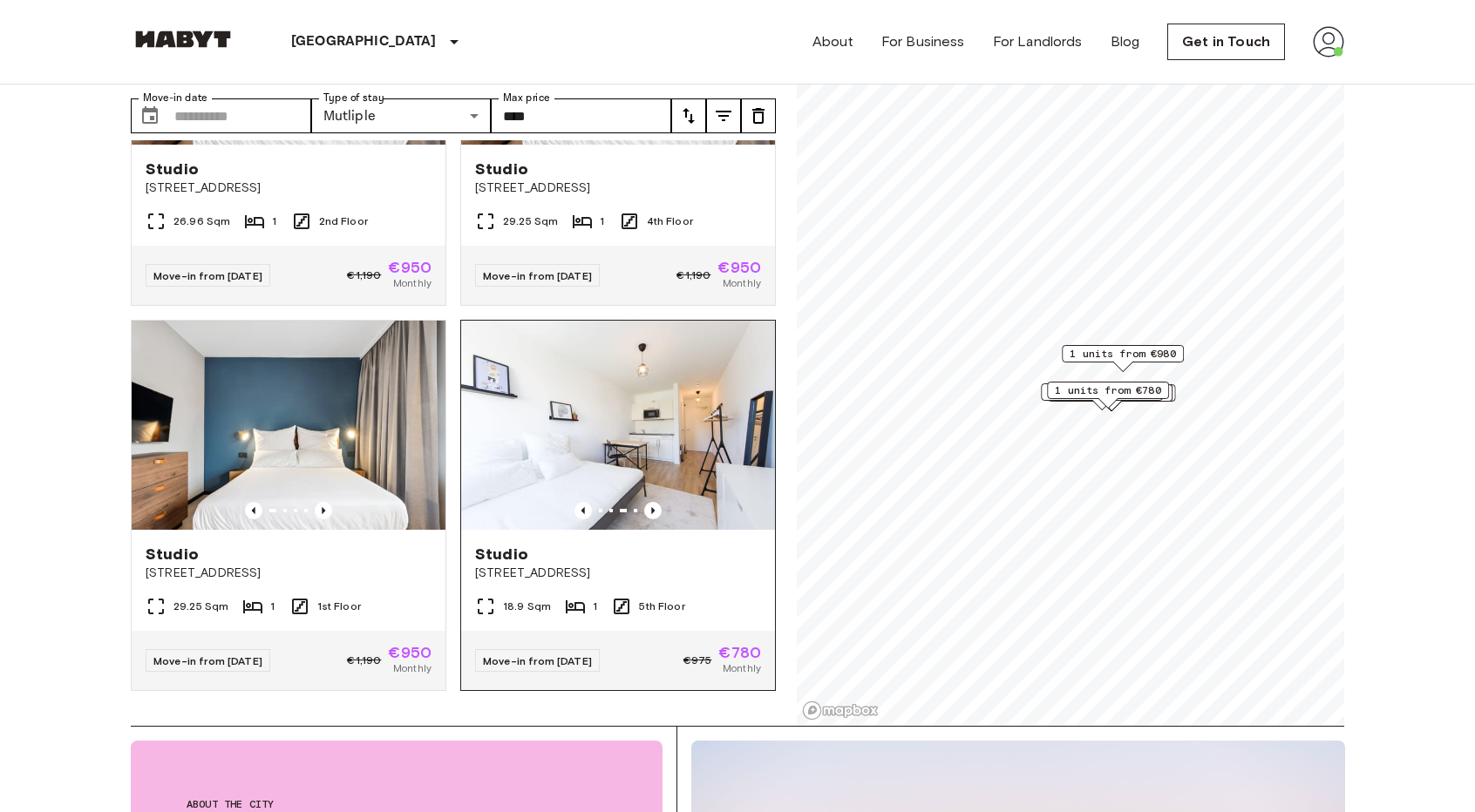
click at [632, 425] on img at bounding box center [617, 426] width 313 height 209
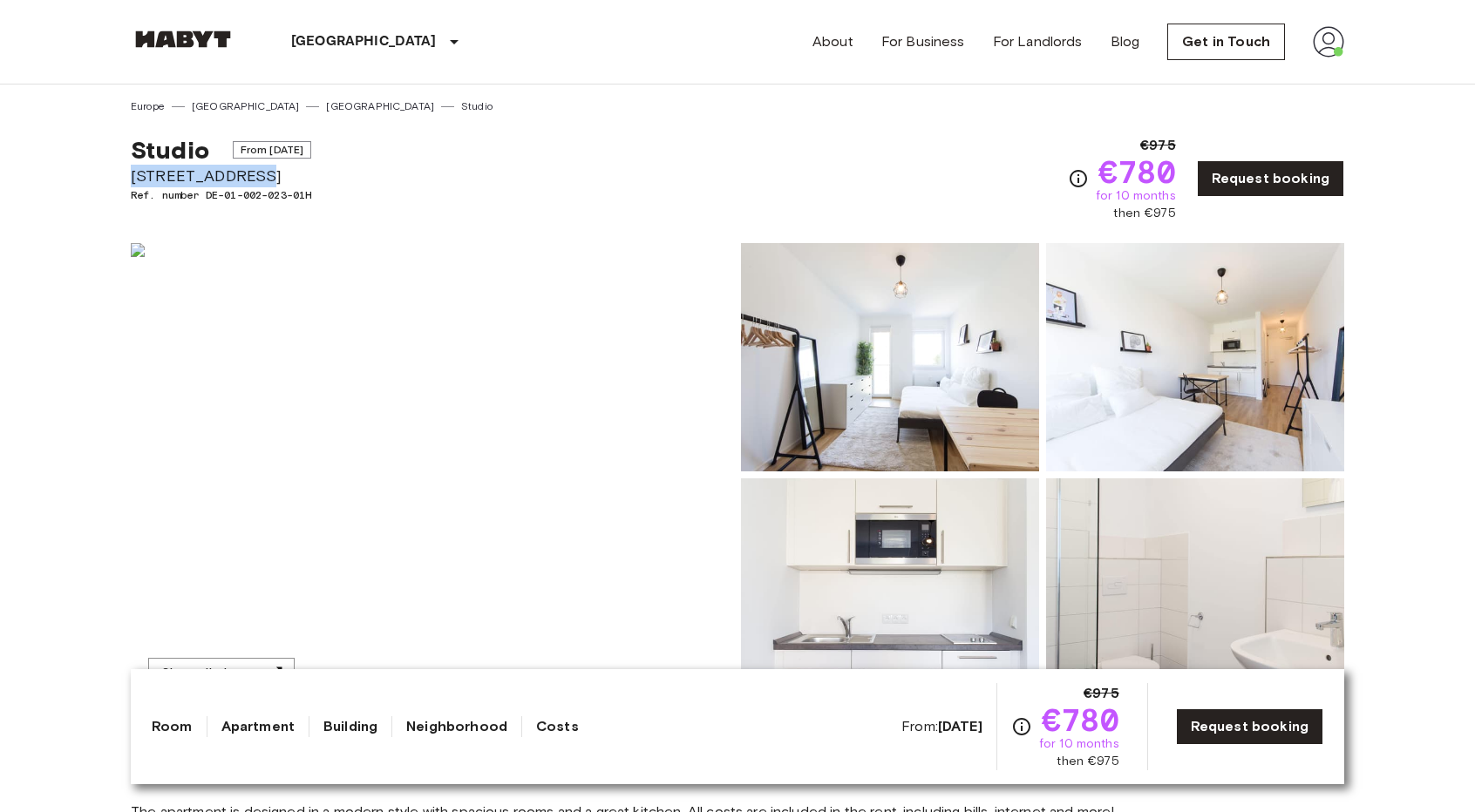
drag, startPoint x: 131, startPoint y: 179, endPoint x: 283, endPoint y: 170, distance: 152.3
click at [283, 170] on span "[STREET_ADDRESS]" at bounding box center [221, 176] width 181 height 22
copy span "[STREET_ADDRESS]"
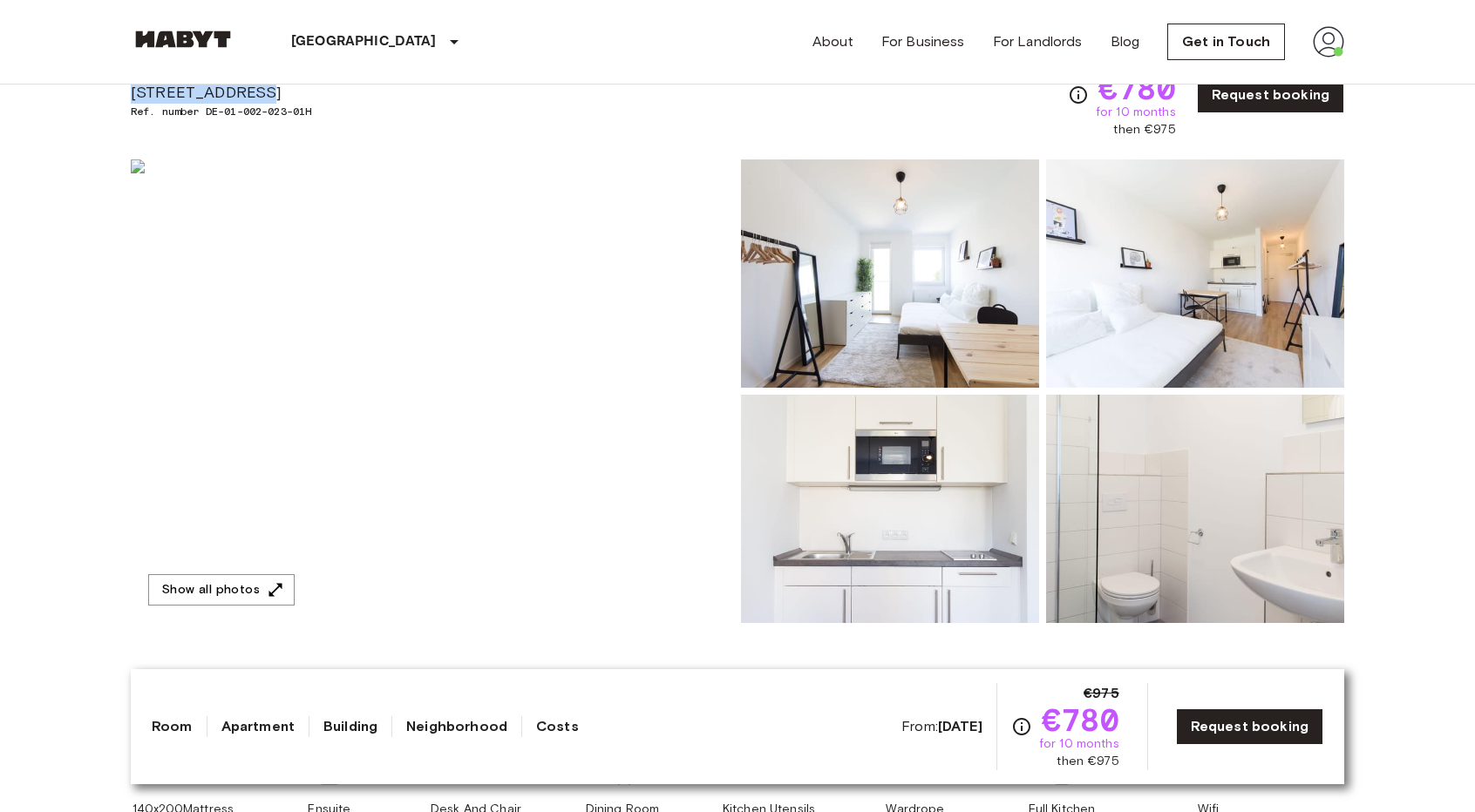
scroll to position [87, 0]
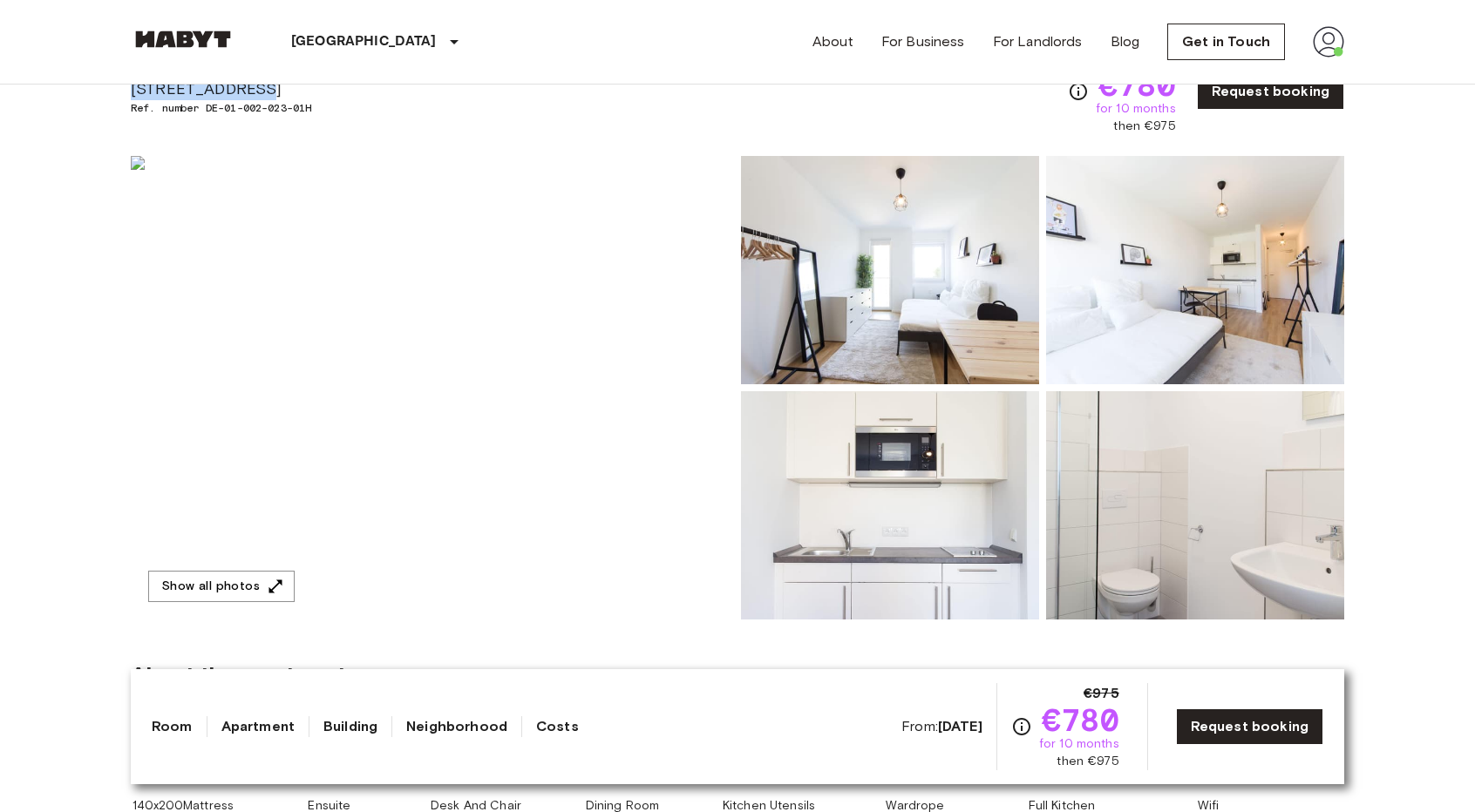
click at [977, 248] on img at bounding box center [889, 270] width 298 height 228
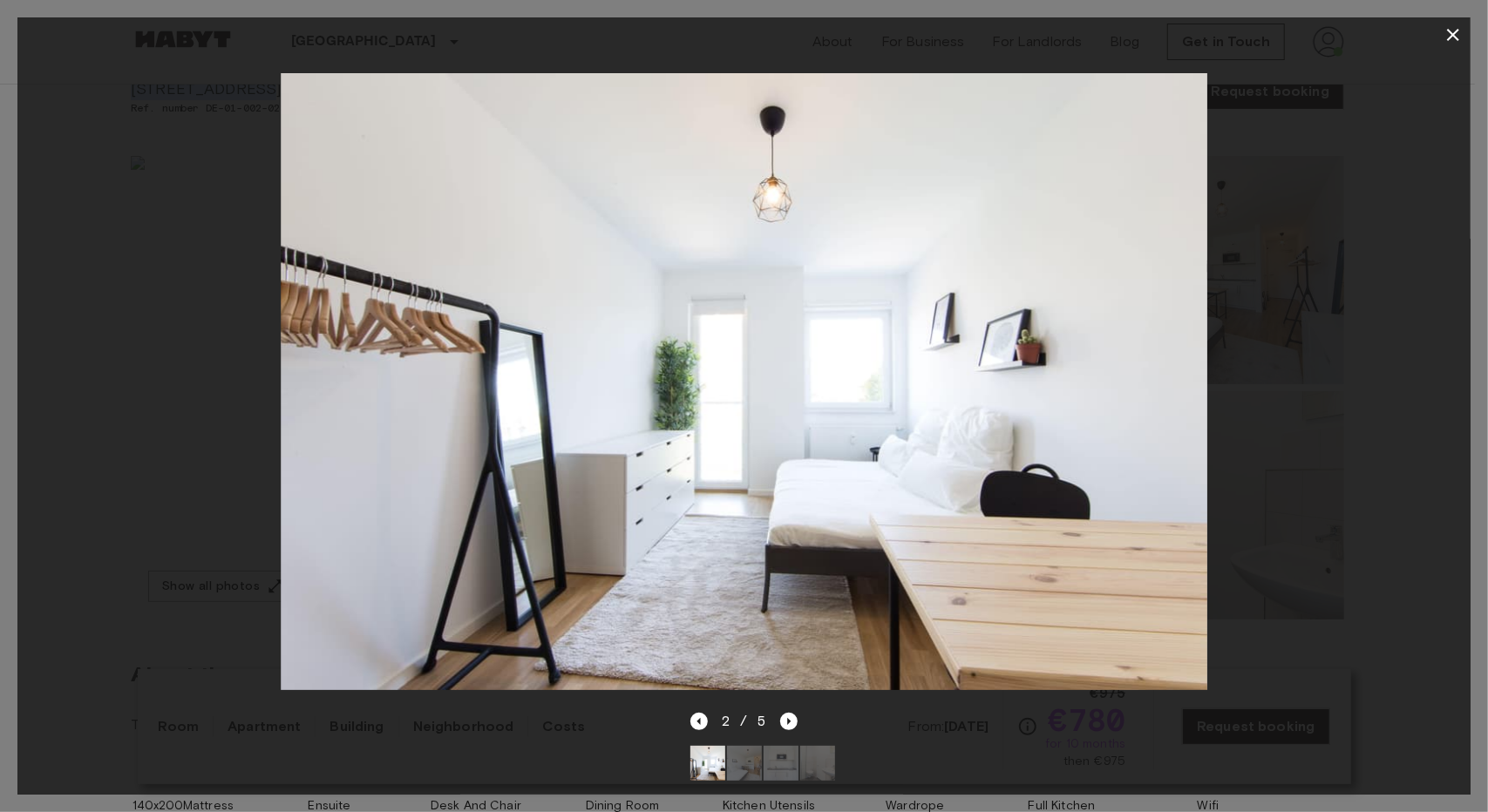
click at [1177, 376] on img at bounding box center [744, 382] width 927 height 618
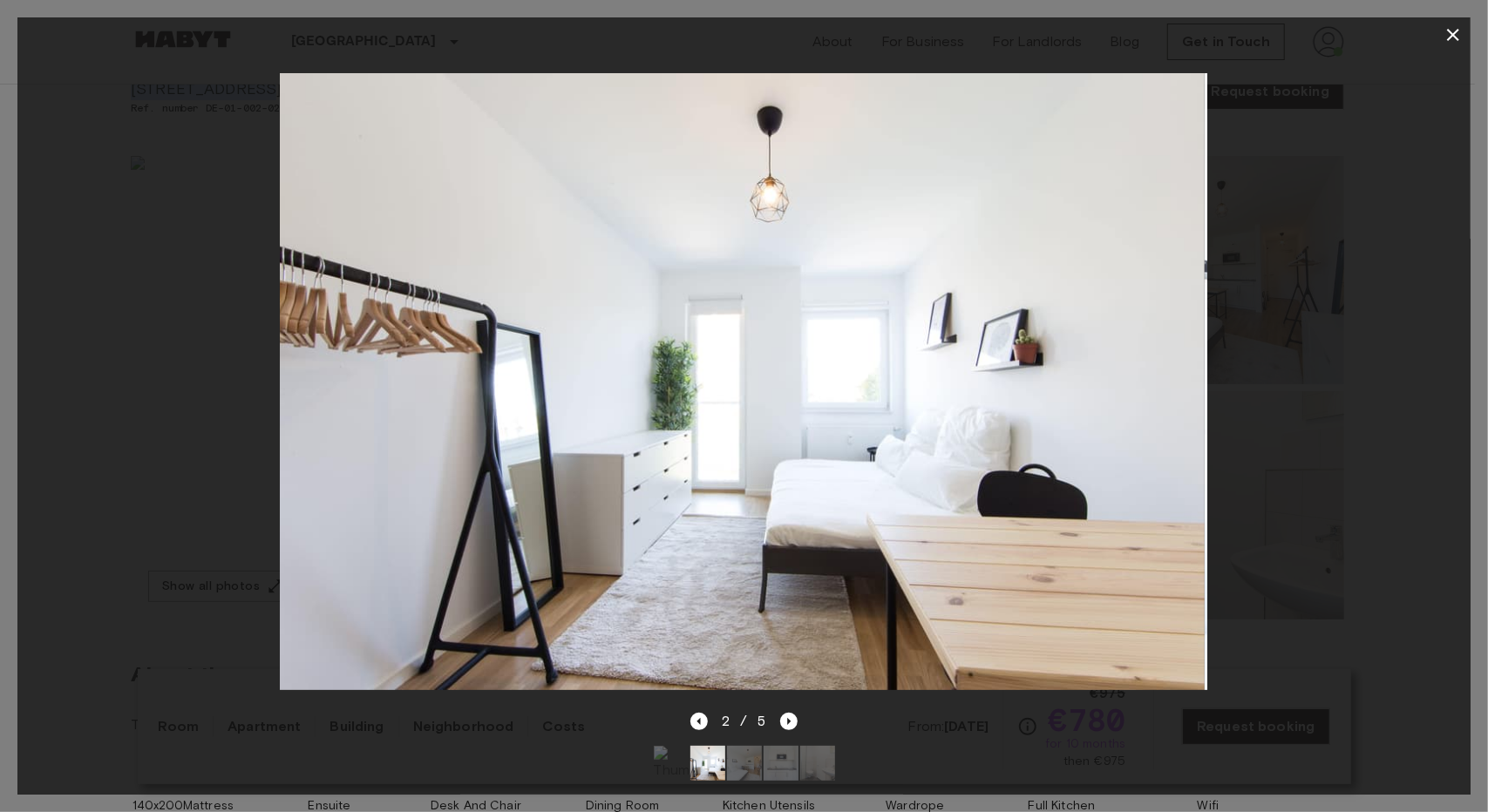
drag, startPoint x: 1154, startPoint y: 375, endPoint x: 875, endPoint y: 385, distance: 279.2
click at [920, 385] on img at bounding box center [741, 382] width 927 height 618
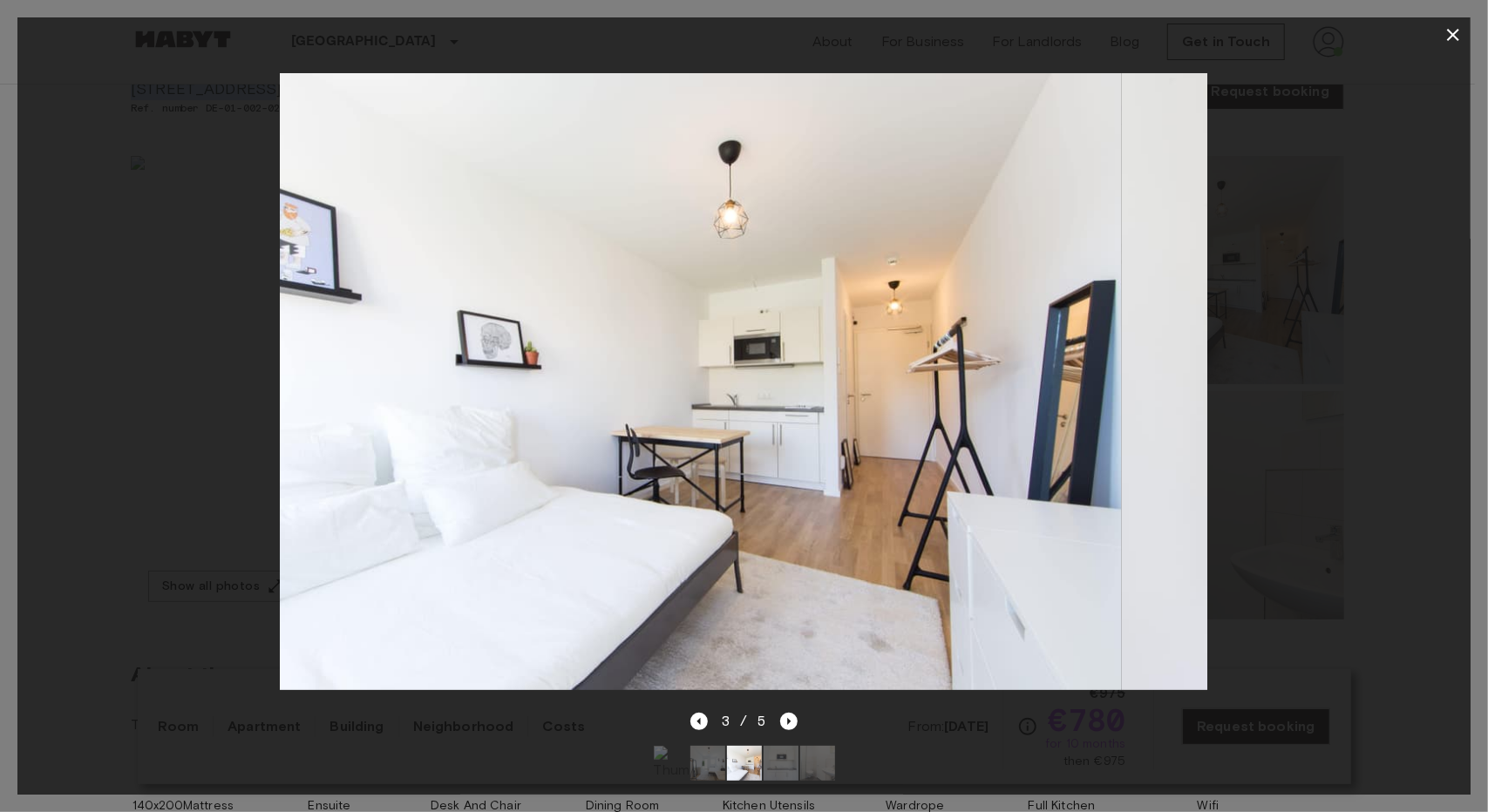
drag, startPoint x: 1078, startPoint y: 375, endPoint x: 817, endPoint y: 407, distance: 263.0
click at [841, 408] on img at bounding box center [658, 382] width 927 height 618
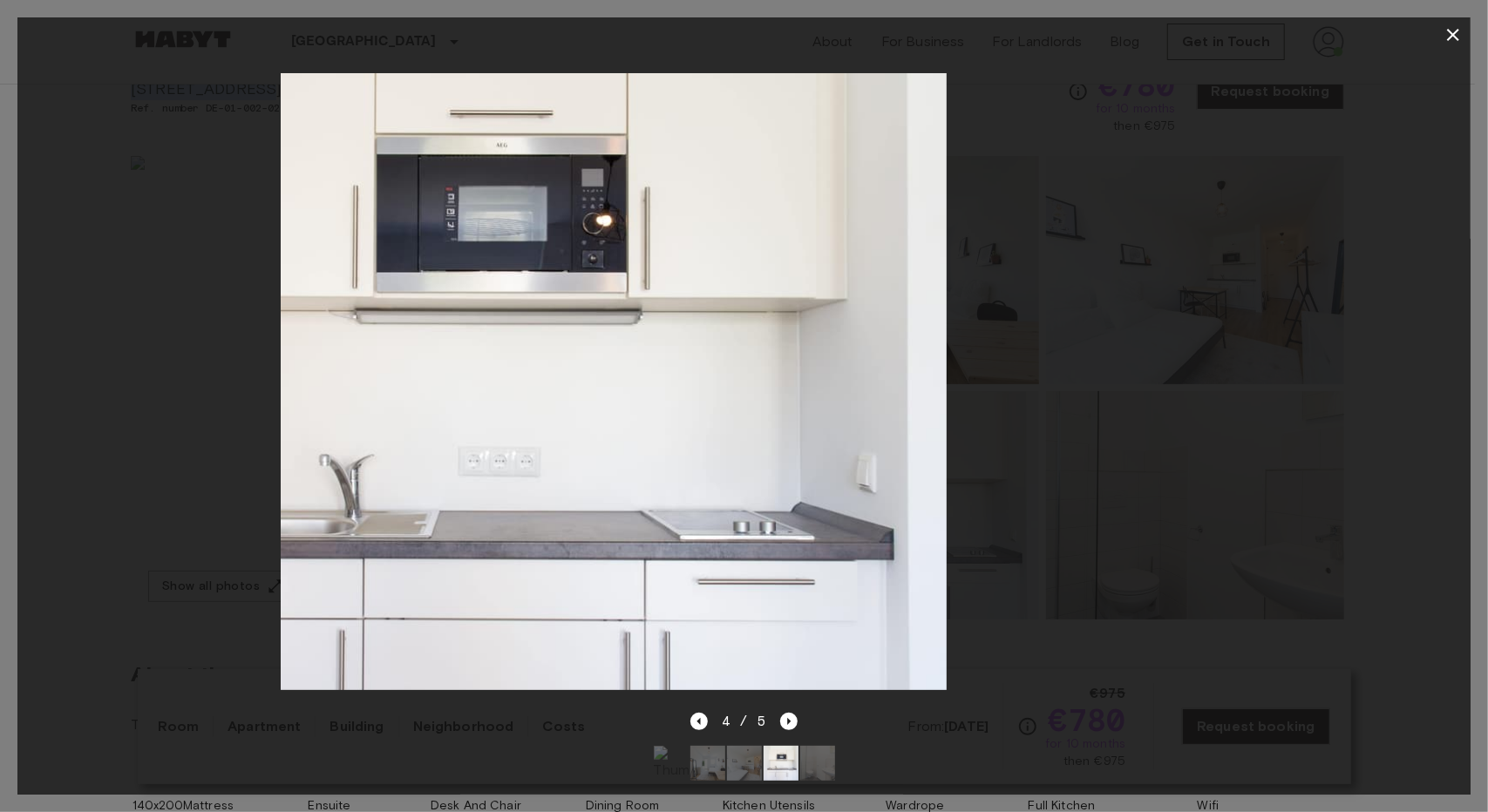
drag, startPoint x: 938, startPoint y: 403, endPoint x: 677, endPoint y: 411, distance: 261.1
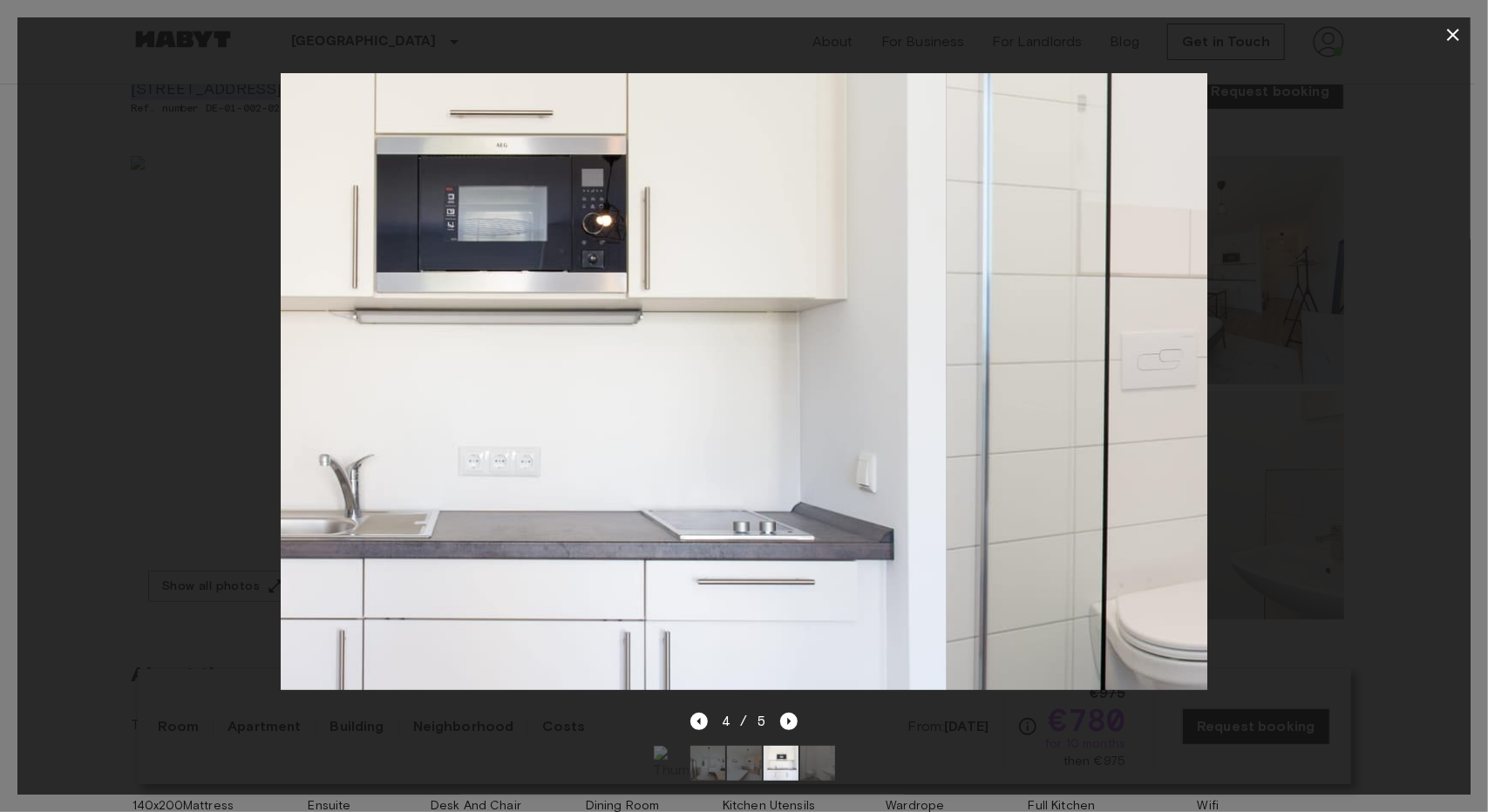
click at [677, 411] on img at bounding box center [483, 382] width 927 height 618
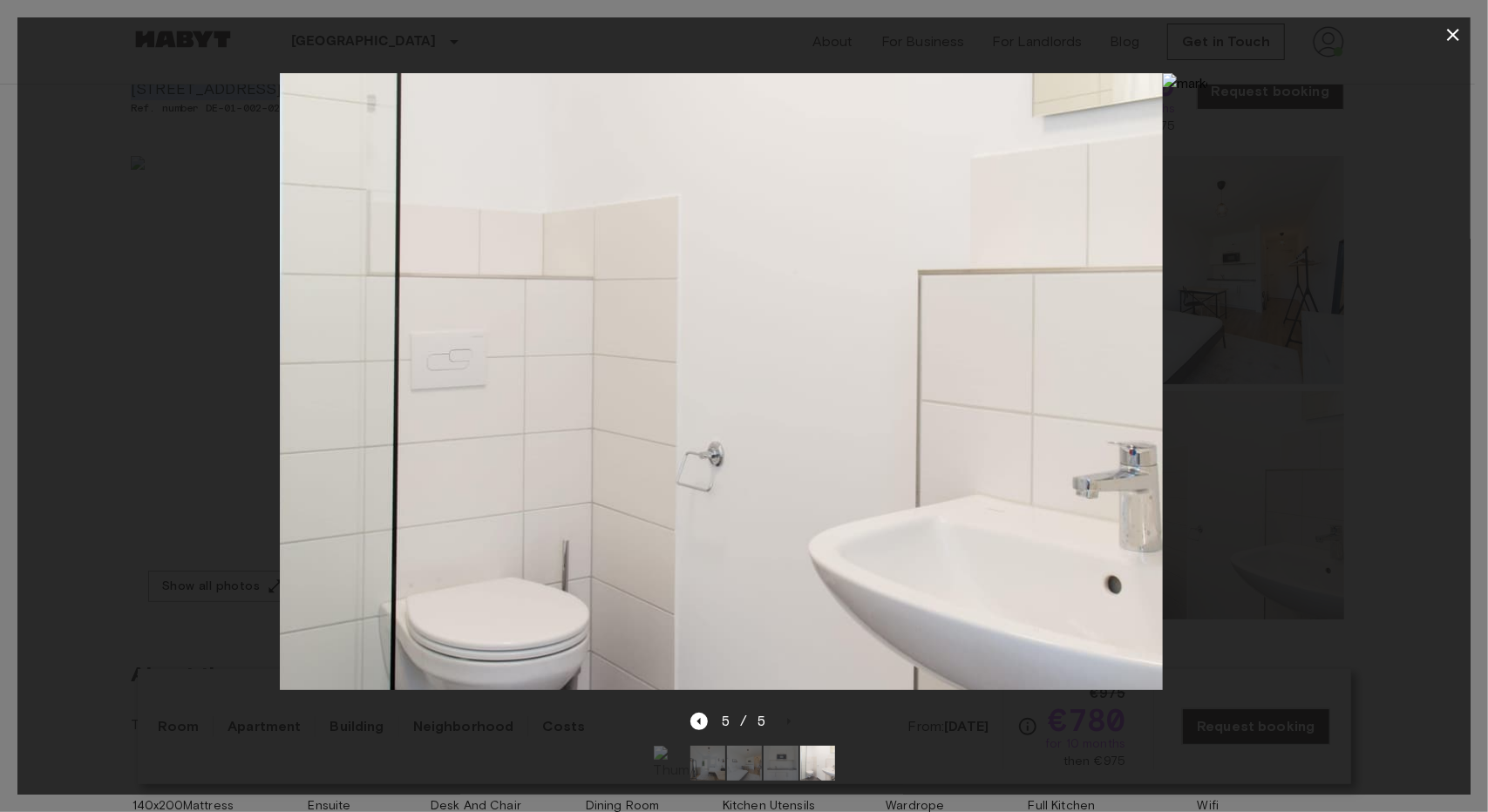
drag, startPoint x: 941, startPoint y: 414, endPoint x: 948, endPoint y: 393, distance: 22.1
click at [828, 413] on img at bounding box center [699, 382] width 927 height 618
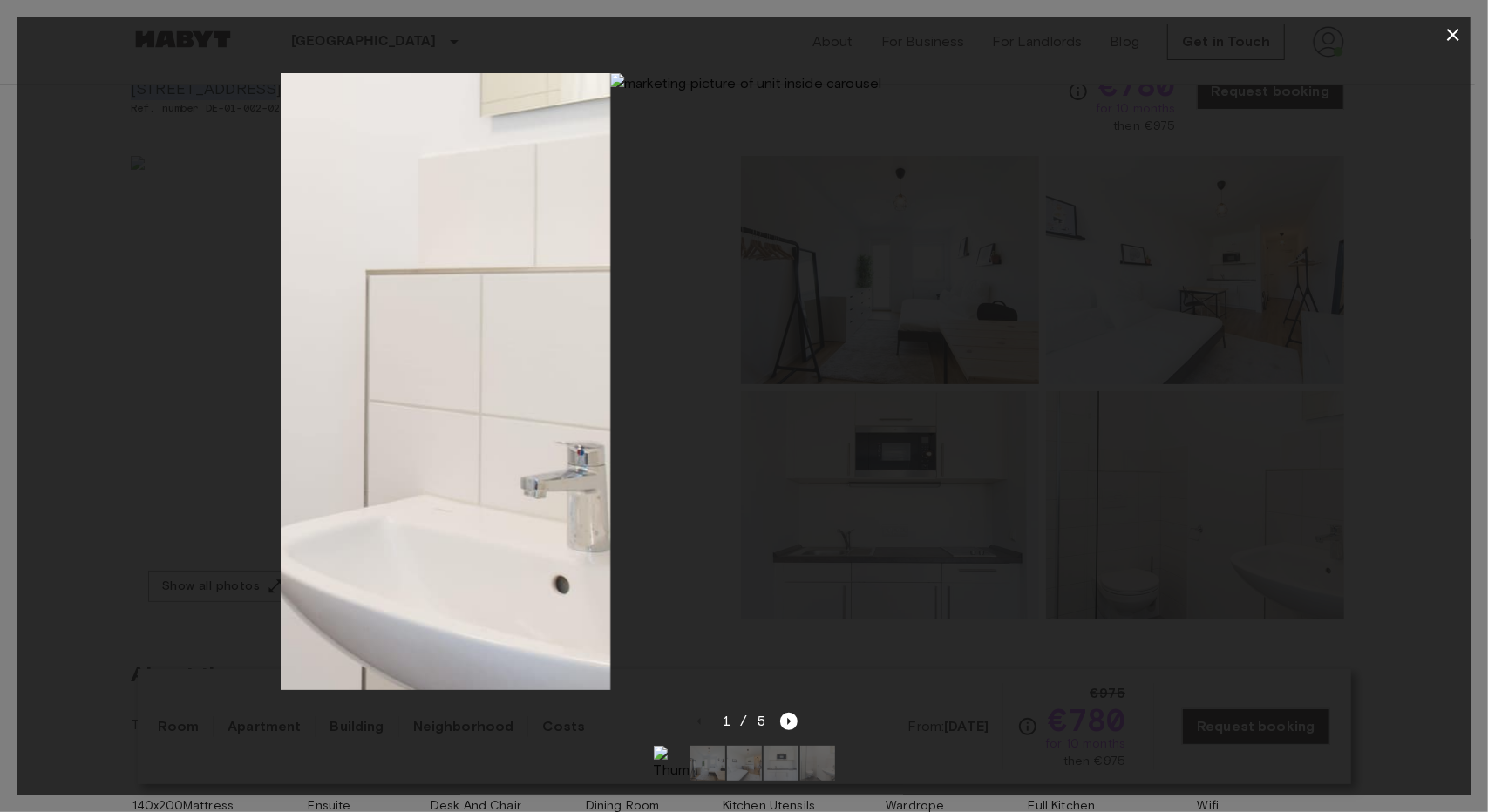
drag, startPoint x: 819, startPoint y: 389, endPoint x: 1117, endPoint y: 386, distance: 298.0
click at [1105, 386] on img at bounding box center [1073, 382] width 927 height 618
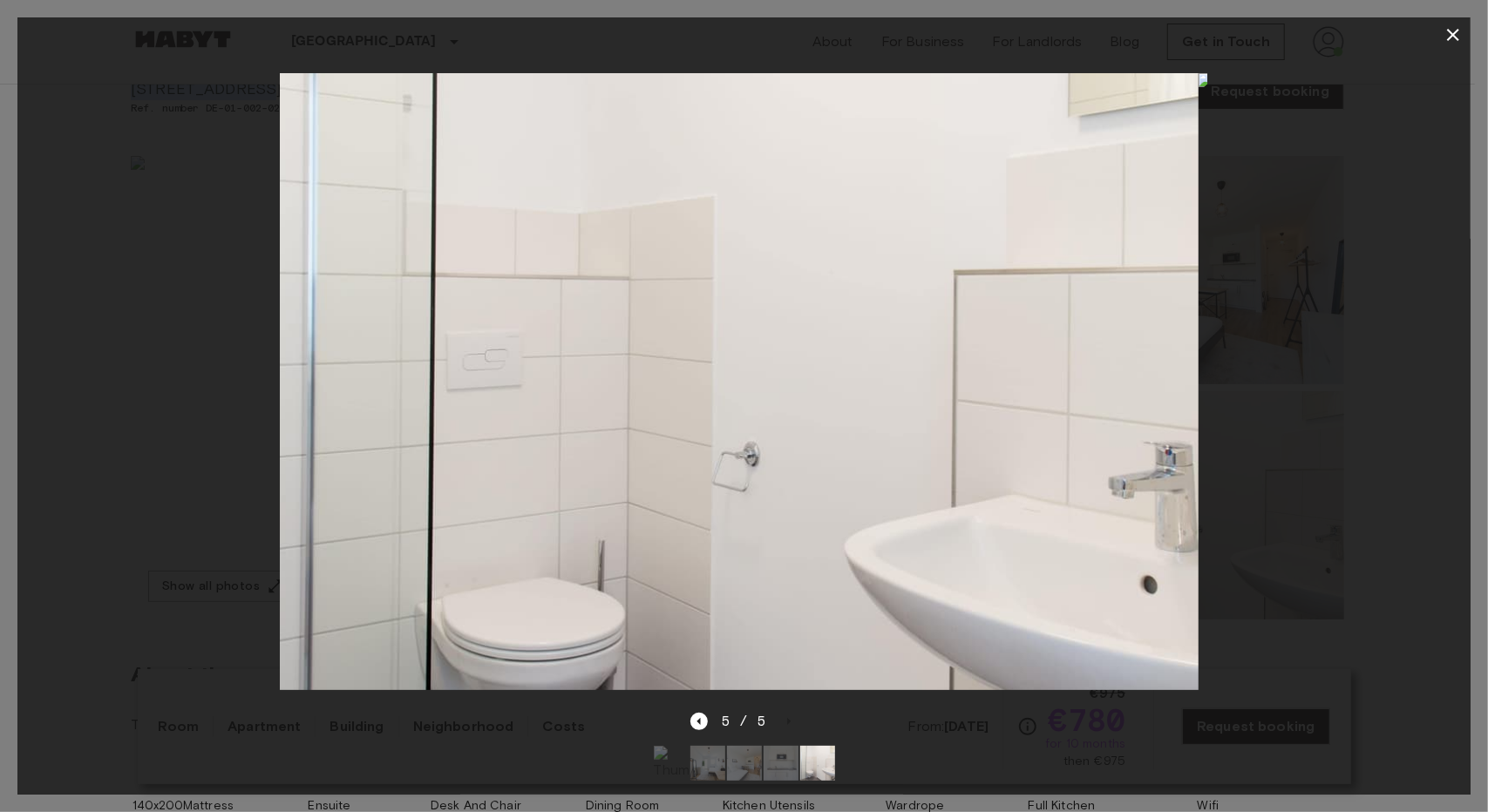
drag, startPoint x: 839, startPoint y: 386, endPoint x: 1099, endPoint y: 386, distance: 260.0
click at [1100, 386] on img at bounding box center [735, 382] width 927 height 618
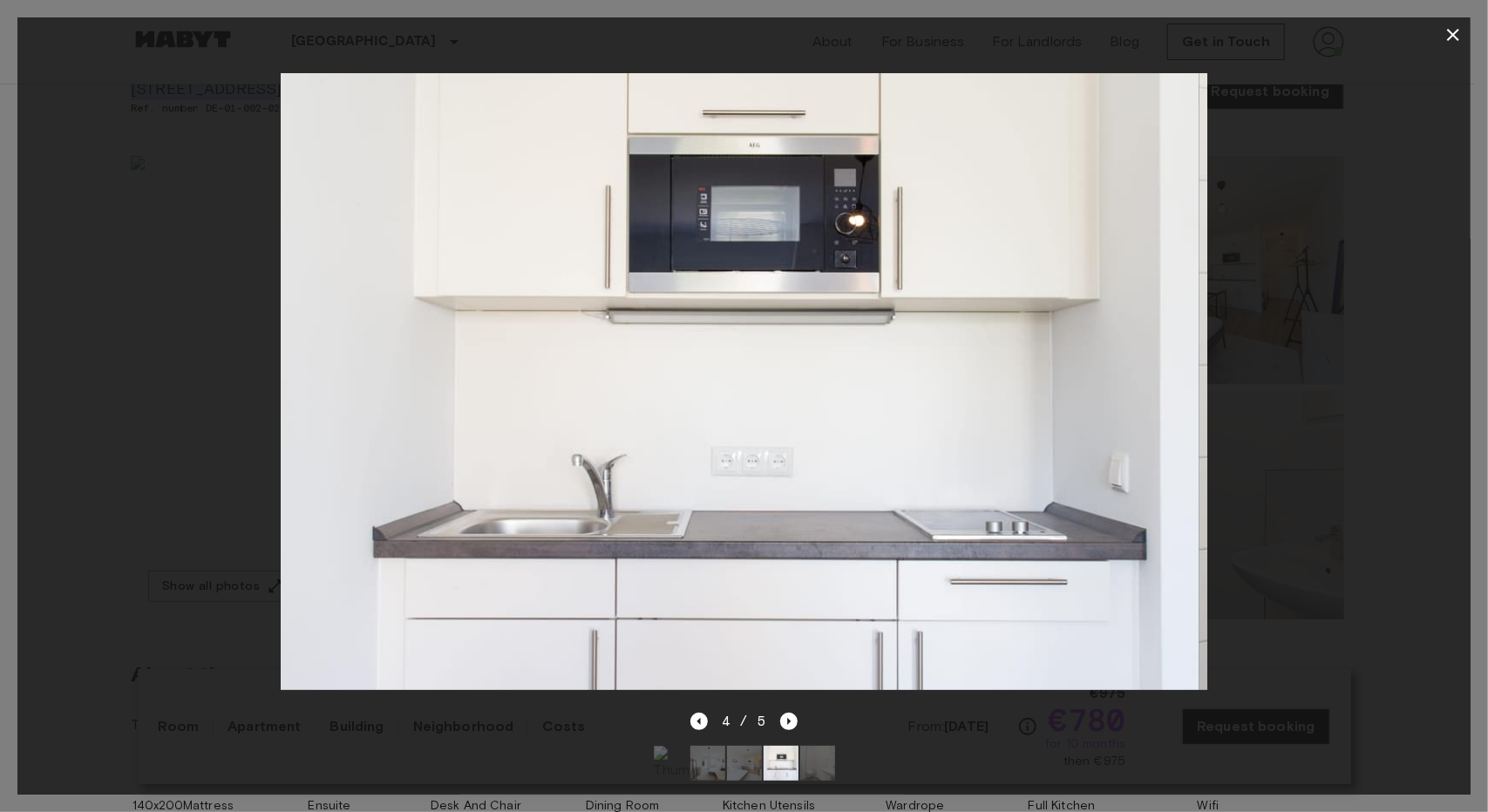
drag, startPoint x: 832, startPoint y: 375, endPoint x: 1291, endPoint y: 235, distance: 479.9
click at [1147, 303] on img at bounding box center [735, 382] width 927 height 618
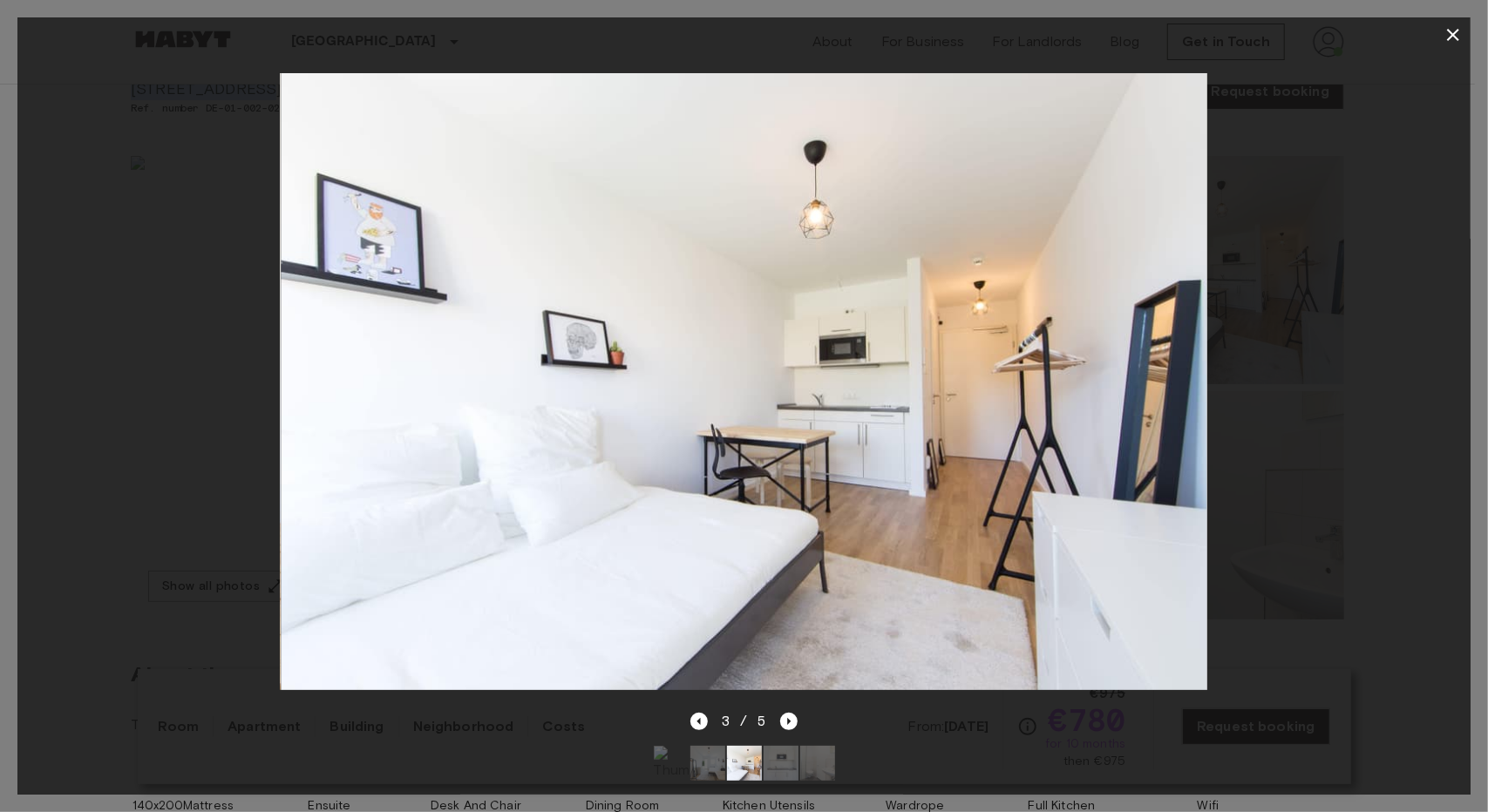
drag, startPoint x: 720, startPoint y: 332, endPoint x: 1112, endPoint y: 296, distance: 393.6
click at [1181, 292] on img at bounding box center [744, 382] width 927 height 618
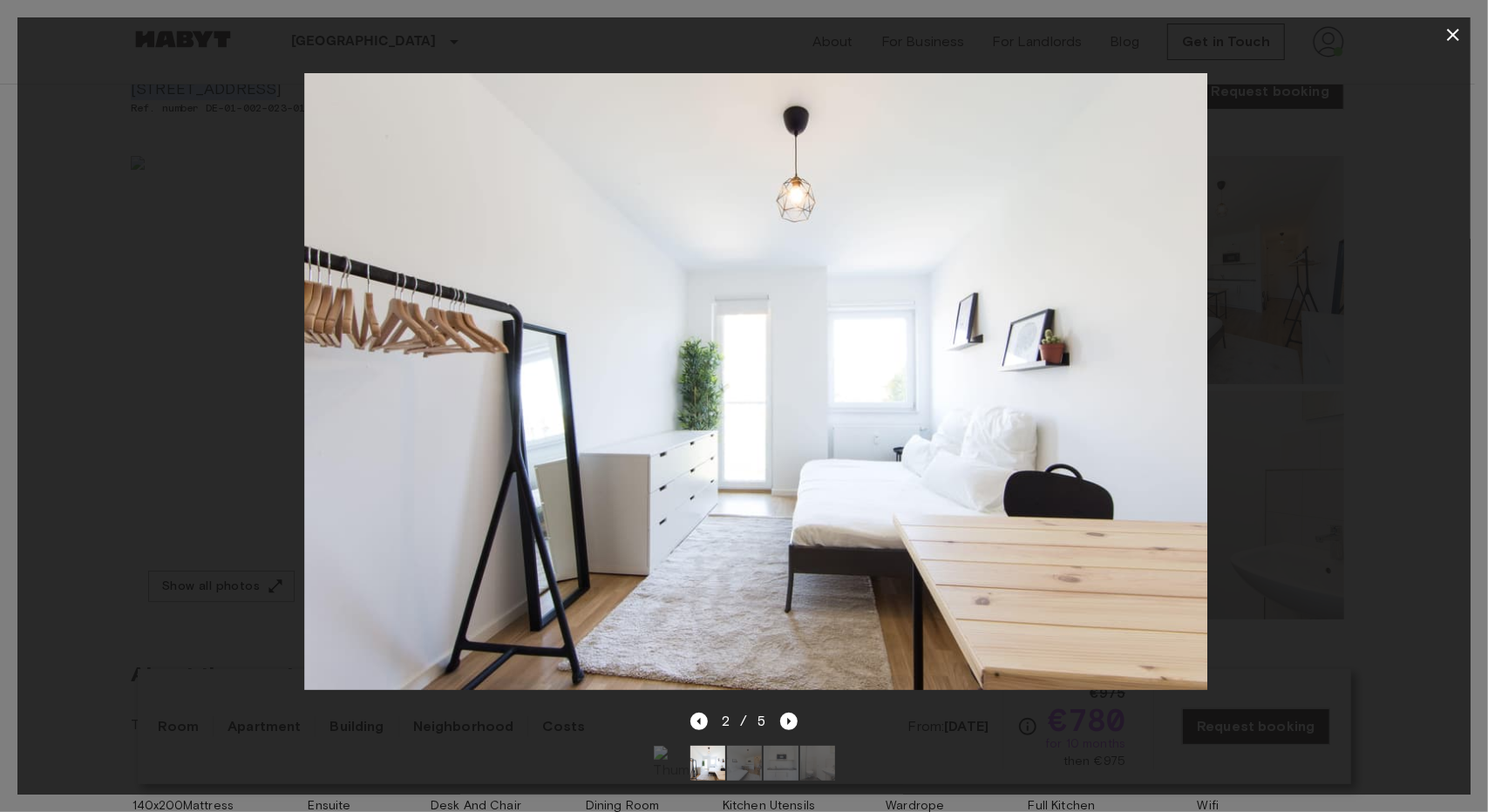
drag, startPoint x: 877, startPoint y: 354, endPoint x: 1054, endPoint y: 366, distance: 177.4
click at [1034, 370] on img at bounding box center [767, 382] width 927 height 618
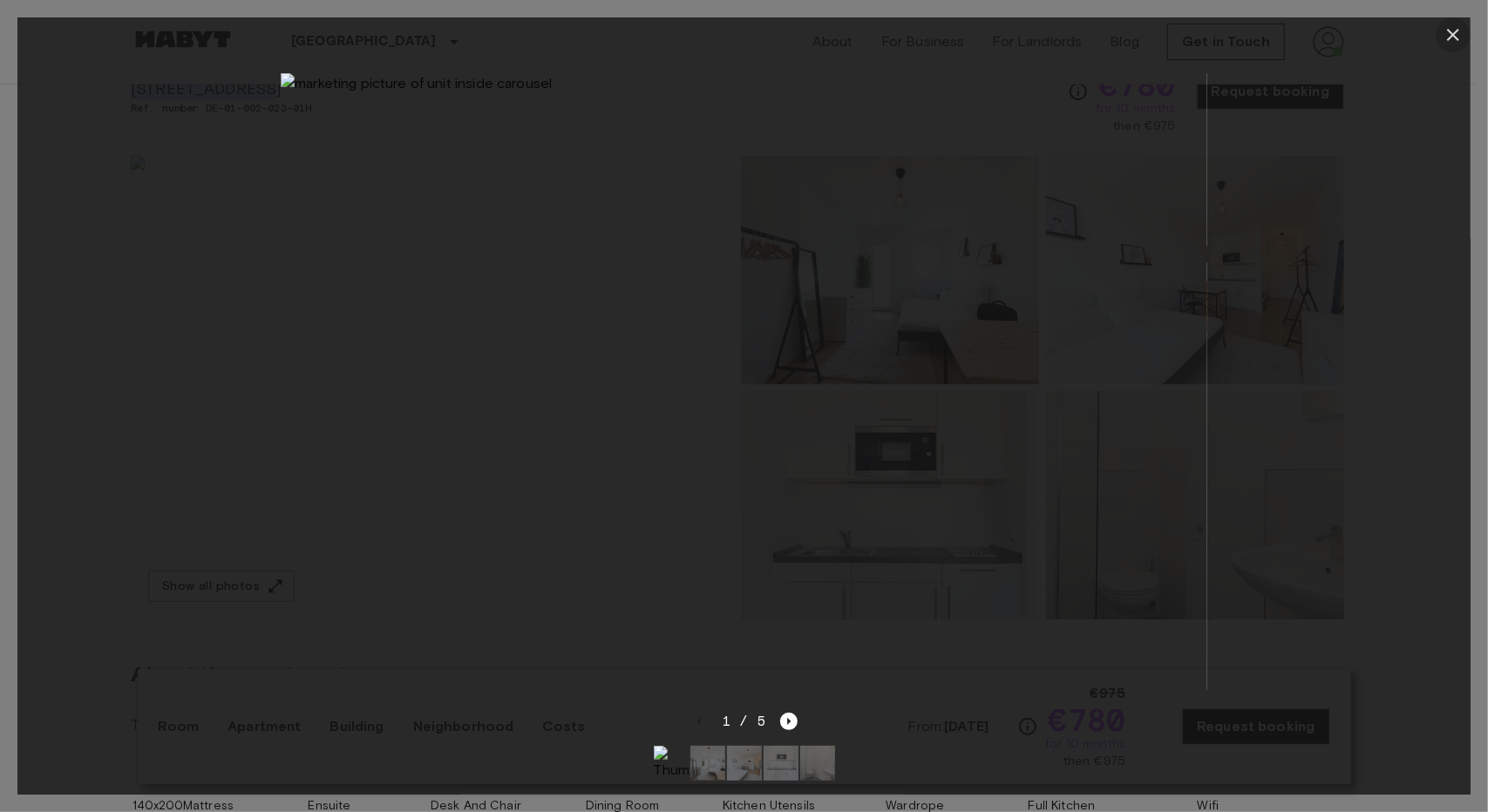
click at [1447, 34] on icon "button" at bounding box center [1453, 34] width 21 height 20
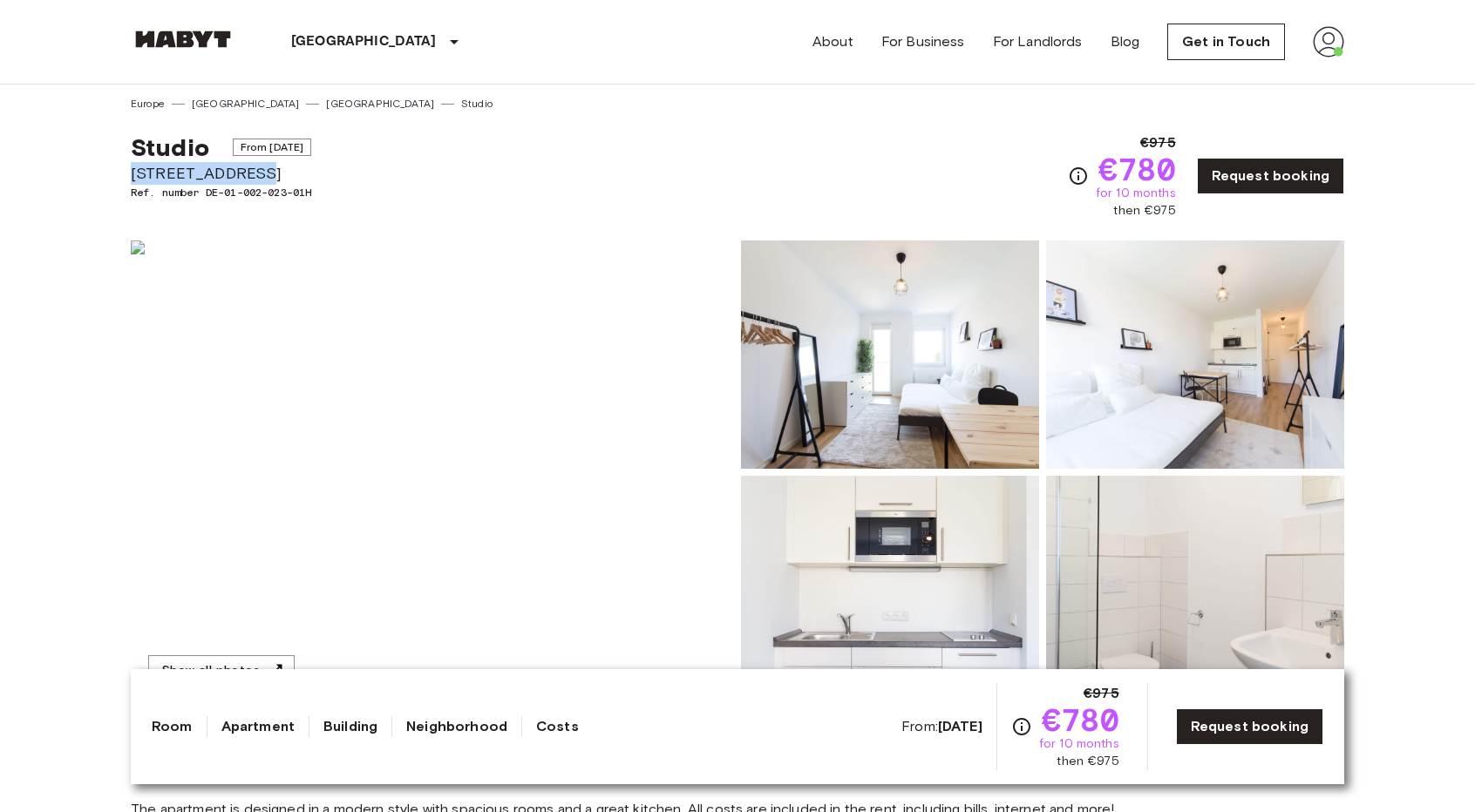
scroll to position [0, 0]
